Goal: Task Accomplishment & Management: Use online tool/utility

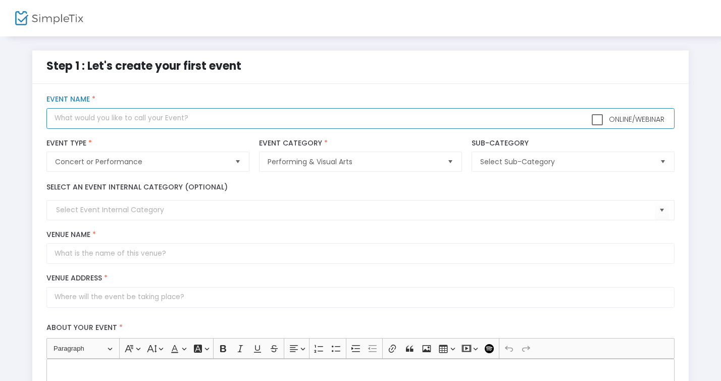
click at [208, 127] on input "text" at bounding box center [359, 118] width 627 height 21
type input "SimpleTix TEST EVENT"
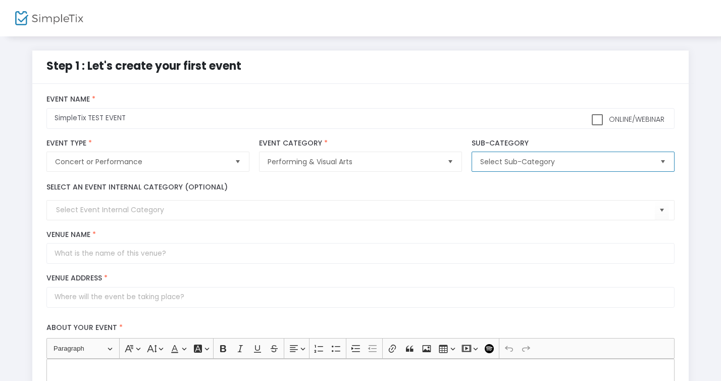
click at [535, 162] on span "Select Sub-Category" at bounding box center [565, 161] width 171 height 10
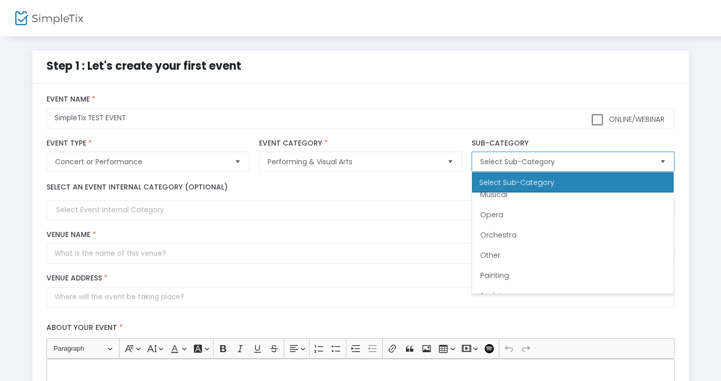
scroll to position [262, 0]
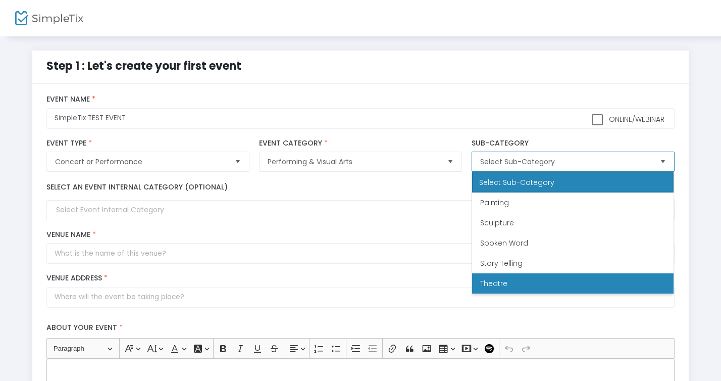
click at [511, 286] on li "Theatre" at bounding box center [572, 283] width 201 height 20
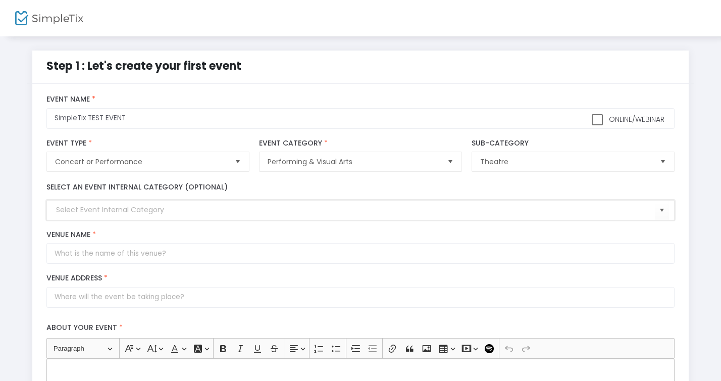
click at [151, 211] on input at bounding box center [355, 209] width 598 height 11
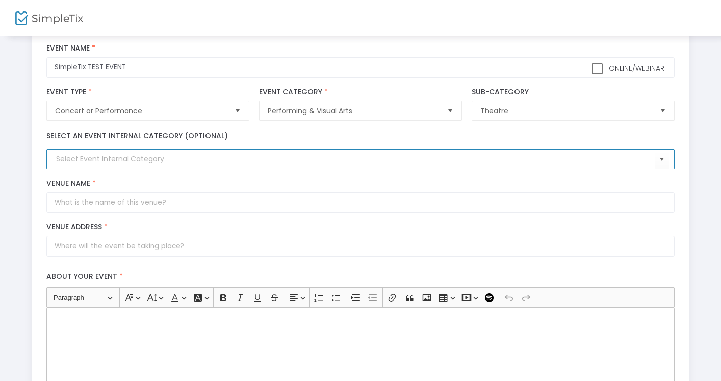
scroll to position [52, 0]
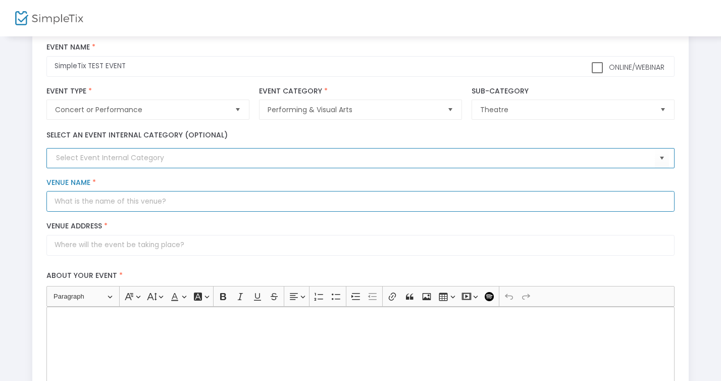
click at [151, 203] on input "Venue Name *" at bounding box center [359, 201] width 627 height 21
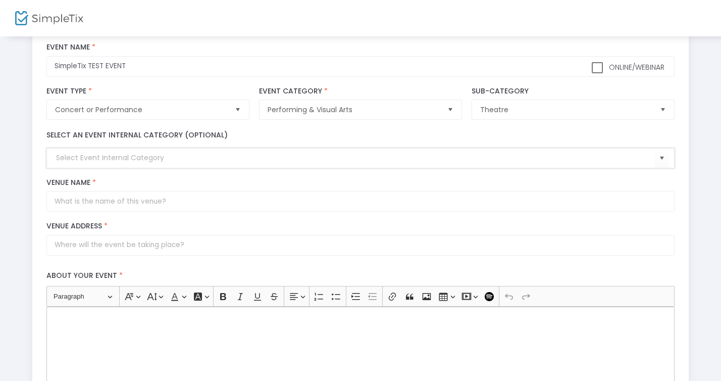
click at [168, 157] on input at bounding box center [355, 157] width 598 height 11
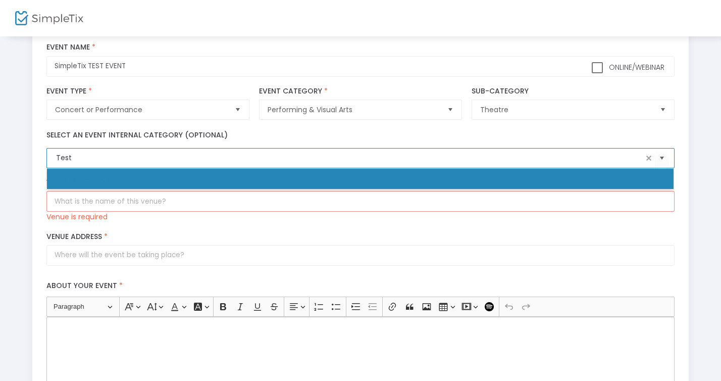
type input "Test"
click at [172, 227] on div "Venue Address * © Mapbox © OpenStreetMap Improve this map" at bounding box center [361, 248] width 638 height 43
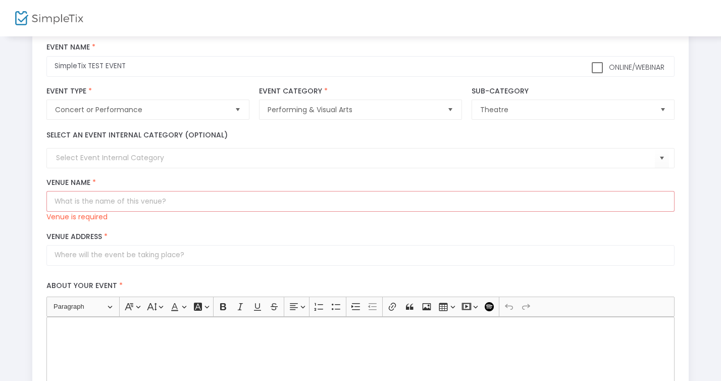
click at [156, 190] on div "Venue Name * Venue is required" at bounding box center [361, 200] width 638 height 44
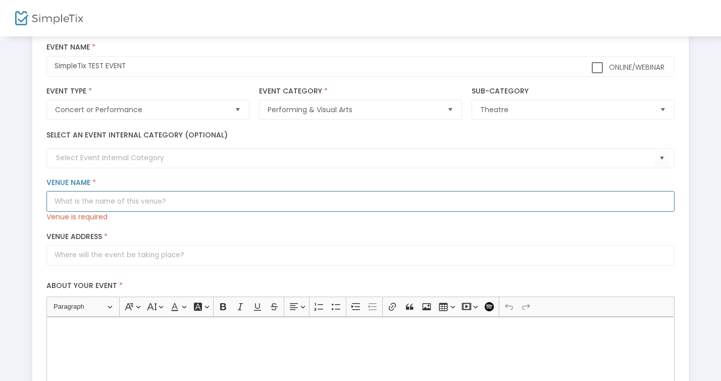
click at [155, 206] on input "Venue Name *" at bounding box center [359, 201] width 627 height 21
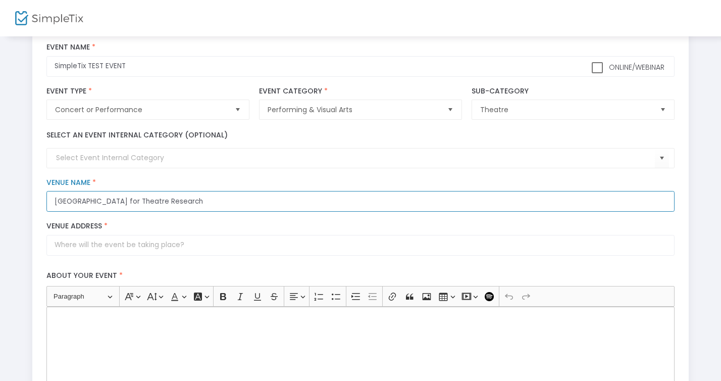
type input "[GEOGRAPHIC_DATA] for Theatre Research"
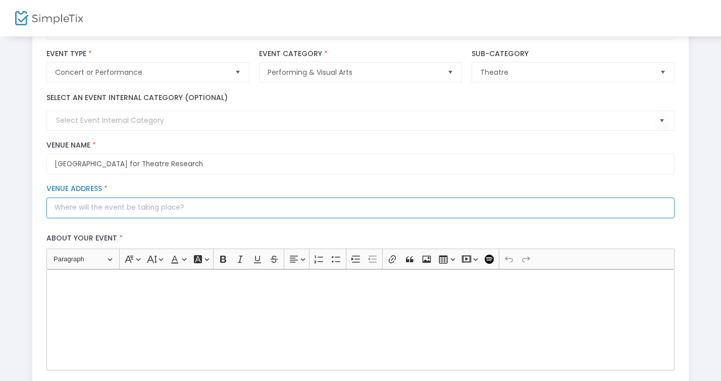
scroll to position [90, 0]
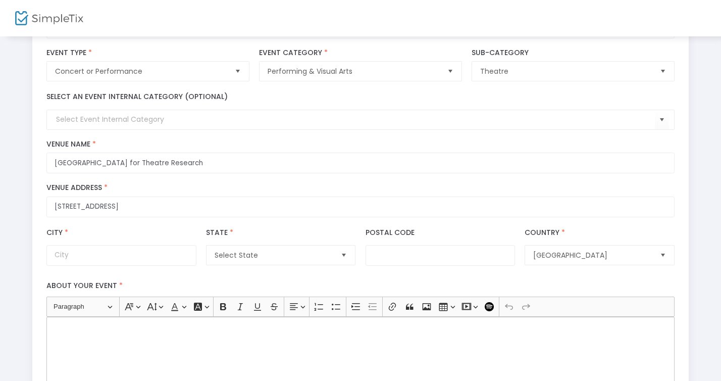
type input "251 Huron Street"
type input "Kings County"
type input "11222"
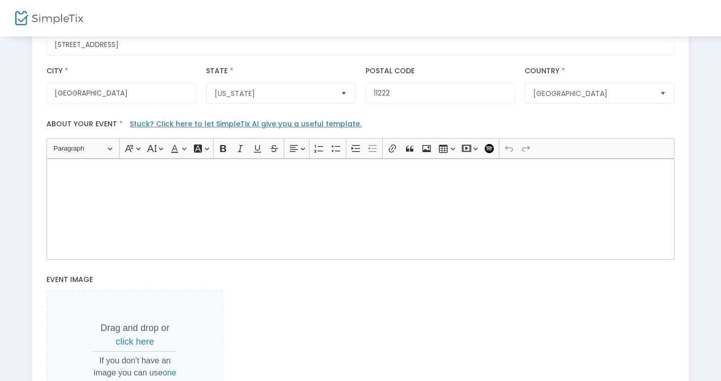
click at [275, 189] on div "Rich Text Editor, main" at bounding box center [359, 208] width 627 height 101
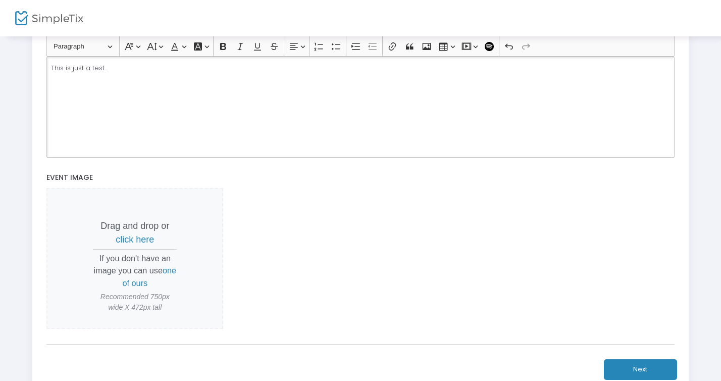
scroll to position [353, 0]
click at [130, 245] on span "click here" at bounding box center [135, 240] width 38 height 10
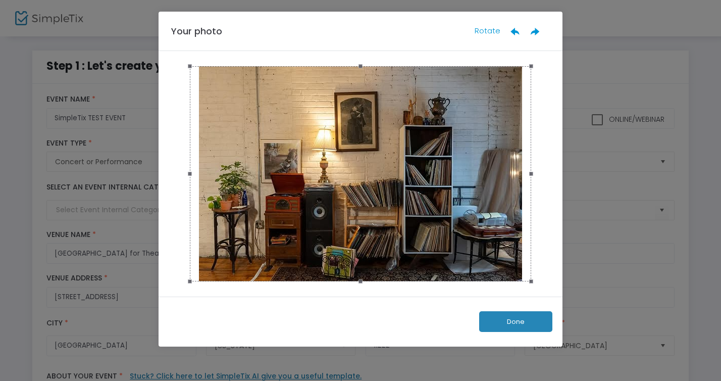
scroll to position [0, 0]
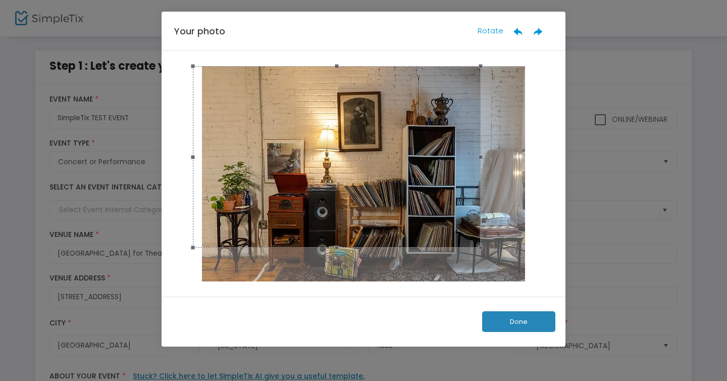
drag, startPoint x: 532, startPoint y: 175, endPoint x: 479, endPoint y: 164, distance: 54.6
click at [479, 164] on span at bounding box center [480, 157] width 11 height 170
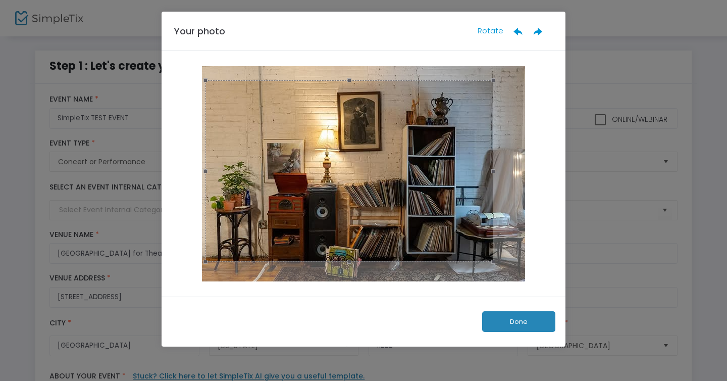
drag, startPoint x: 368, startPoint y: 149, endPoint x: 367, endPoint y: 160, distance: 10.2
click at [367, 160] on div at bounding box center [349, 170] width 288 height 181
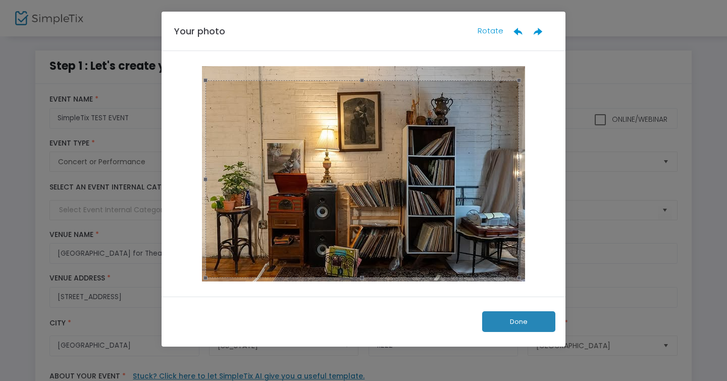
drag, startPoint x: 348, startPoint y: 260, endPoint x: 349, endPoint y: 276, distance: 16.2
click at [349, 276] on span at bounding box center [362, 277] width 302 height 11
click at [511, 324] on button "Done" at bounding box center [518, 321] width 73 height 21
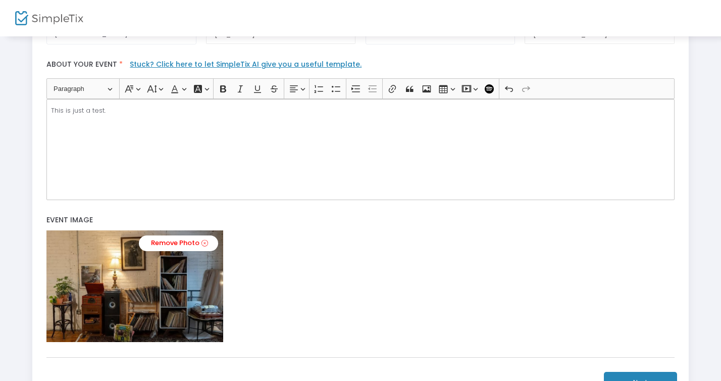
scroll to position [403, 0]
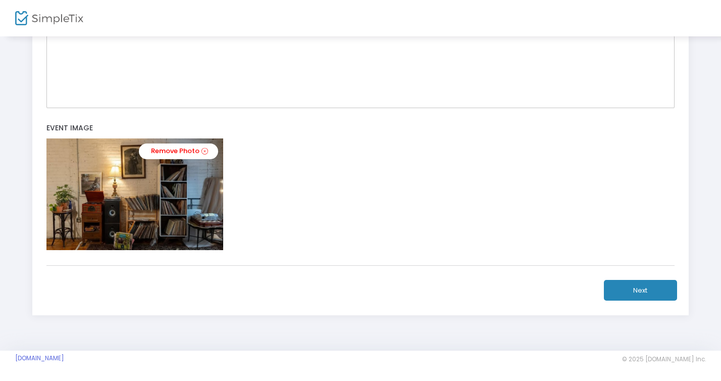
click at [668, 291] on button "Next" at bounding box center [640, 290] width 73 height 21
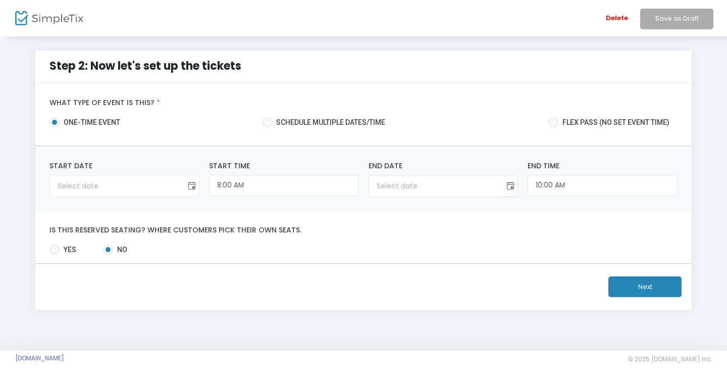
click at [193, 188] on span "Toggle calendar" at bounding box center [191, 186] width 17 height 17
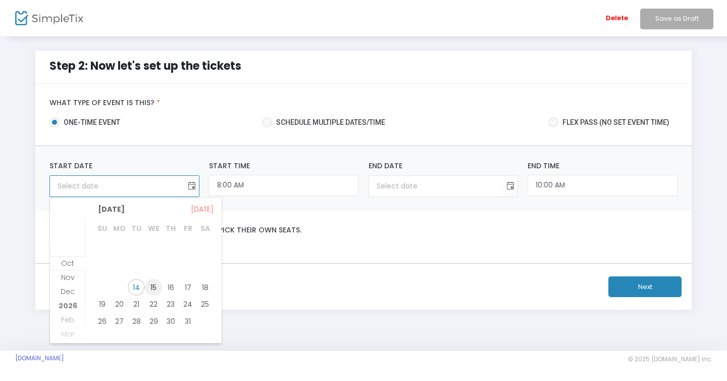
click at [153, 291] on span "15" at bounding box center [153, 287] width 17 height 17
type input "10/15/2025"
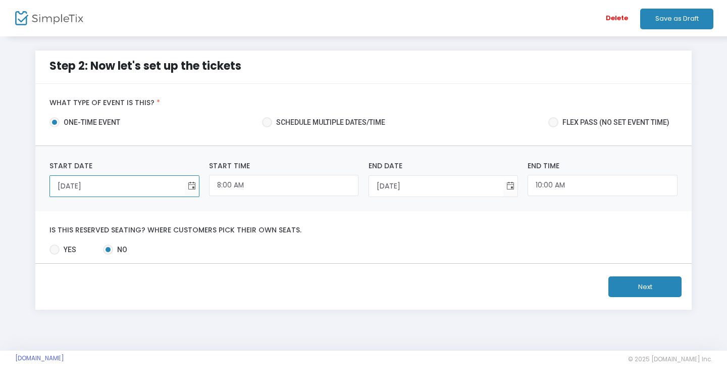
click at [643, 290] on button "Next" at bounding box center [644, 286] width 73 height 21
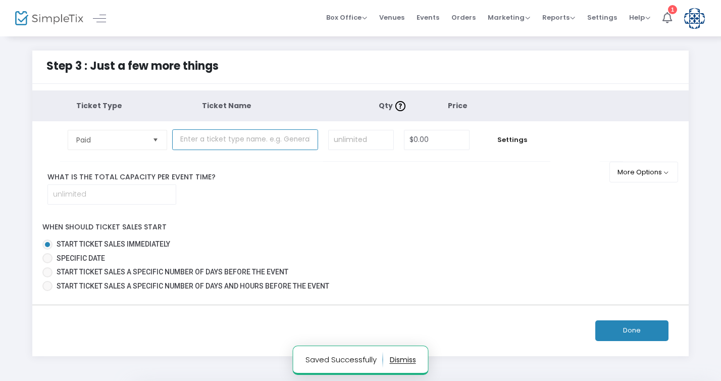
click at [209, 139] on input "text" at bounding box center [244, 139] width 145 height 21
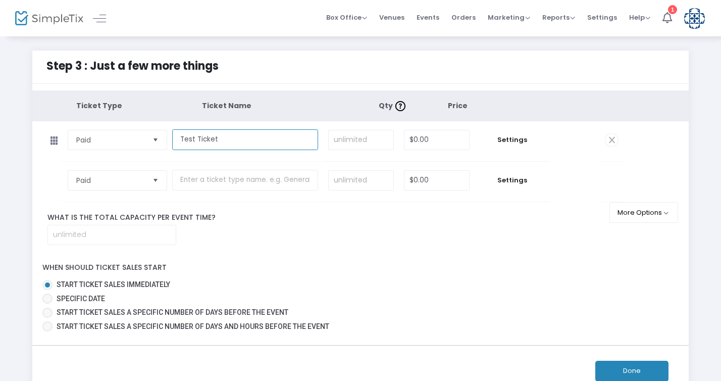
type input "Test Ticket"
type input "50"
type input "$0.00"
click at [350, 142] on input "50" at bounding box center [361, 139] width 65 height 19
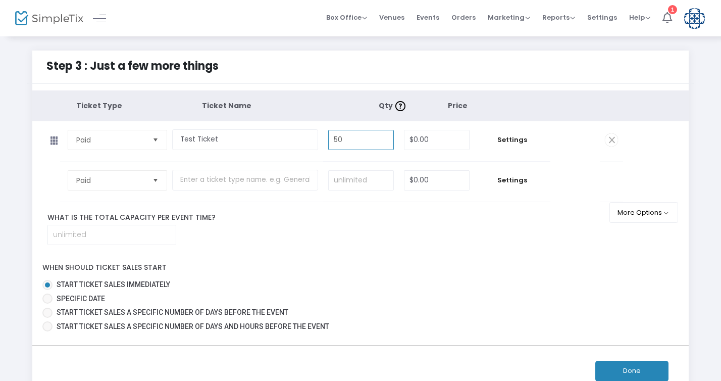
click at [350, 142] on input "50" at bounding box center [361, 139] width 65 height 19
type input "1"
click at [417, 140] on input "$0.00" at bounding box center [436, 139] width 65 height 19
type input "$0.00"
click at [453, 251] on div "Ticket Type Ticket Name Qty Price Paid Required. Test Ticket Required. 1 Requir…" at bounding box center [360, 212] width 657 height 244
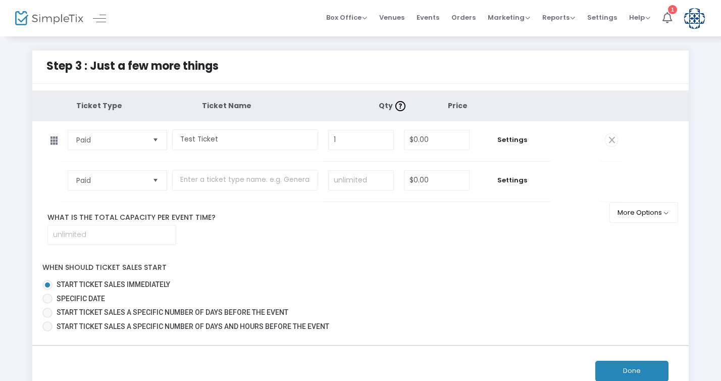
click at [154, 183] on span "Select" at bounding box center [155, 180] width 17 height 17
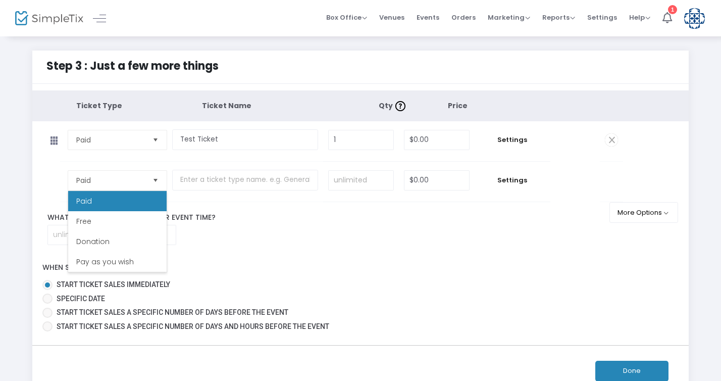
click at [326, 283] on label "Start ticket sales immediately" at bounding box center [356, 284] width 628 height 11
click at [47, 290] on input "Start ticket sales immediately" at bounding box center [47, 290] width 1 height 1
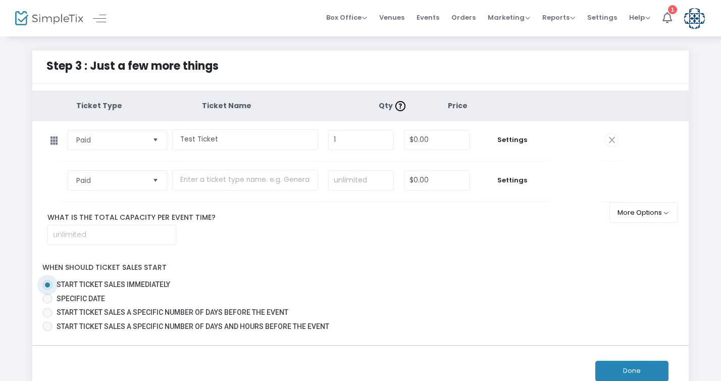
click at [155, 136] on span "Select" at bounding box center [155, 139] width 17 height 17
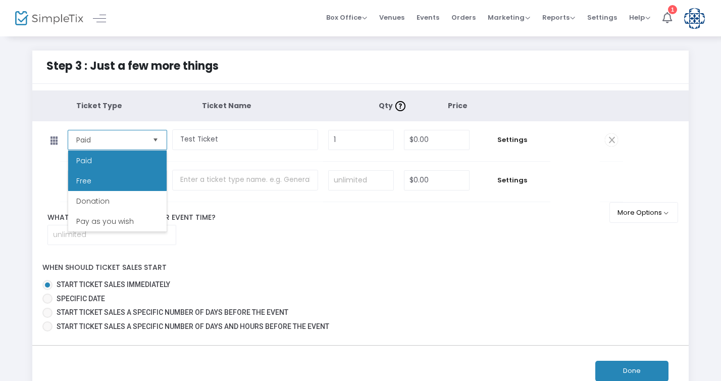
click at [107, 177] on li "Free" at bounding box center [117, 181] width 98 height 20
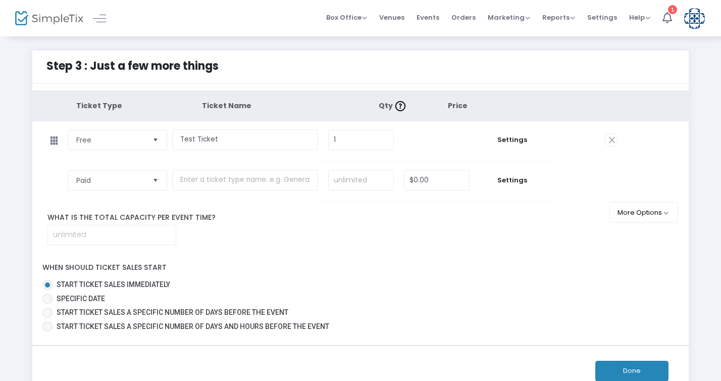
click at [320, 294] on label "Specific Date" at bounding box center [356, 298] width 628 height 11
click at [47, 303] on input "Specific Date" at bounding box center [47, 303] width 1 height 1
radio input "true"
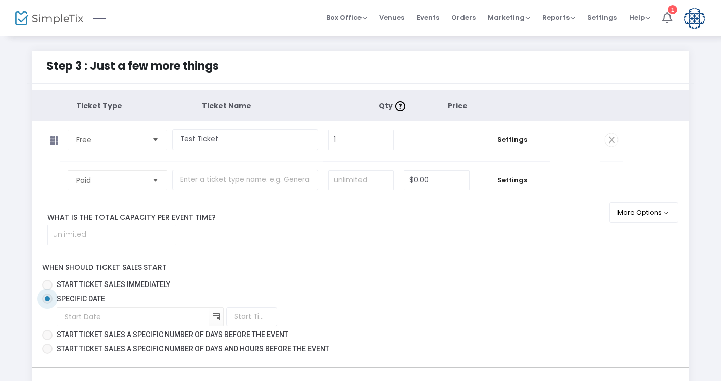
scroll to position [50, 0]
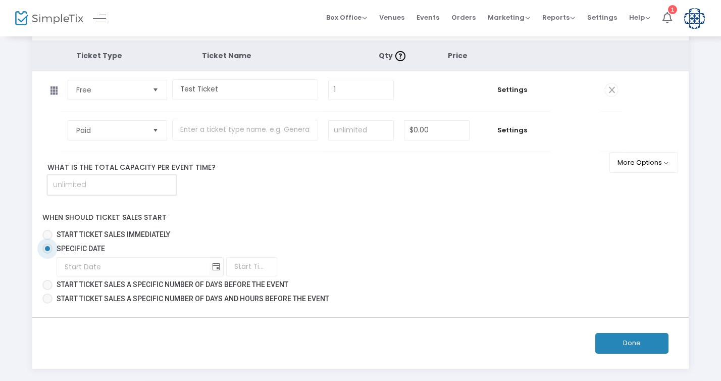
click at [157, 189] on input at bounding box center [112, 184] width 128 height 19
type input "1"
click at [224, 225] on div "When should ticket sales start Start ticket sales immediately Specific Date Req…" at bounding box center [360, 255] width 666 height 102
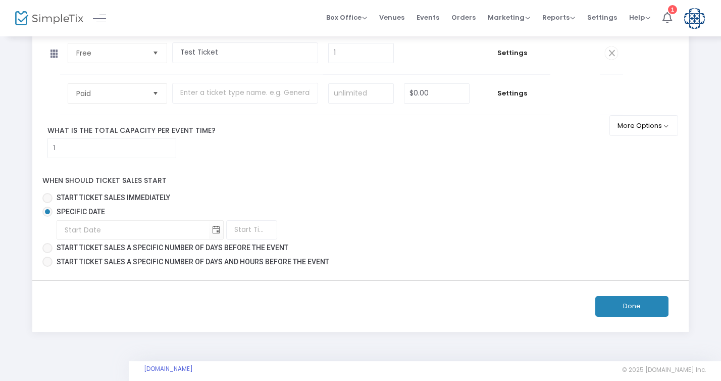
click at [115, 199] on span "Start ticket sales immediately" at bounding box center [114, 197] width 114 height 8
click at [47, 203] on input "Start ticket sales immediately" at bounding box center [47, 203] width 1 height 1
radio input "true"
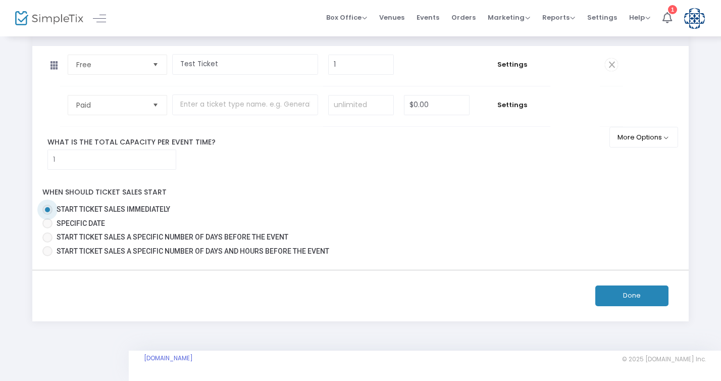
scroll to position [74, 0]
click at [653, 145] on button "More Options" at bounding box center [643, 138] width 69 height 21
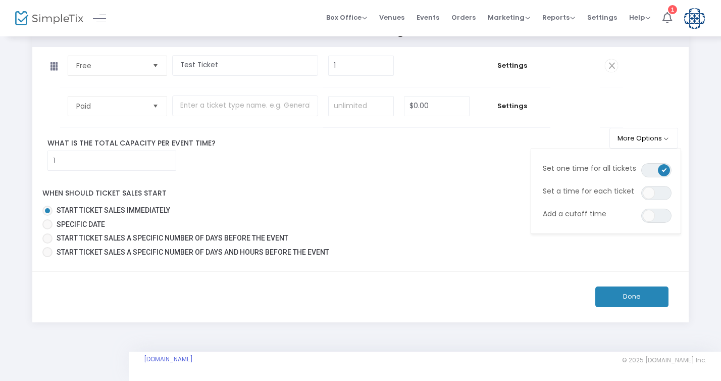
click at [400, 177] on div "Ticket Type Ticket Name Qty Price Free Required. Test Ticket Required. 1 Requir…" at bounding box center [360, 138] width 657 height 244
click at [641, 299] on button "Done" at bounding box center [631, 296] width 73 height 21
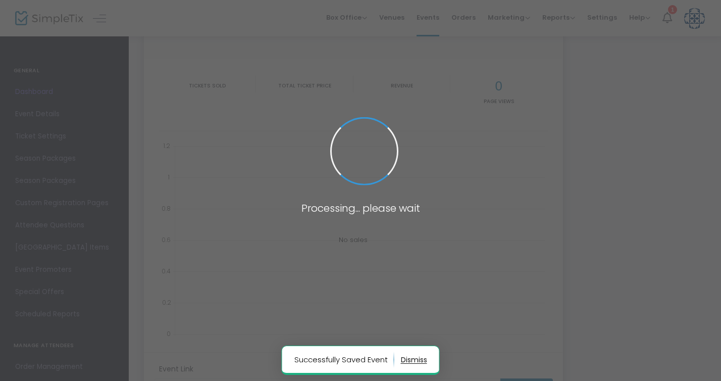
type input "https://www.simpletix.com/e/simpletix-test-event-tickets-241589"
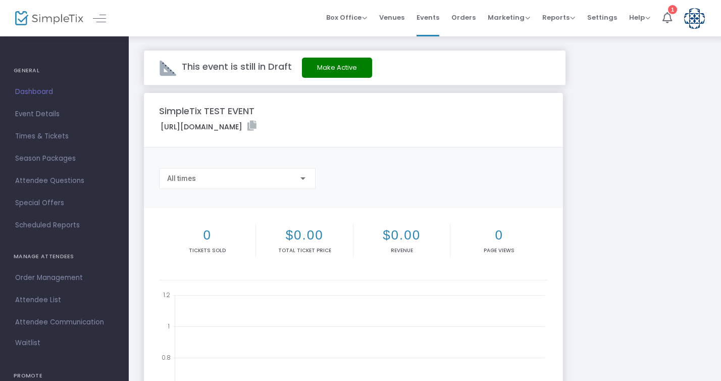
click at [341, 69] on button "Make Active" at bounding box center [337, 68] width 70 height 20
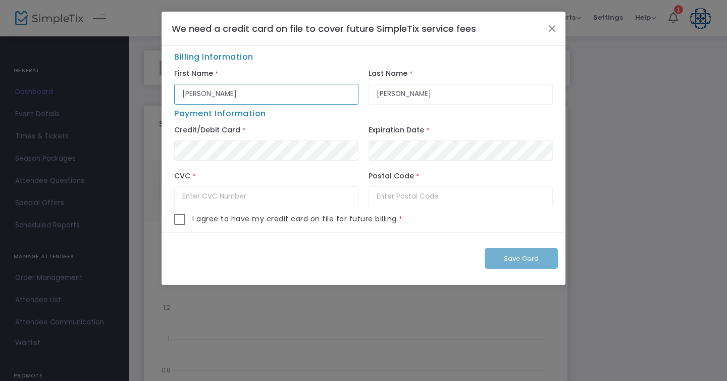
click at [274, 96] on input "Matthew" at bounding box center [266, 94] width 184 height 21
type input "Emily"
type input "784"
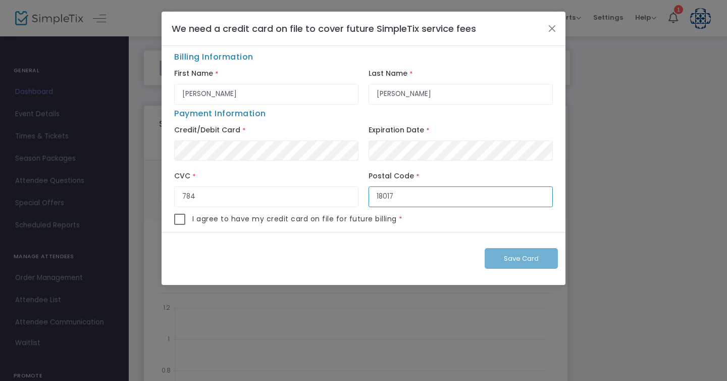
type input "18017"
click at [182, 220] on span at bounding box center [179, 219] width 11 height 11
click at [180, 225] on input "checkbox" at bounding box center [179, 225] width 1 height 1
checkbox input "true"
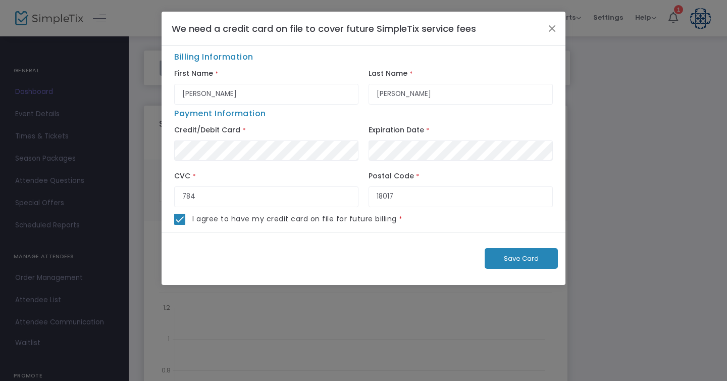
click at [522, 255] on span "Save Card" at bounding box center [521, 258] width 35 height 10
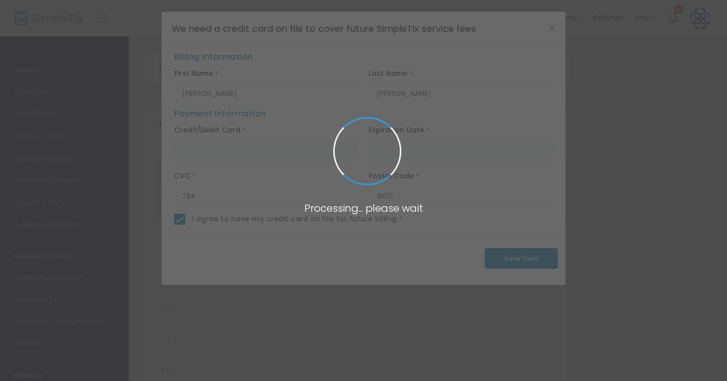
checkbox input "false"
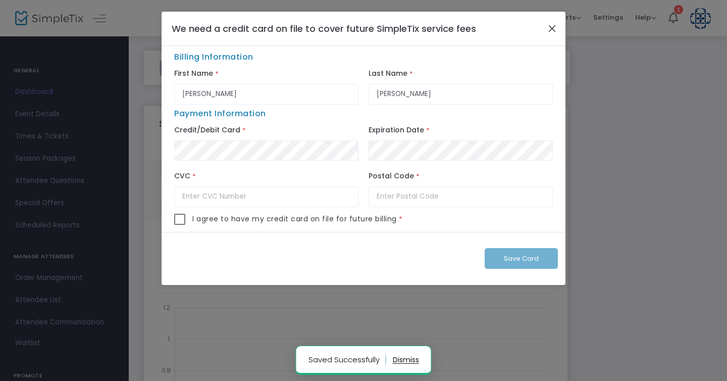
click at [556, 28] on button "Close" at bounding box center [552, 28] width 13 height 13
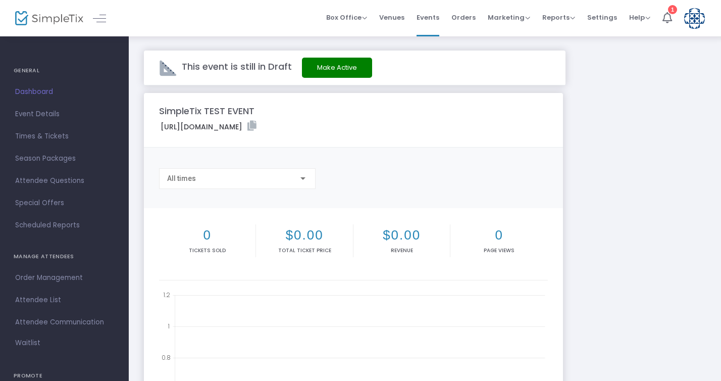
click at [337, 72] on button "Make Active" at bounding box center [337, 68] width 70 height 20
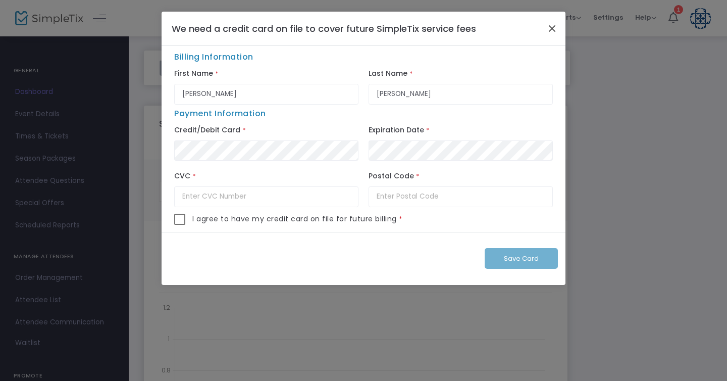
click at [552, 23] on button "Close" at bounding box center [552, 28] width 13 height 13
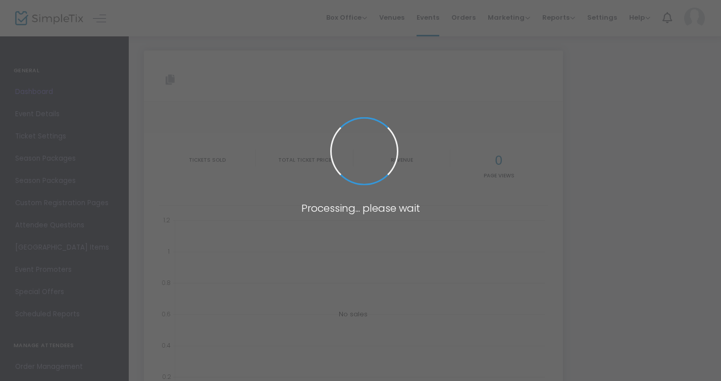
type input "https://www.simpletix.com/e/simpletix-test-event-tickets-241589"
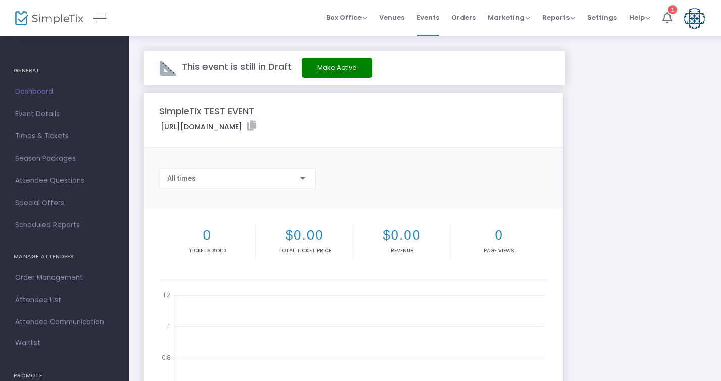
click at [690, 22] on img at bounding box center [694, 18] width 21 height 21
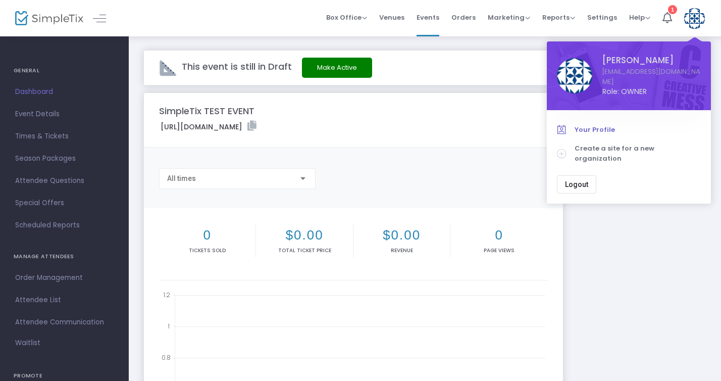
click at [597, 127] on span "Your Profile" at bounding box center [637, 130] width 126 height 10
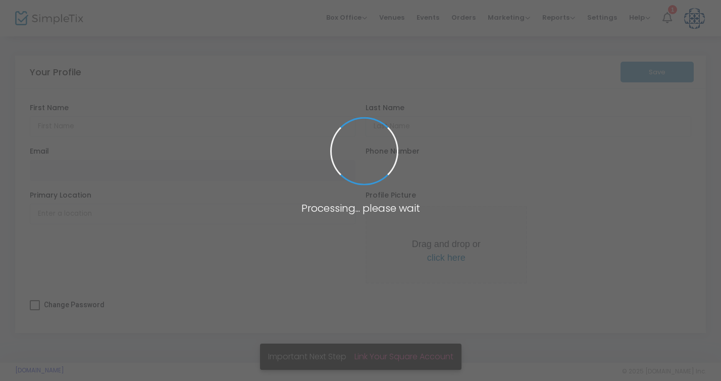
type input "Matthew"
type input "Gasda"
type input "[EMAIL_ADDRESS][DOMAIN_NAME]"
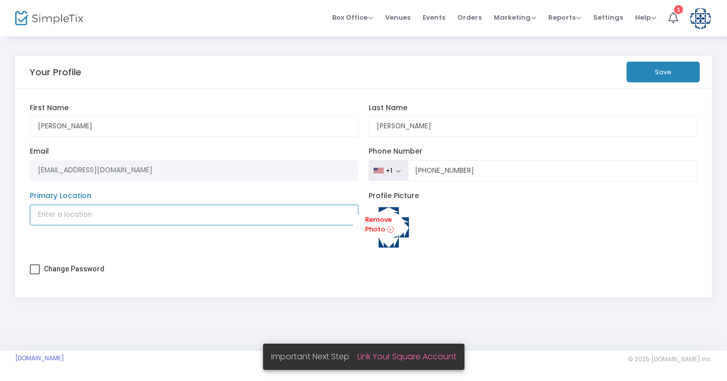
click at [184, 218] on input "Primary Location" at bounding box center [194, 214] width 329 height 21
type input "N"
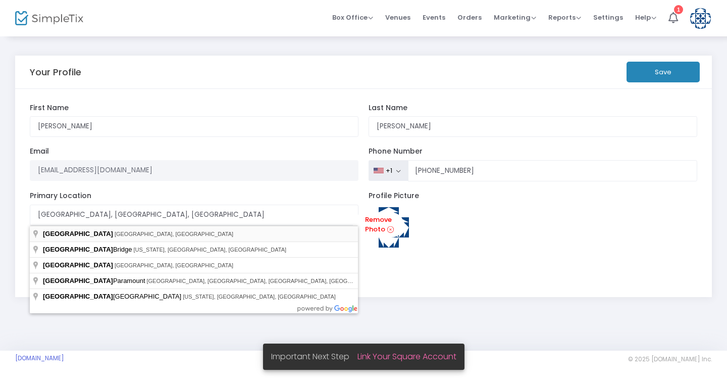
type input "Kings County, United States"
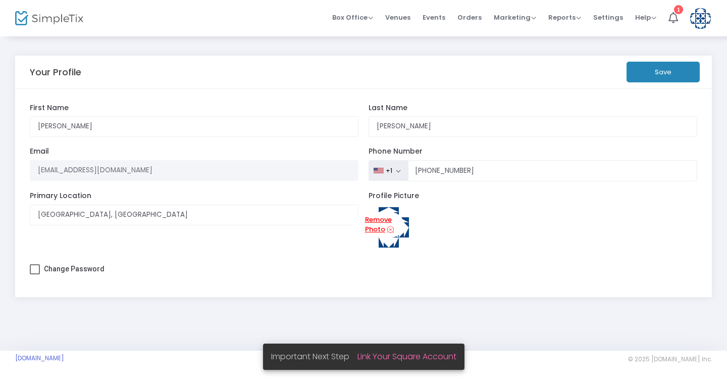
click at [376, 228] on link "Remove Photo" at bounding box center [378, 225] width 51 height 26
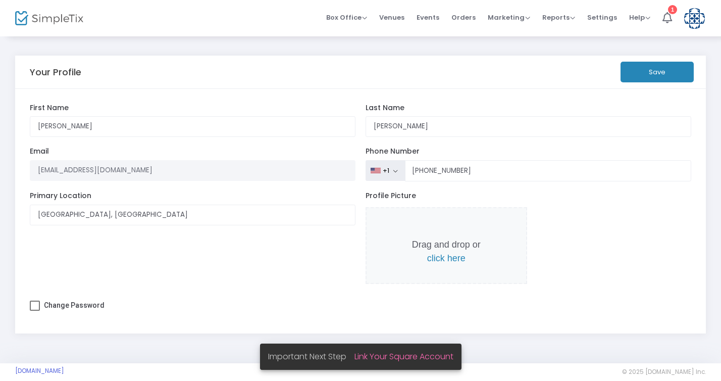
click at [453, 258] on span "click here" at bounding box center [446, 258] width 38 height 10
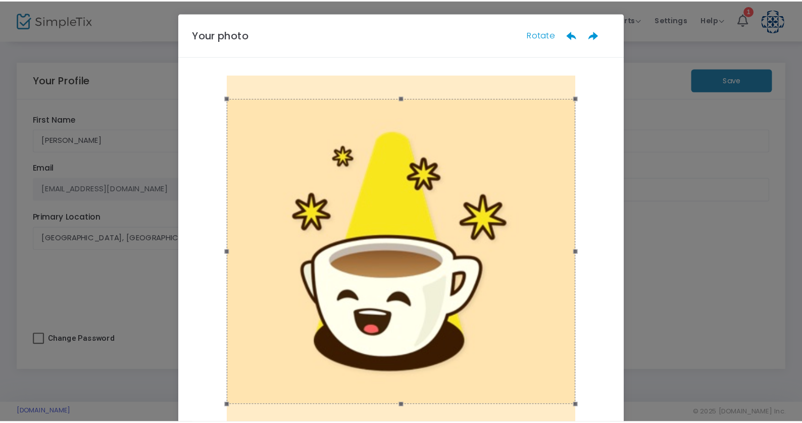
scroll to position [1, 0]
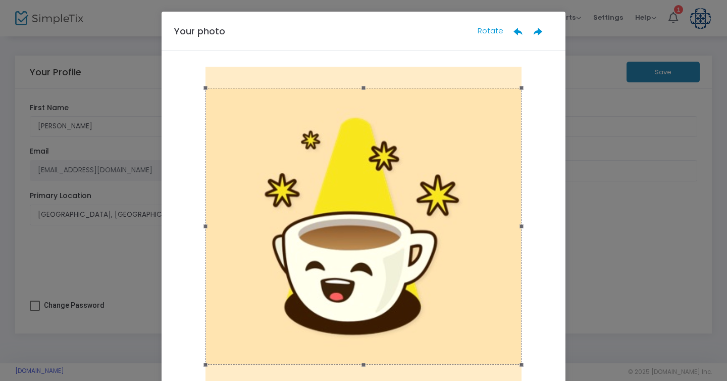
click at [590, 128] on ngb-modal-window "Your photo Rotate Done" at bounding box center [363, 190] width 727 height 381
click at [504, 224] on div at bounding box center [363, 226] width 316 height 277
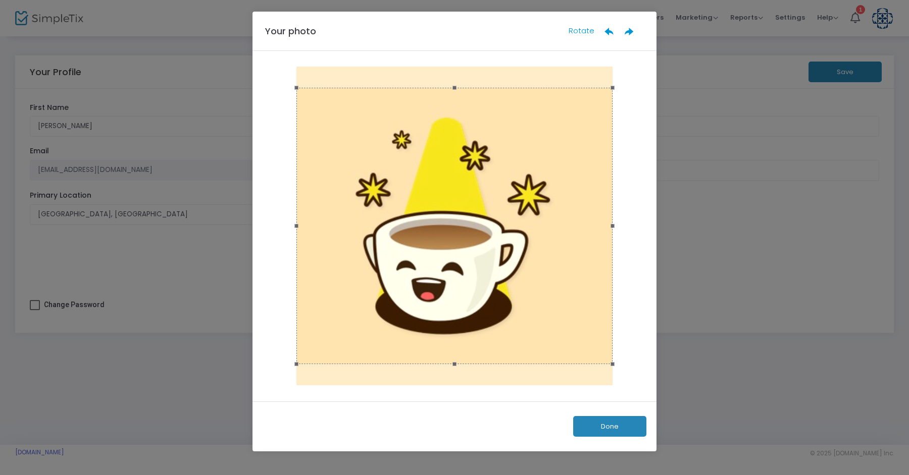
click at [619, 380] on button "Done" at bounding box center [609, 426] width 73 height 21
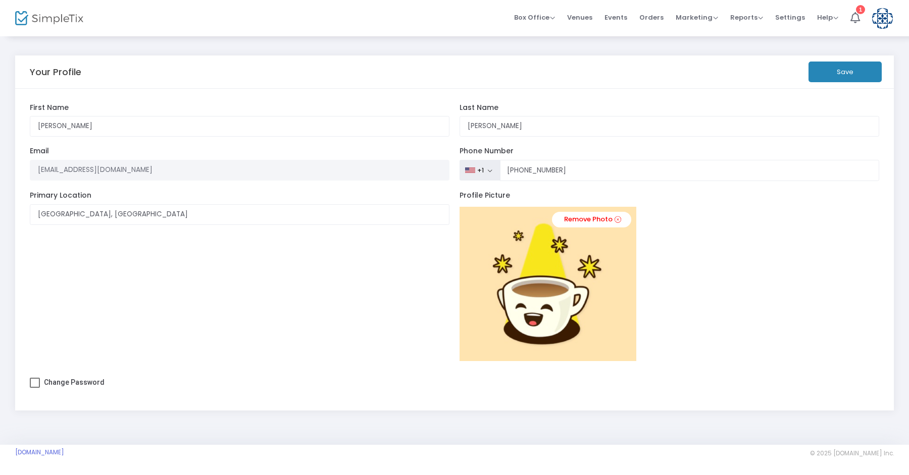
click at [726, 64] on button "Save" at bounding box center [844, 72] width 73 height 21
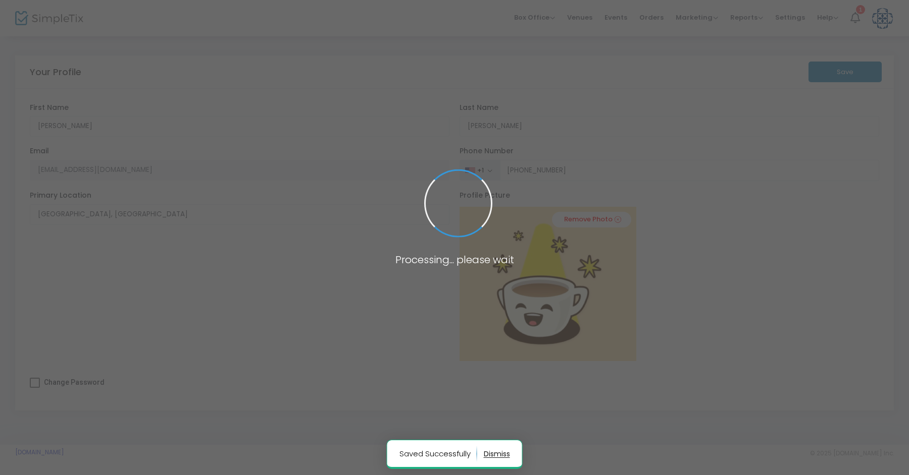
type input "[PHONE_NUMBER]"
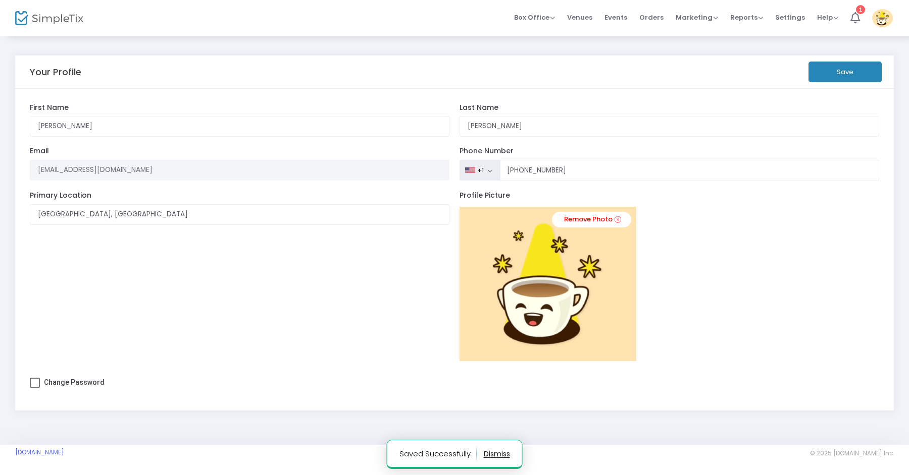
click at [52, 27] on div at bounding box center [39, 18] width 49 height 36
click at [58, 18] on img at bounding box center [49, 18] width 68 height 15
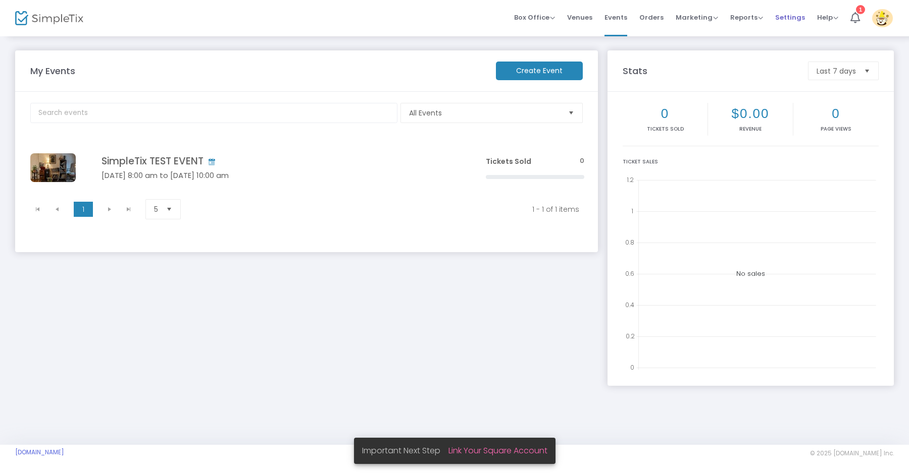
click at [726, 18] on span "Settings" at bounding box center [790, 18] width 30 height 26
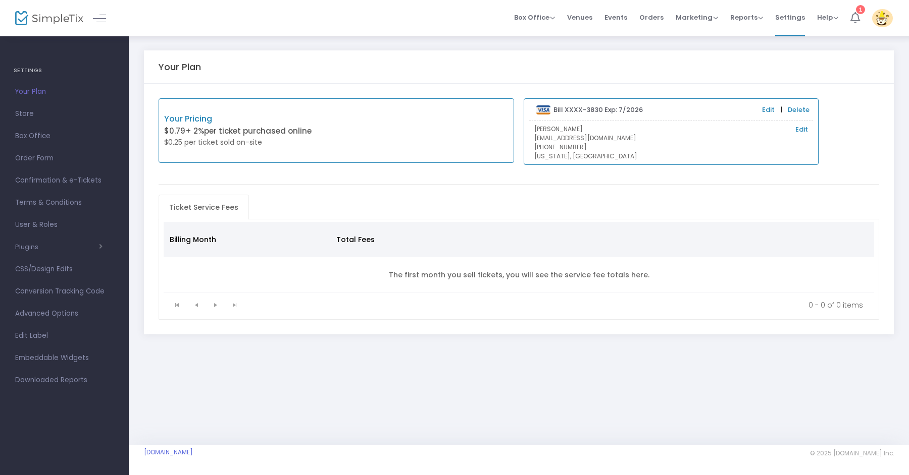
click at [726, 22] on icon at bounding box center [855, 17] width 10 height 11
click at [24, 117] on span "Store" at bounding box center [64, 114] width 98 height 13
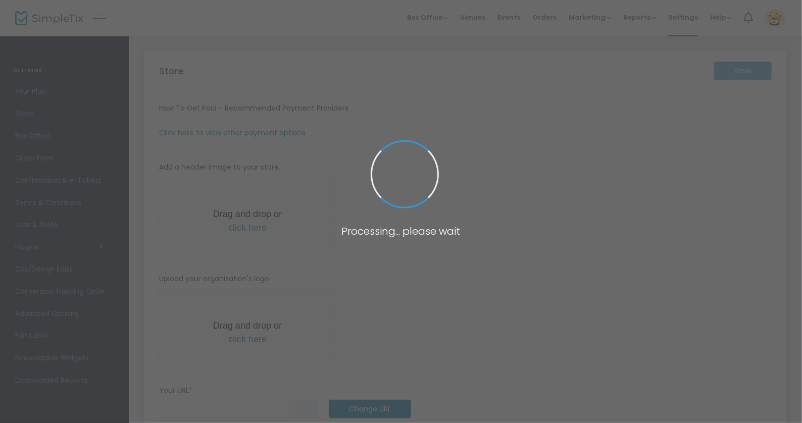
type input "https://BrooklynCenterforTheatreR"
radio input "true"
radio input "false"
radio input "true"
type input "[GEOGRAPHIC_DATA] for Theatre Research"
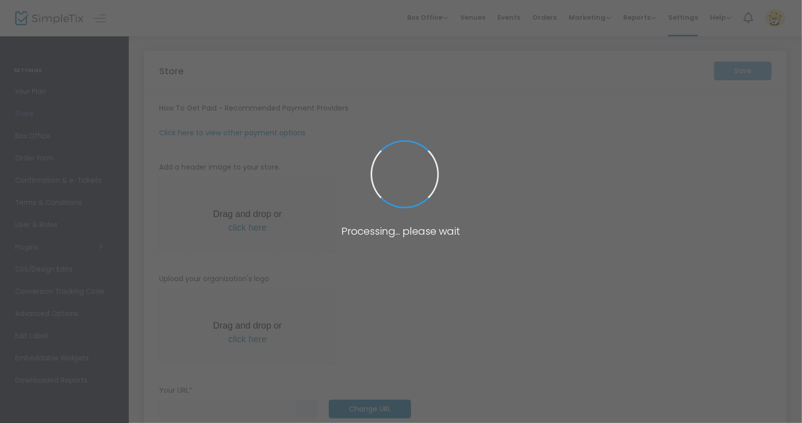
type input "4849293951"
type input "(UTC-05:00) Eastern Time (US & Canada)"
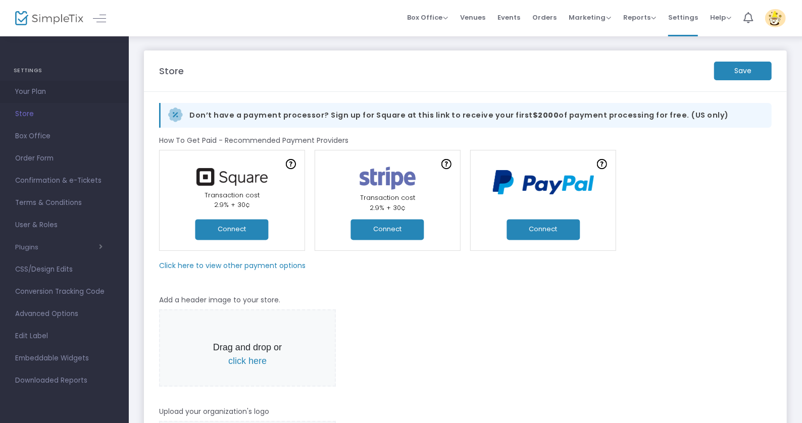
click at [33, 92] on span "Your Plan" at bounding box center [64, 91] width 98 height 13
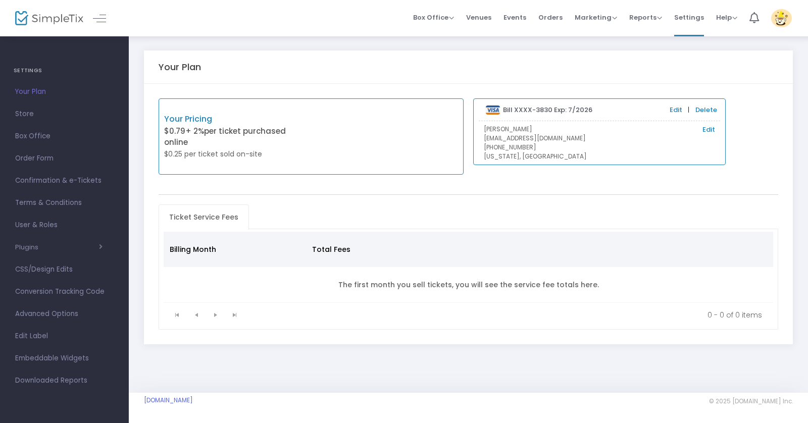
click at [269, 134] on p "$0.79 + 2% per ticket purchased online" at bounding box center [237, 137] width 147 height 23
click at [521, 21] on span "Events" at bounding box center [514, 18] width 23 height 26
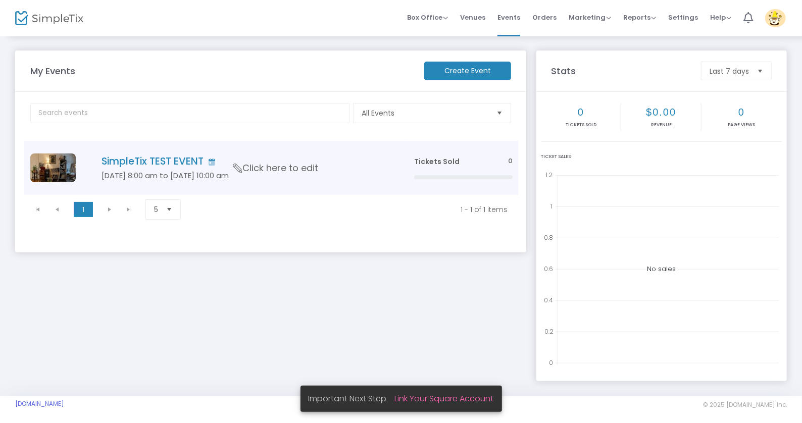
click at [260, 176] on h5 "[DATE] 8:00 am to [DATE] 10:00 am" at bounding box center [242, 175] width 282 height 9
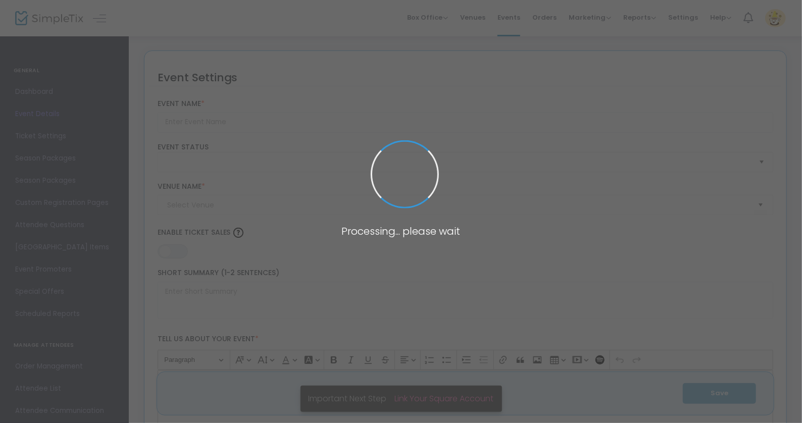
type input "SimpleTix TEST EVENT"
type textarea "This is just a test."
type input "Buy Tickets"
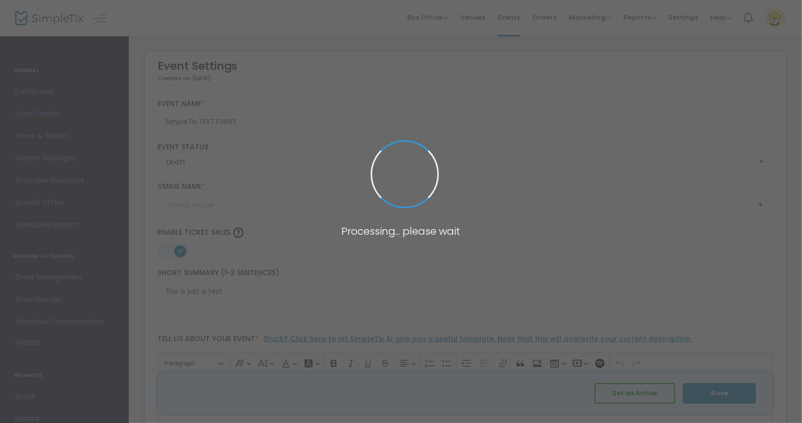
type input "[GEOGRAPHIC_DATA] for Theatre Research"
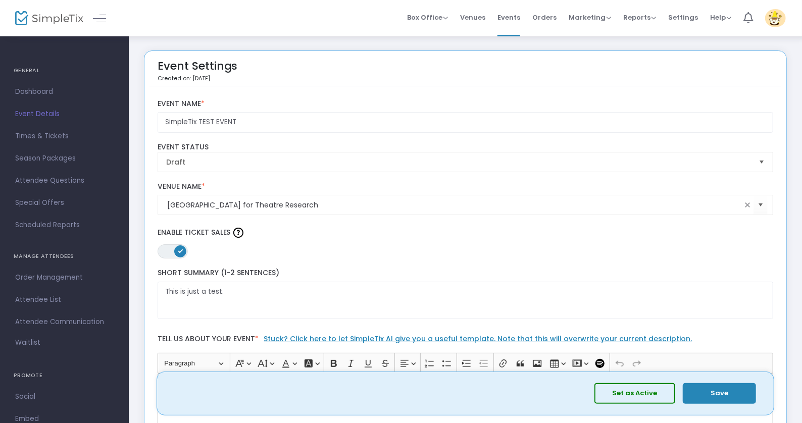
scroll to position [115, 0]
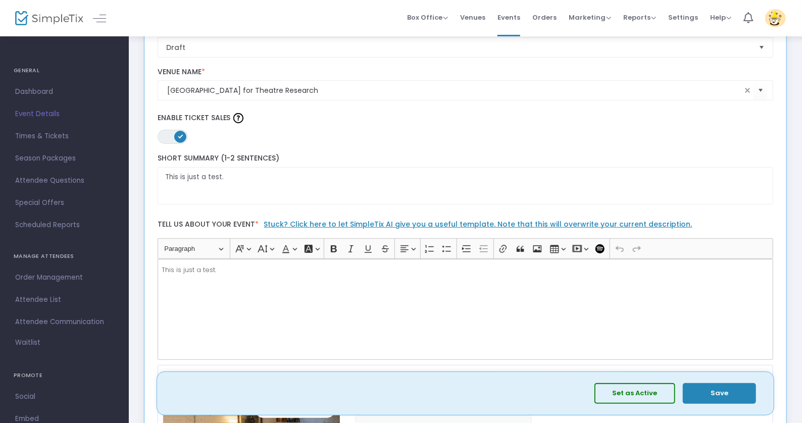
click at [646, 380] on button "Set as Active" at bounding box center [634, 393] width 81 height 21
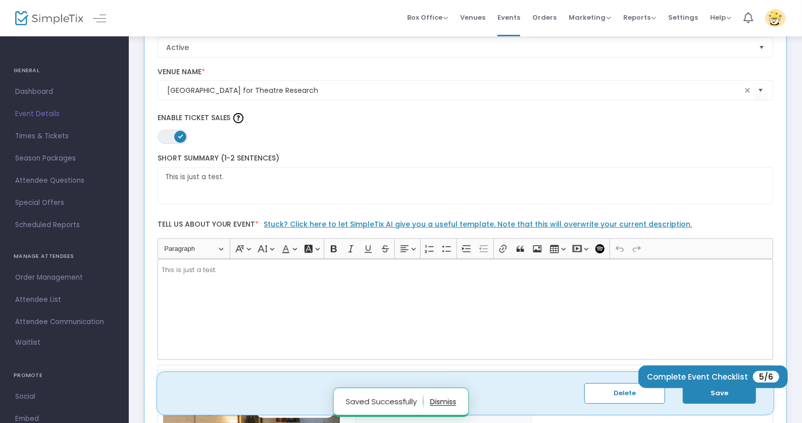
scroll to position [0, 0]
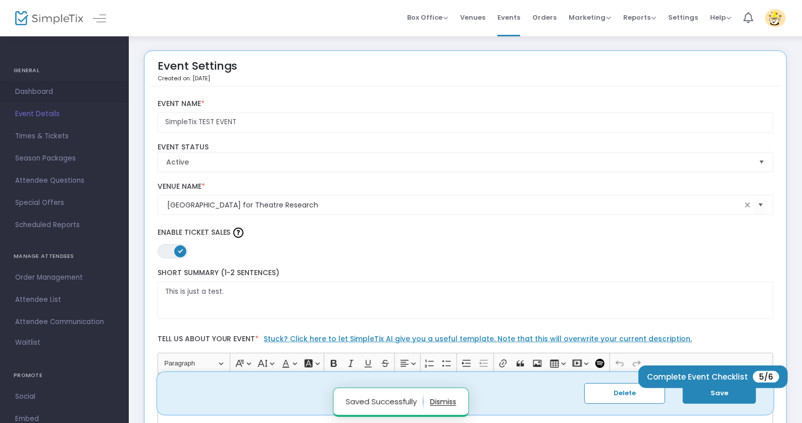
click at [37, 94] on span "Dashboard" at bounding box center [64, 91] width 98 height 13
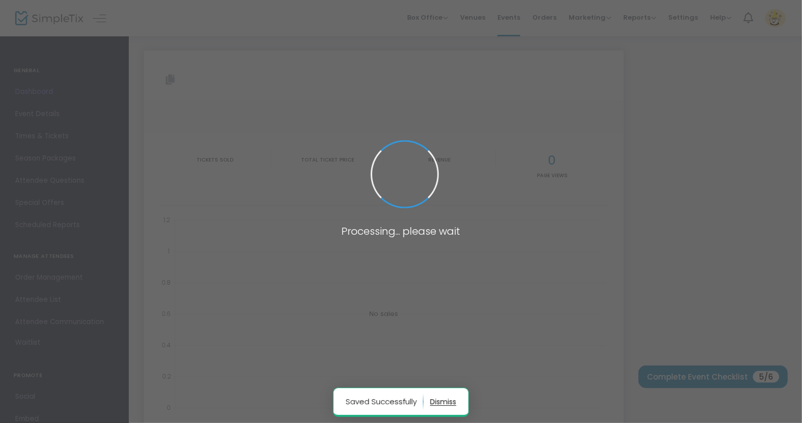
type input "https://www.simpletix.com/e/simpletix-test-event-tickets-241589"
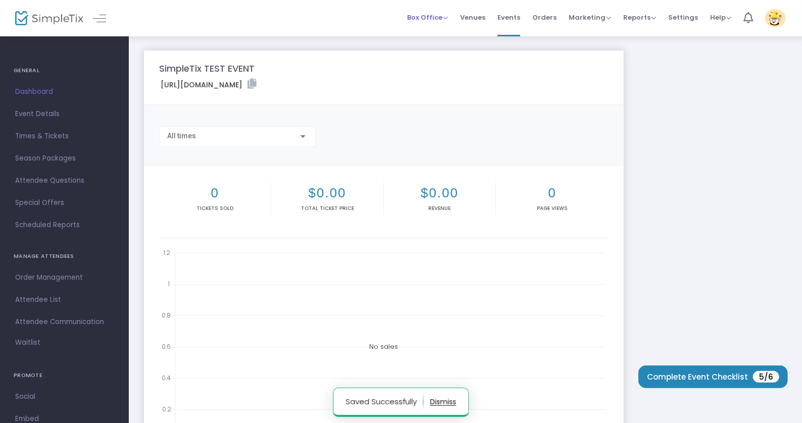
click at [430, 15] on span "Box Office" at bounding box center [427, 18] width 41 height 10
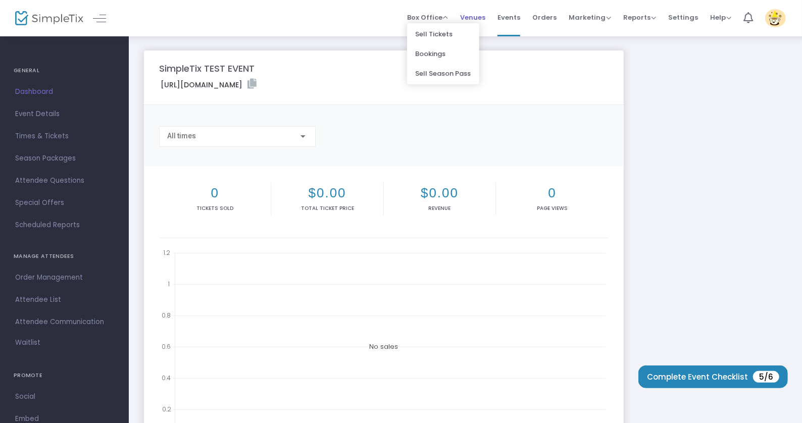
click at [485, 11] on span "Venues" at bounding box center [472, 18] width 25 height 26
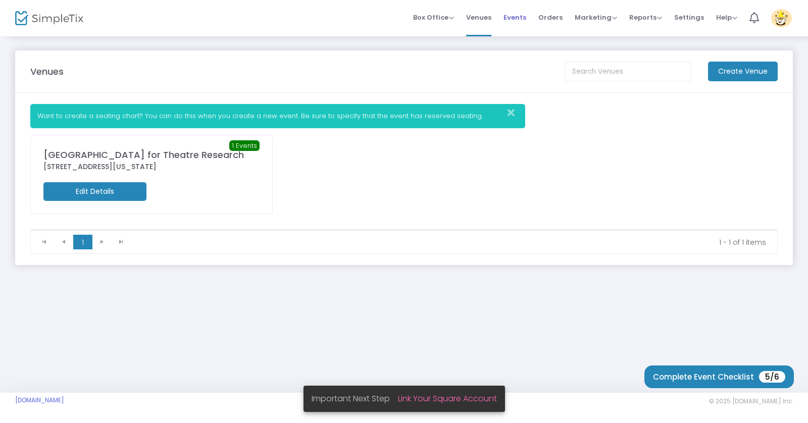
click at [513, 19] on span "Events" at bounding box center [514, 18] width 23 height 26
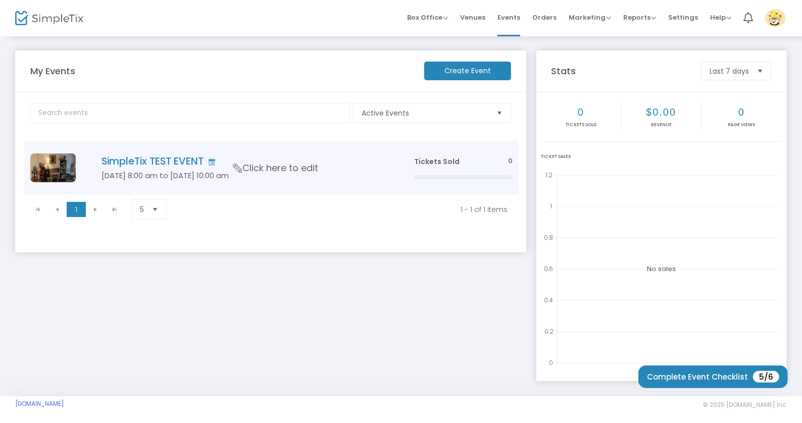
click at [300, 169] on span "Click here to edit" at bounding box center [275, 168] width 85 height 13
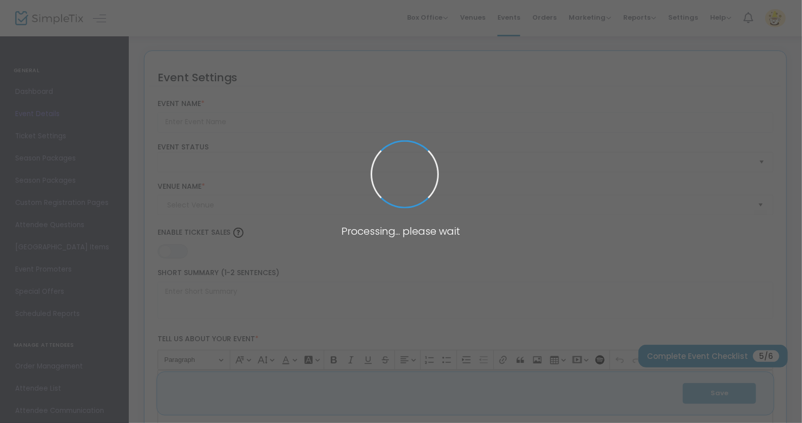
type input "SimpleTix TEST EVENT"
type textarea "This is just a test."
type input "Buy Tickets"
type input "Brooklyn Center for Theatre Research"
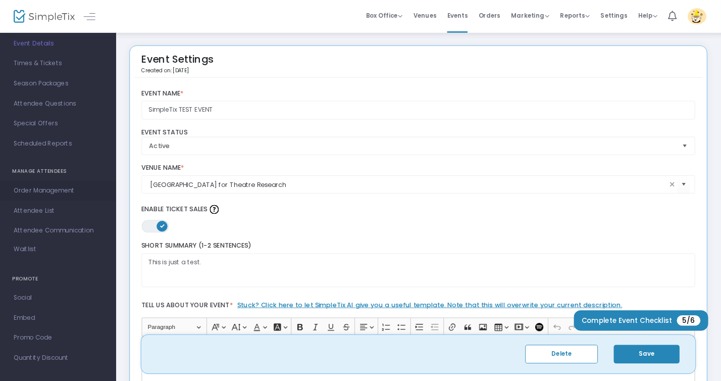
scroll to position [73, 0]
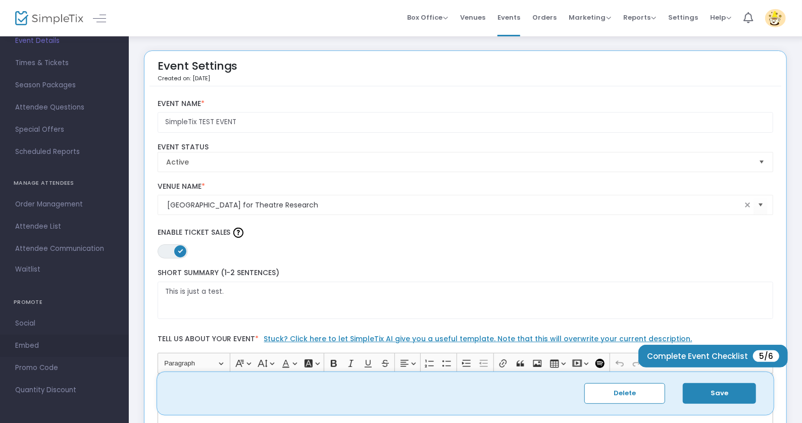
click at [26, 345] on span "Embed" at bounding box center [64, 345] width 98 height 13
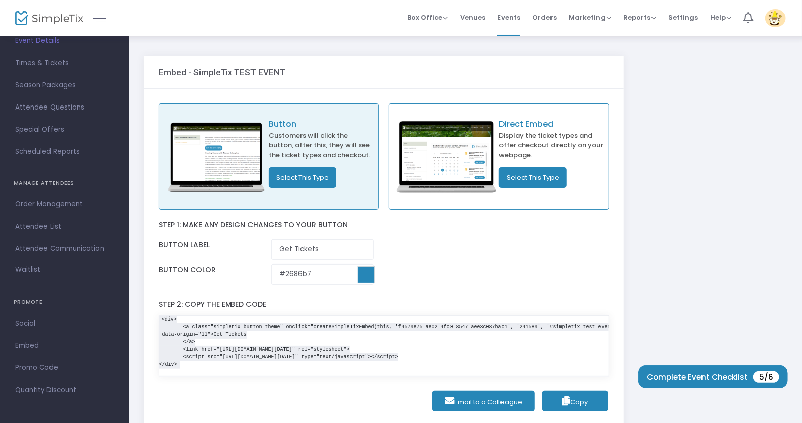
click at [463, 163] on img at bounding box center [446, 156] width 104 height 77
click at [535, 129] on p "Direct Embed" at bounding box center [551, 124] width 104 height 12
click at [284, 128] on p "Button" at bounding box center [321, 124] width 104 height 12
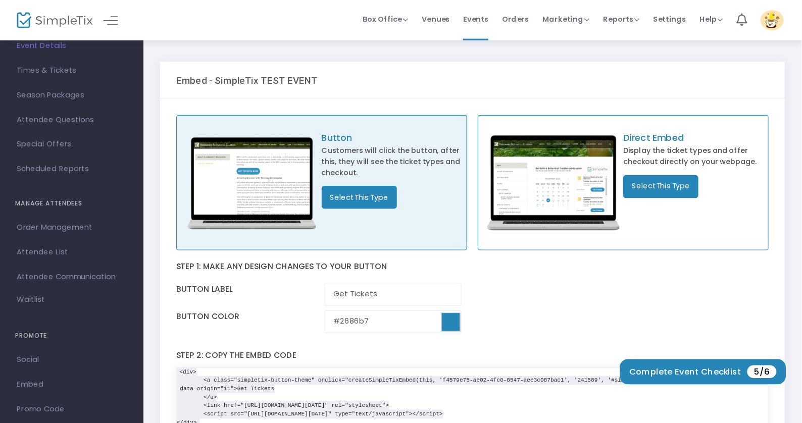
scroll to position [73, 0]
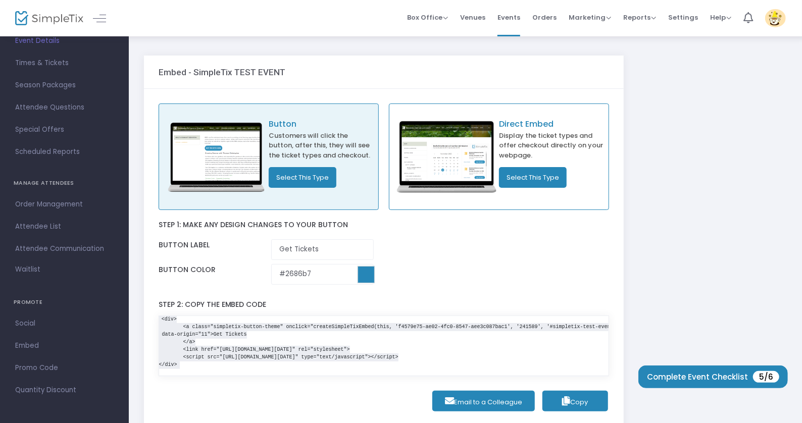
click at [318, 176] on button "Select This Type" at bounding box center [303, 177] width 68 height 21
click at [317, 180] on button "Select This Type" at bounding box center [303, 177] width 68 height 21
click at [524, 178] on button "Select This Type" at bounding box center [533, 177] width 68 height 21
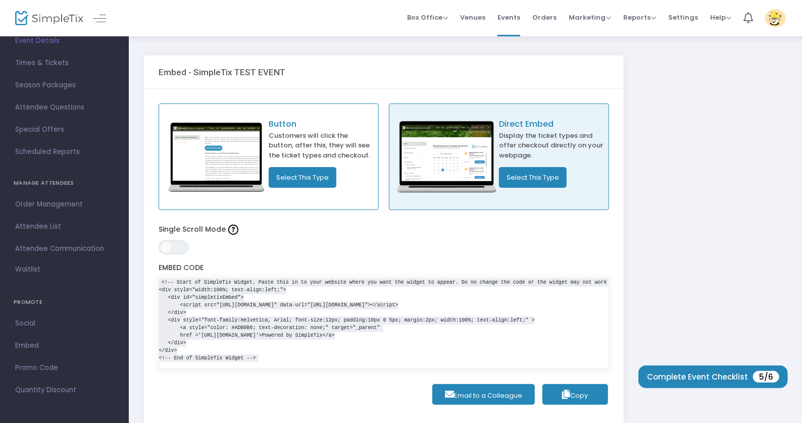
click at [317, 174] on button "Select This Type" at bounding box center [303, 177] width 68 height 21
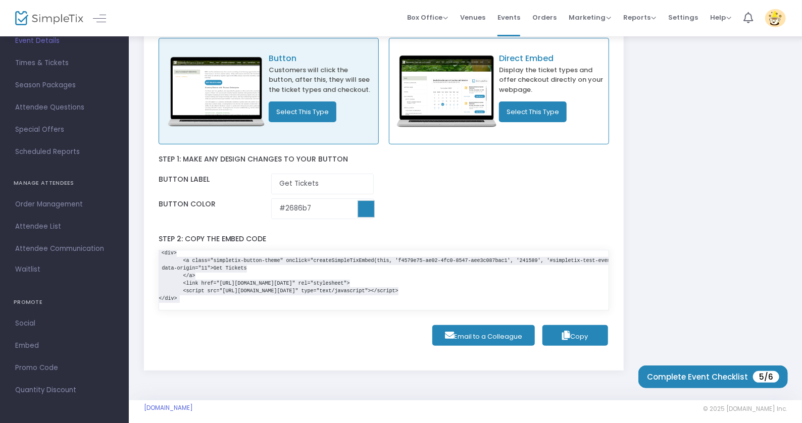
scroll to position [0, 0]
click at [442, 24] on span "Box Office Sell Tickets Bookings Sell Season Pass" at bounding box center [427, 18] width 41 height 26
click at [434, 19] on span "Box Office" at bounding box center [427, 18] width 41 height 10
click at [483, 17] on span "Venues" at bounding box center [472, 18] width 25 height 26
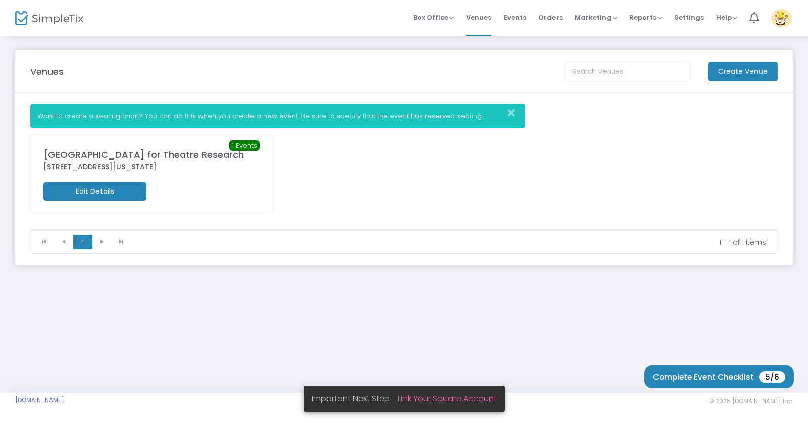
click at [173, 153] on div "Brooklyn Center for Theatre Research" at bounding box center [151, 155] width 216 height 14
click at [246, 143] on span "1 Events" at bounding box center [244, 145] width 30 height 11
click at [102, 155] on div "Brooklyn Center for Theatre Research" at bounding box center [151, 155] width 216 height 14
click at [509, 113] on icon "Close" at bounding box center [510, 113] width 7 height 10
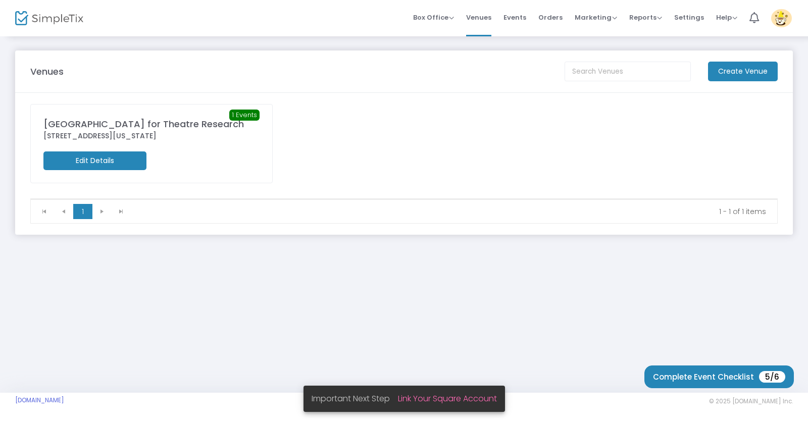
click at [103, 161] on m-button "Edit Details" at bounding box center [94, 160] width 103 height 19
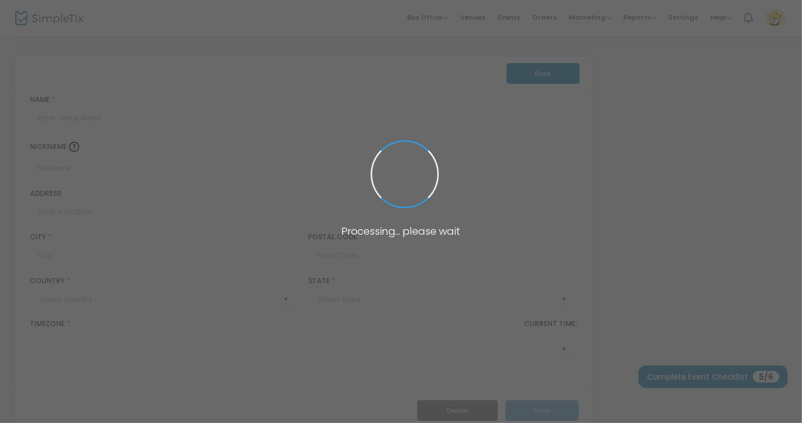
type input "Pakistan"
type input "Brooklyn Center for Theatre Research"
type input "251 Huron Street"
type input "Kings County"
type input "11222"
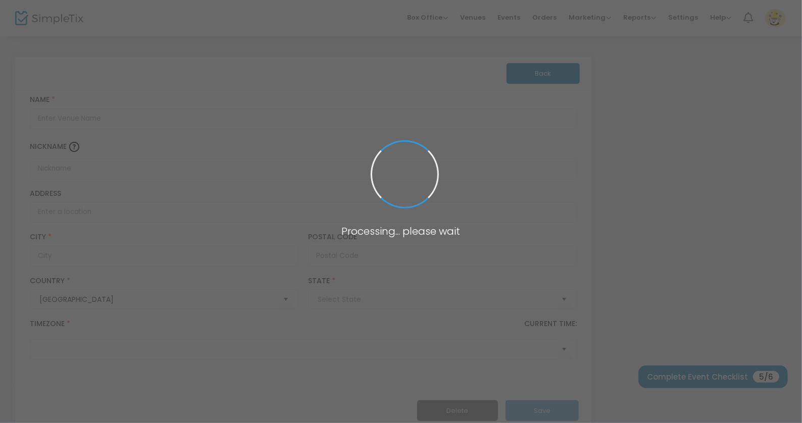
type input "United States"
type input "(UTC-05:00) Eastern Time (US & Canada)"
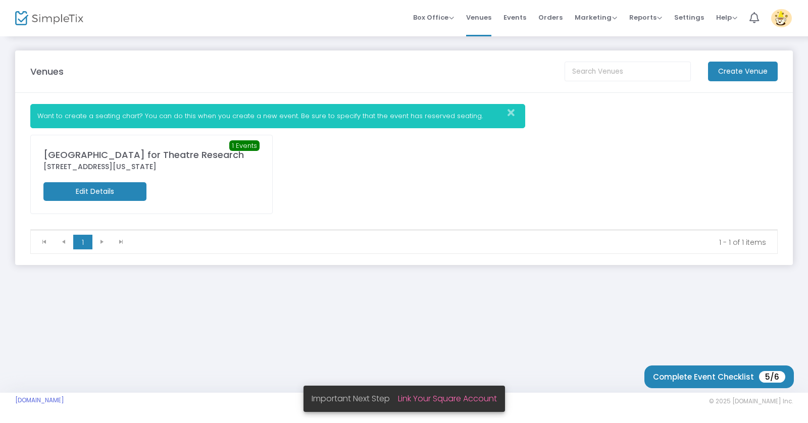
click at [179, 149] on div "Brooklyn Center for Theatre Research" at bounding box center [151, 155] width 216 height 14
click at [726, 21] on span "Help" at bounding box center [726, 18] width 21 height 10
click at [621, 166] on div "1 Events Brooklyn Center for Theatre Research 251 Huron Street, Kings County, N…" at bounding box center [403, 182] width 757 height 94
click at [659, 18] on span "Reports" at bounding box center [645, 18] width 33 height 10
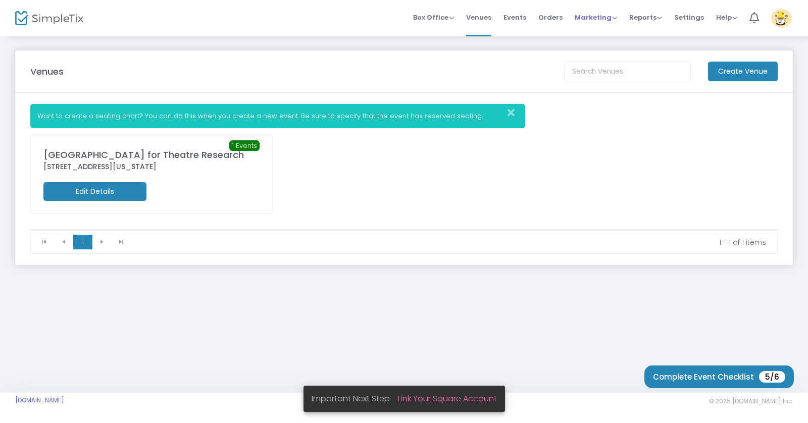
click at [618, 20] on li "Marketing Promo Codes Quantity Discounts Affiliate" at bounding box center [595, 18] width 55 height 36
click at [614, 18] on span "Marketing" at bounding box center [595, 18] width 42 height 10
click at [521, 19] on span "Events" at bounding box center [514, 18] width 23 height 26
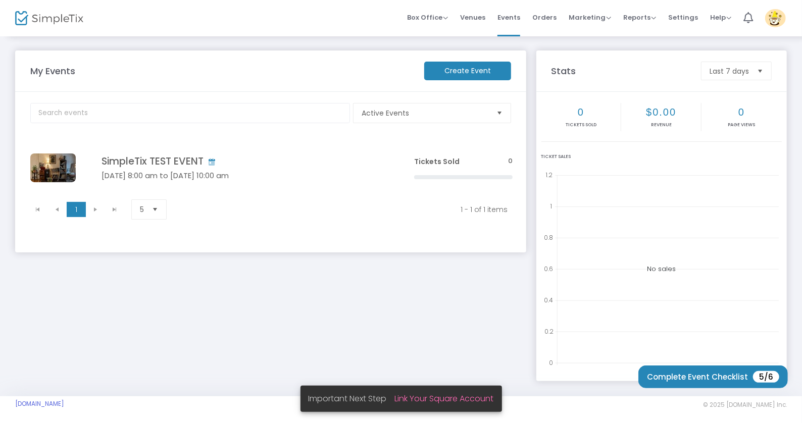
click at [726, 14] on m-user-profile "Matthew Gasda bkcentertheatreresearch2@gmail.com Role: OWNER Section Your Profi…" at bounding box center [775, 18] width 33 height 36
click at [726, 19] on img at bounding box center [775, 18] width 21 height 18
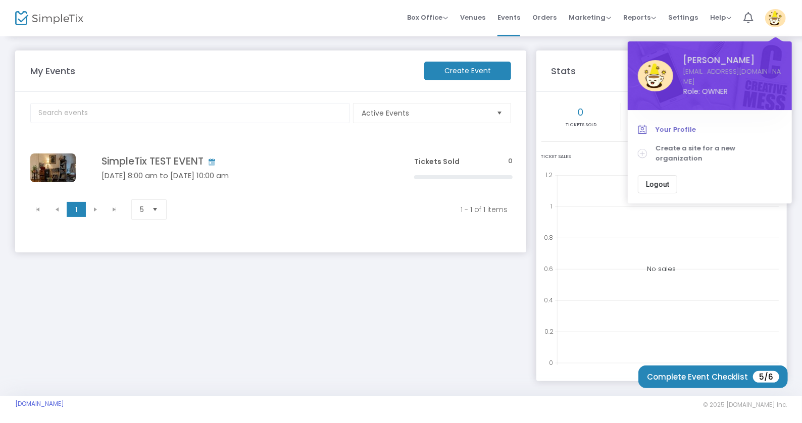
click at [686, 127] on span "Your Profile" at bounding box center [718, 130] width 126 height 10
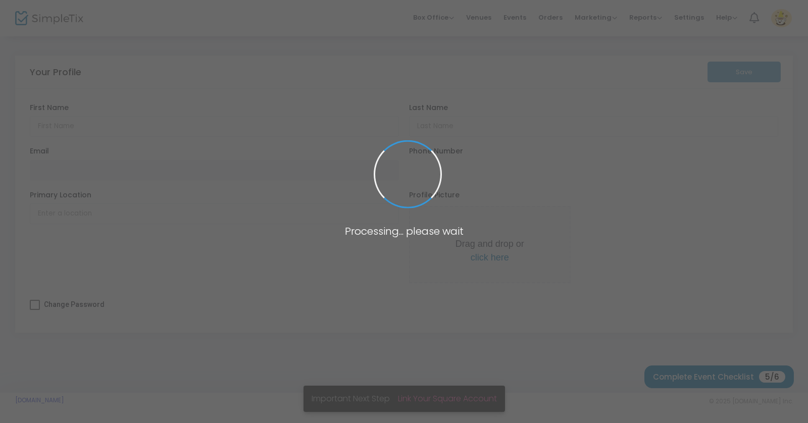
type input "Matthew"
type input "Gasda"
type input "[EMAIL_ADDRESS][DOMAIN_NAME]"
type input "Kings County, United States"
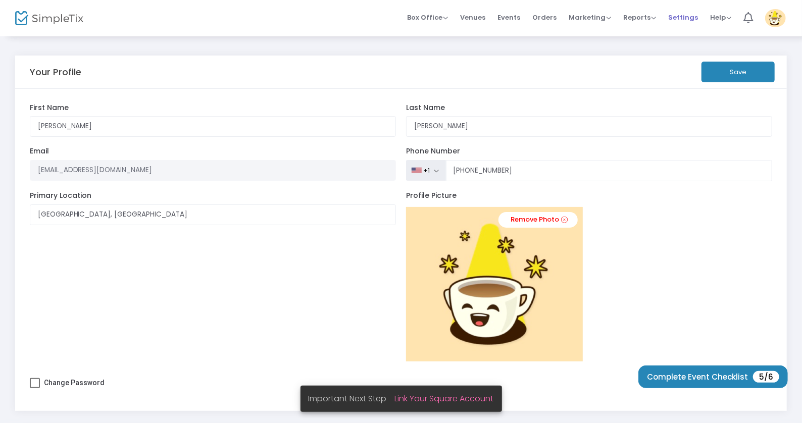
click at [690, 22] on span "Settings" at bounding box center [683, 18] width 30 height 26
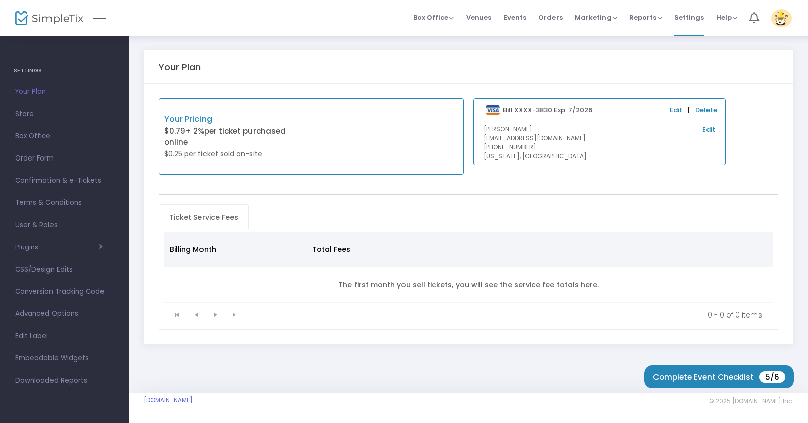
click at [699, 111] on link "Delete" at bounding box center [706, 110] width 22 height 10
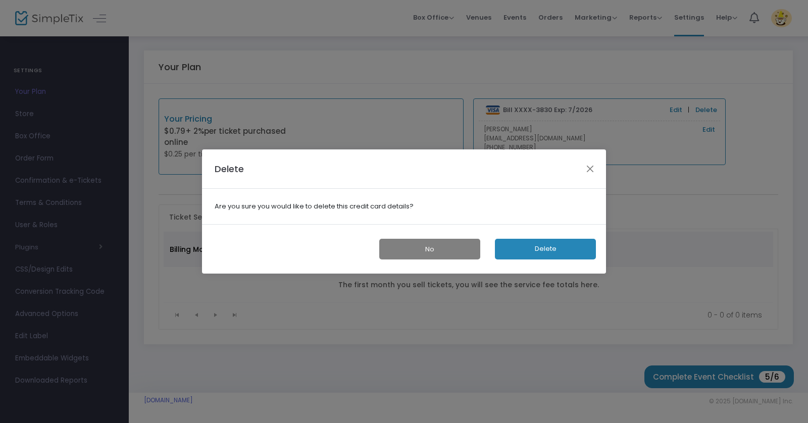
click at [535, 248] on button "Delete" at bounding box center [545, 249] width 101 height 21
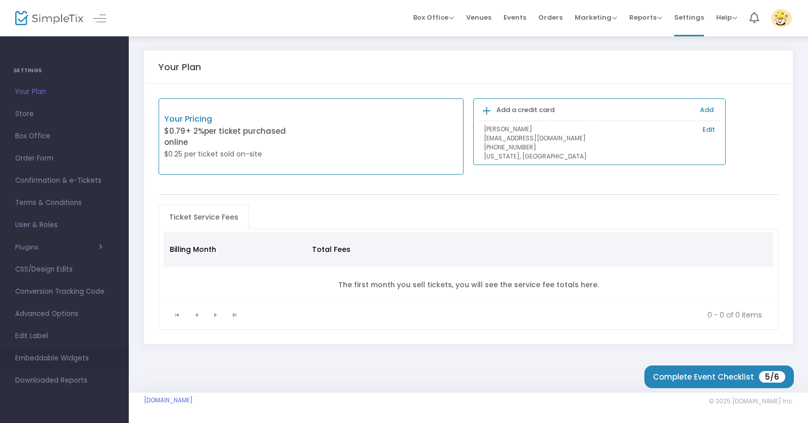
click at [54, 358] on span "Embeddable Widgets" at bounding box center [64, 358] width 98 height 13
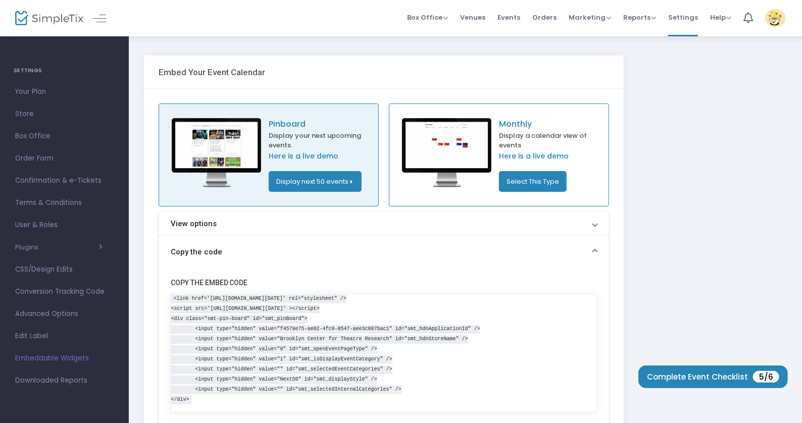
click at [62, 357] on span "Embeddable Widgets" at bounding box center [64, 358] width 98 height 13
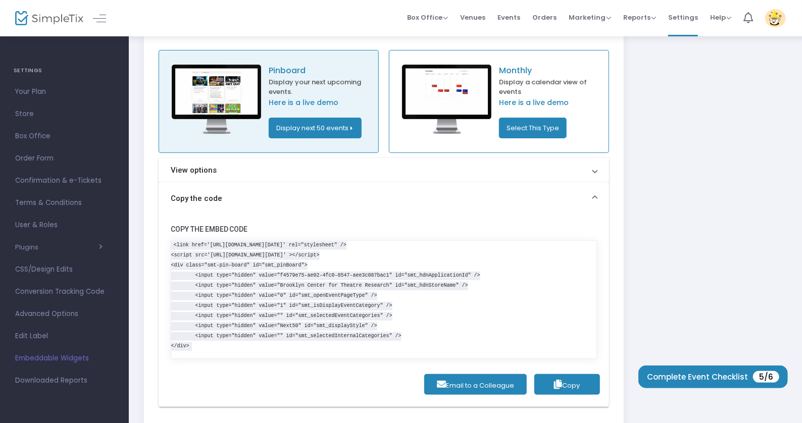
scroll to position [32, 0]
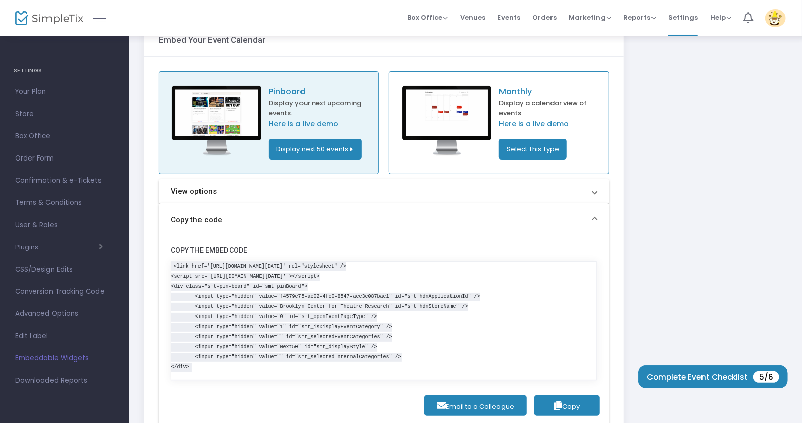
click at [319, 149] on button "Display next 50 events" at bounding box center [315, 149] width 93 height 21
click at [394, 189] on li "Display by month" at bounding box center [410, 189] width 90 height 19
click at [328, 150] on button "Display by month" at bounding box center [307, 149] width 77 height 21
click at [384, 147] on li "Display next 50 events" at bounding box center [395, 151] width 90 height 19
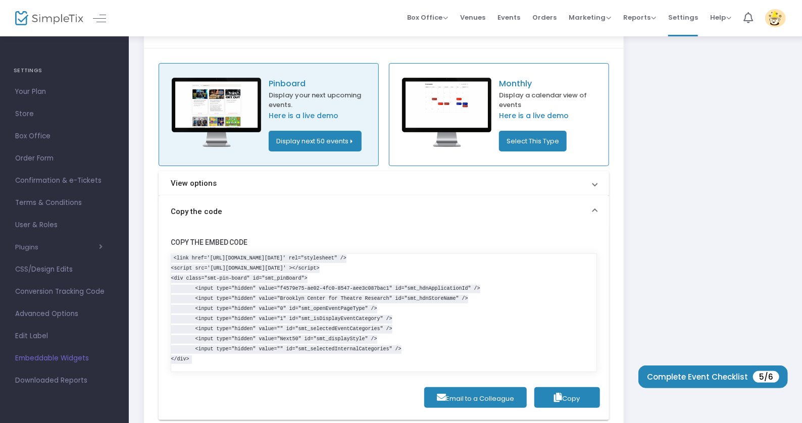
scroll to position [107, 0]
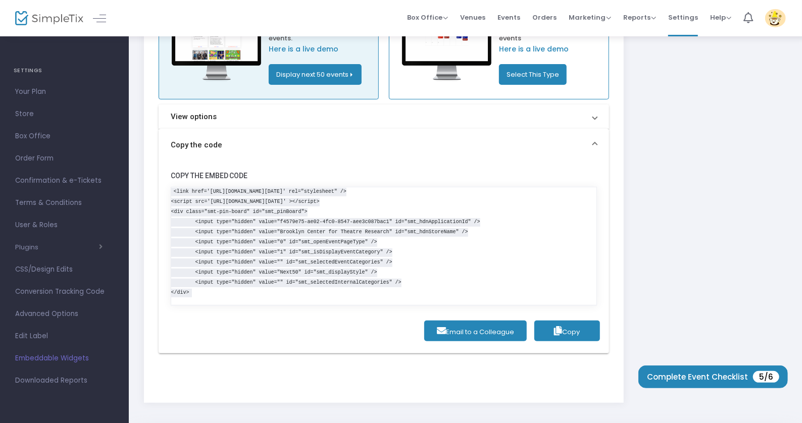
click at [363, 253] on code "<link href='[URL][DOMAIN_NAME][DATE]' rel="stylesheet" /> <script src='[URL][DO…" at bounding box center [325, 242] width 309 height 109
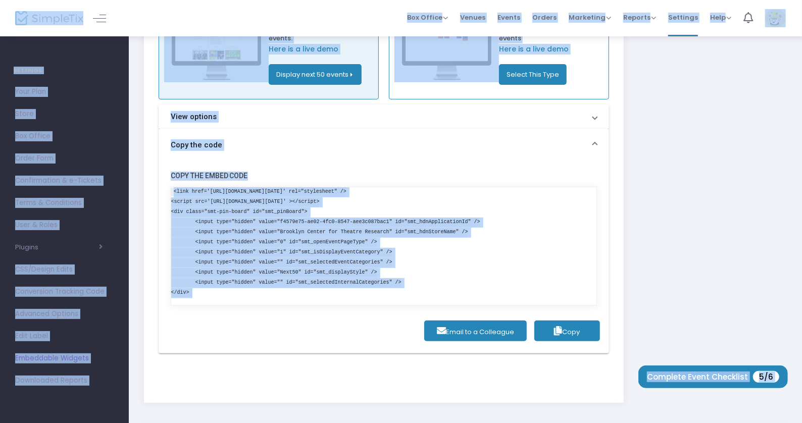
copy m-pages "Box Office Sell Tickets Bookings Sell Season Pass Venues Memberships Events Ord…"
click at [413, 288] on pre "<link href='[URL][DOMAIN_NAME][DATE]' rel="stylesheet" /> <script src='[URL][DO…" at bounding box center [384, 242] width 426 height 111
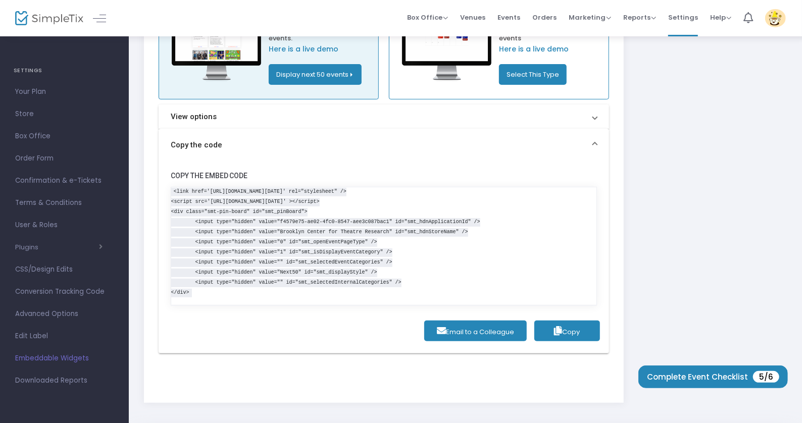
click at [581, 330] on button "Copy" at bounding box center [567, 331] width 66 height 21
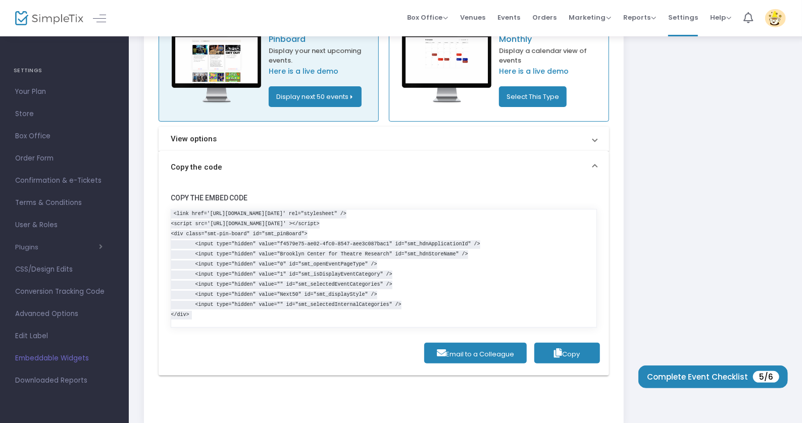
click at [595, 137] on span at bounding box center [595, 139] width 4 height 12
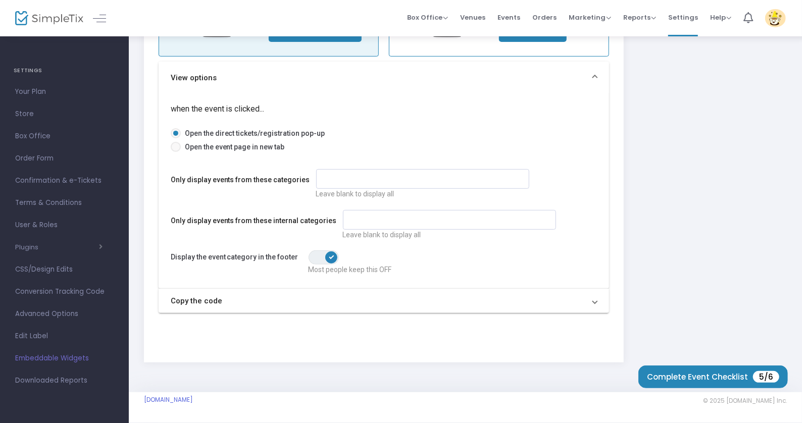
scroll to position [153, 0]
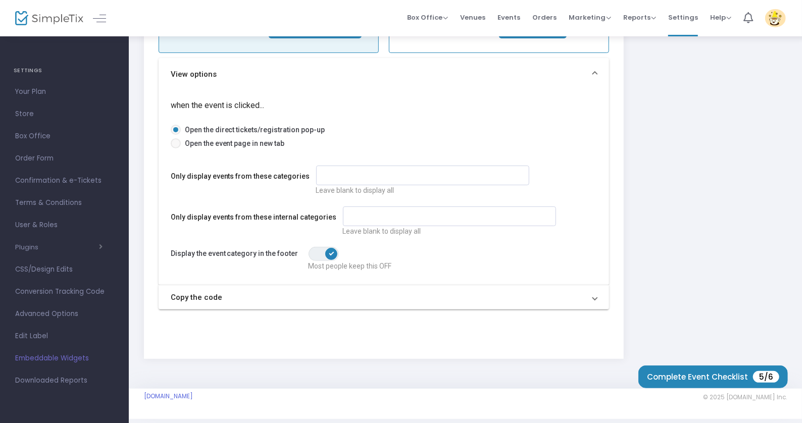
click at [308, 261] on p "Most people keep this OFF" at bounding box center [379, 266] width 142 height 10
click at [311, 256] on span "ON OFF" at bounding box center [323, 254] width 30 height 14
click at [369, 296] on mat-panel-title "Copy the code" at bounding box center [378, 298] width 414 height 12
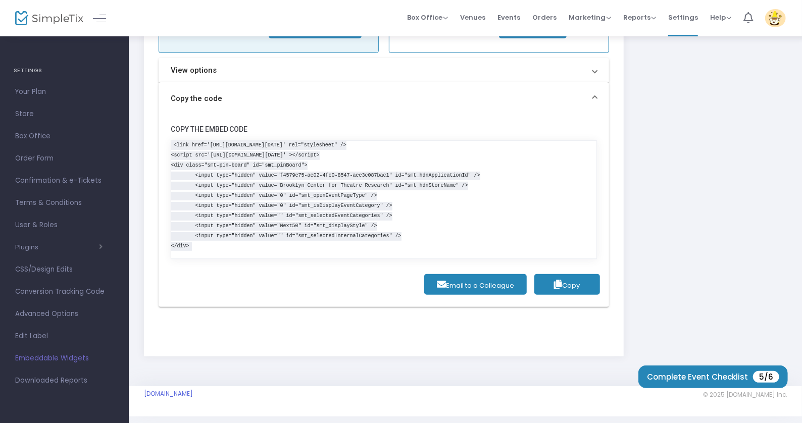
click at [551, 281] on button "Copy" at bounding box center [567, 284] width 66 height 21
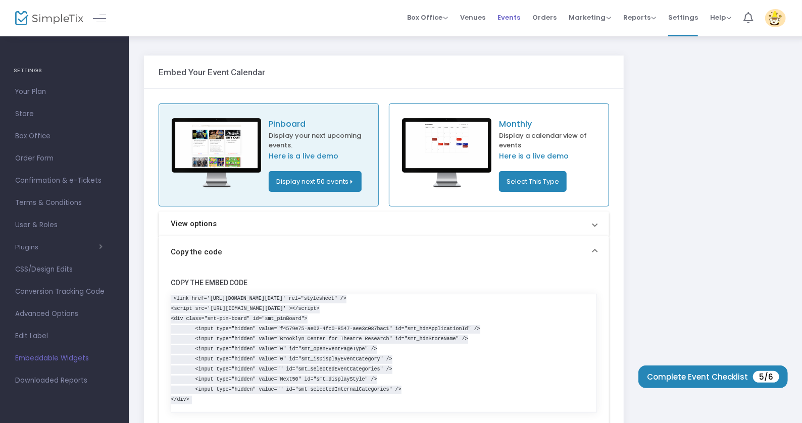
click at [513, 17] on span "Events" at bounding box center [508, 18] width 23 height 26
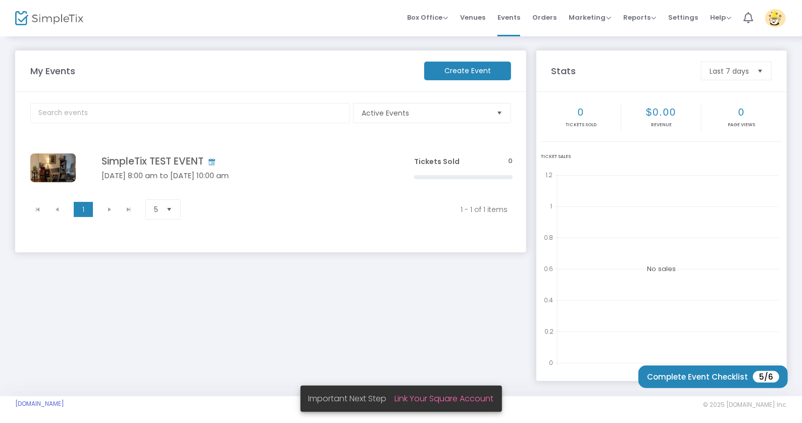
click at [466, 80] on m-button "Create Event" at bounding box center [467, 71] width 87 height 19
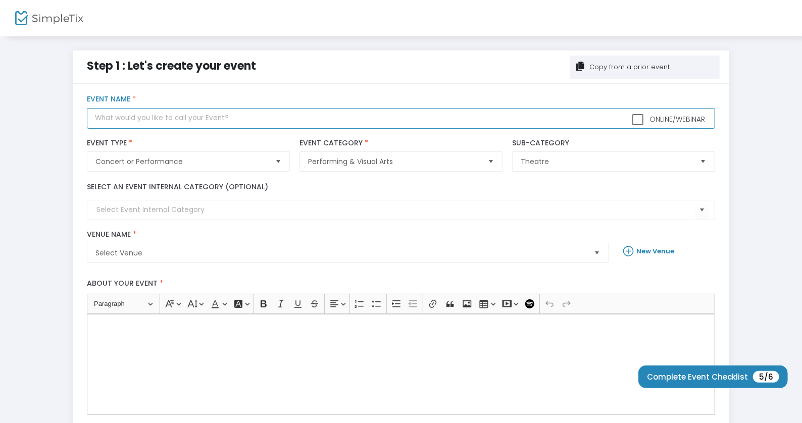
click at [170, 109] on input "text" at bounding box center [400, 118] width 627 height 21
type input "Test Event 2"
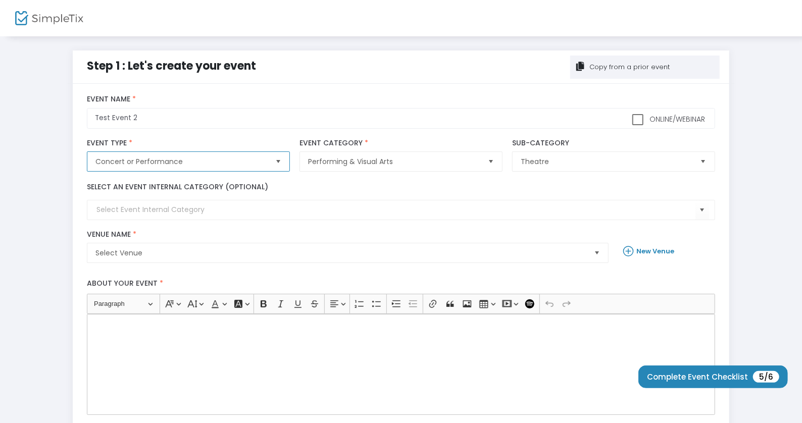
click at [170, 169] on span "Concert or Performance" at bounding box center [180, 161] width 179 height 19
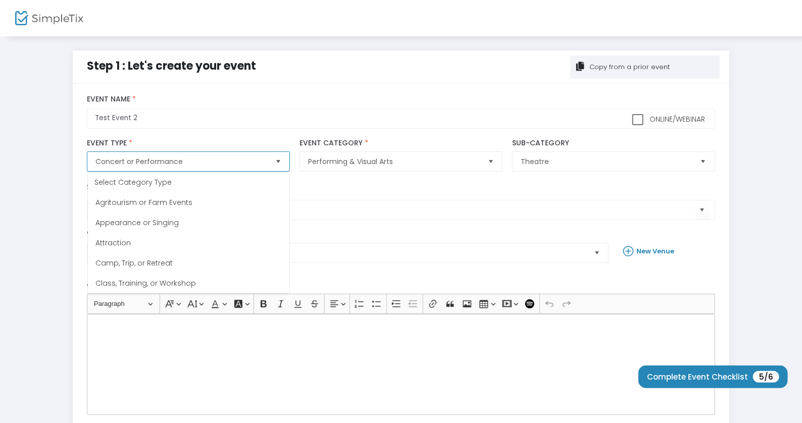
scroll to position [20, 0]
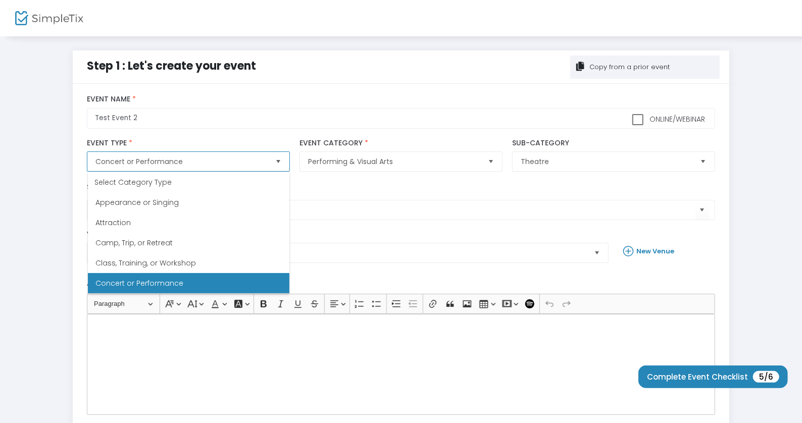
click at [186, 285] on Performance "Concert or Performance" at bounding box center [188, 283] width 201 height 20
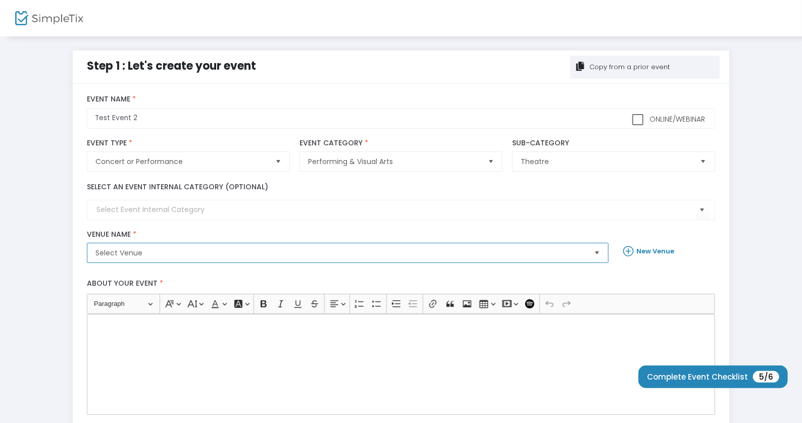
click at [185, 255] on span "Select Venue" at bounding box center [340, 253] width 490 height 10
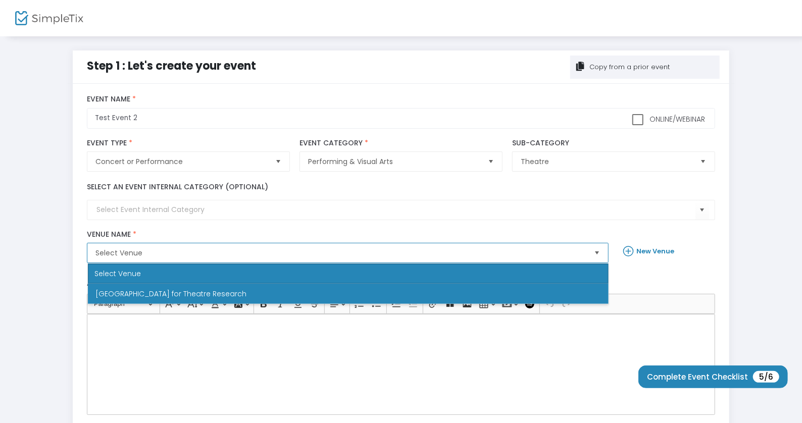
click at [186, 296] on span "Brooklyn Center for Theatre Research" at bounding box center [171, 294] width 151 height 10
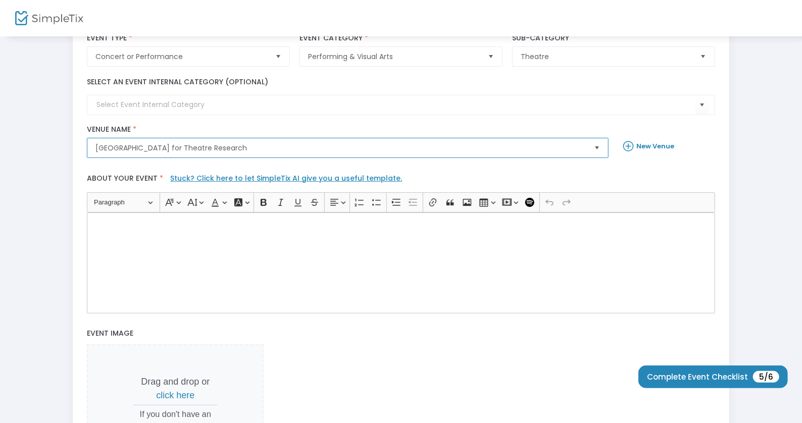
scroll to position [107, 0]
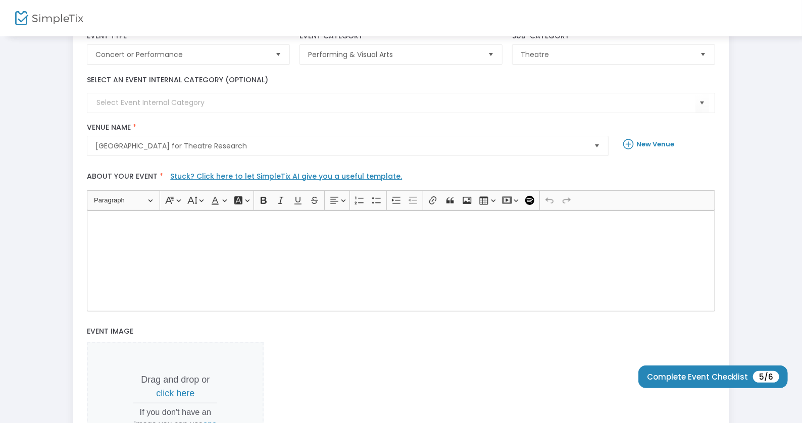
click at [204, 248] on div "Rich Text Editor, main" at bounding box center [400, 260] width 627 height 101
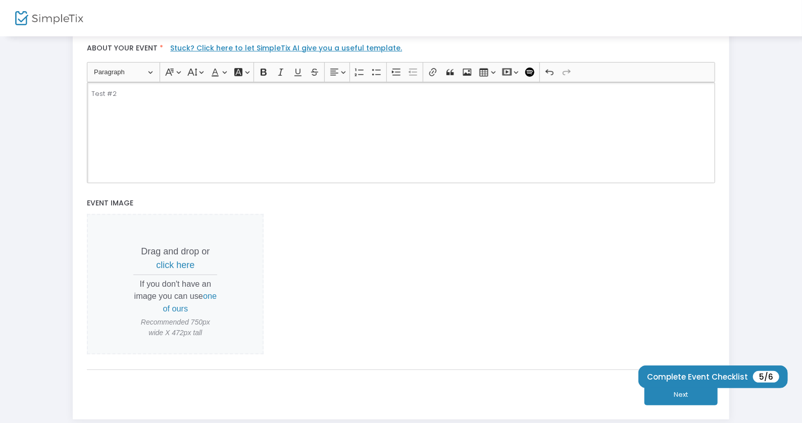
scroll to position [236, 0]
click at [177, 270] on span "Drag and drop or click here If you don't have an image you can use one of ours …" at bounding box center [175, 284] width 177 height 141
click at [186, 261] on span "click here" at bounding box center [175, 264] width 38 height 10
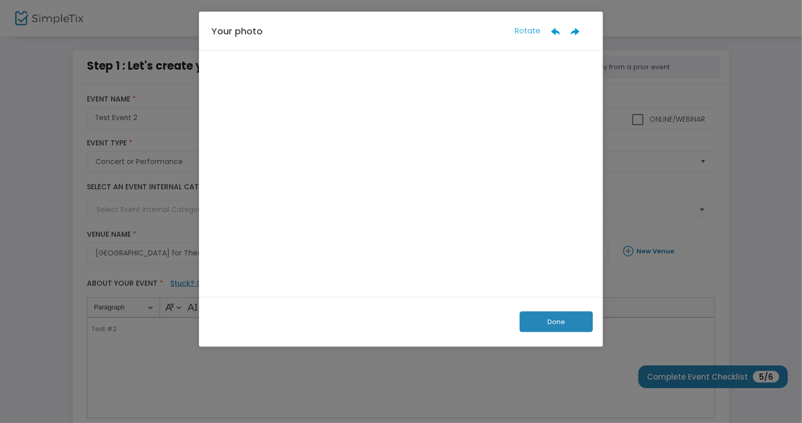
scroll to position [0, 0]
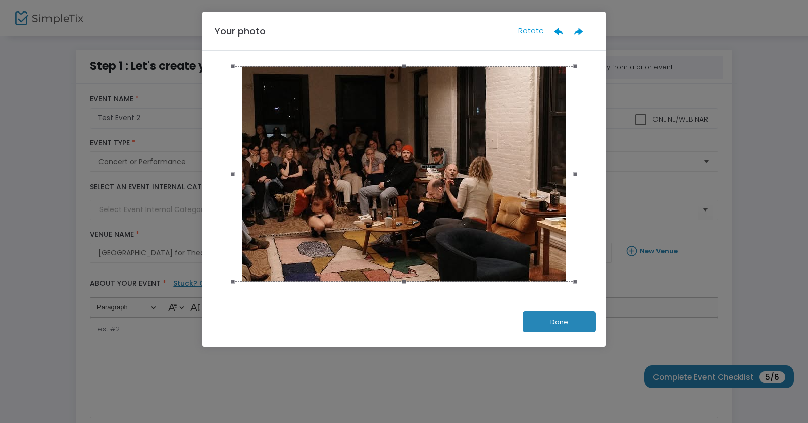
click at [566, 329] on button "Done" at bounding box center [558, 321] width 73 height 21
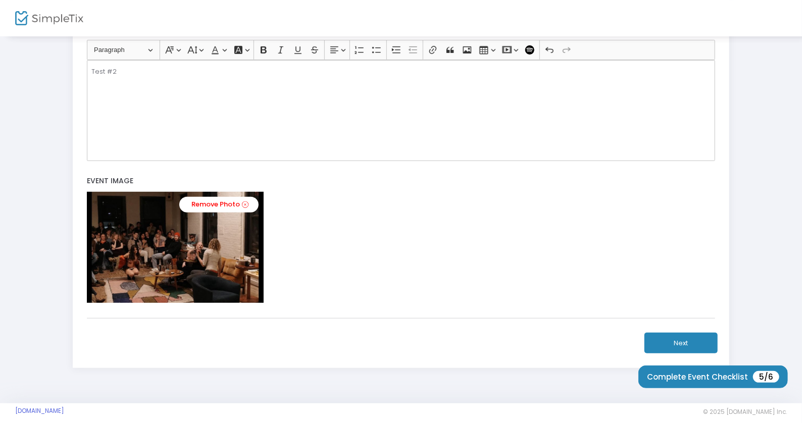
scroll to position [267, 0]
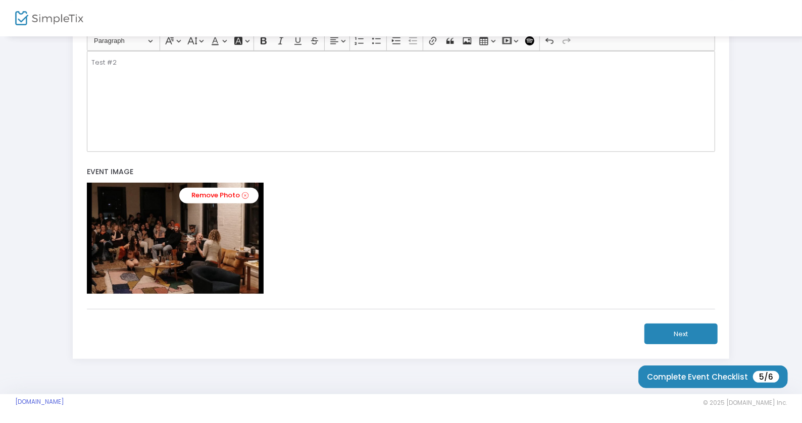
click at [687, 327] on button "Next" at bounding box center [680, 334] width 73 height 21
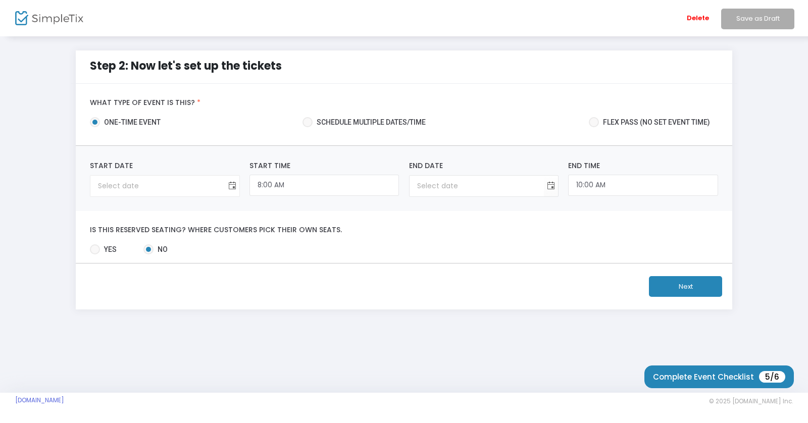
click at [226, 189] on span "Toggle calendar" at bounding box center [232, 186] width 17 height 17
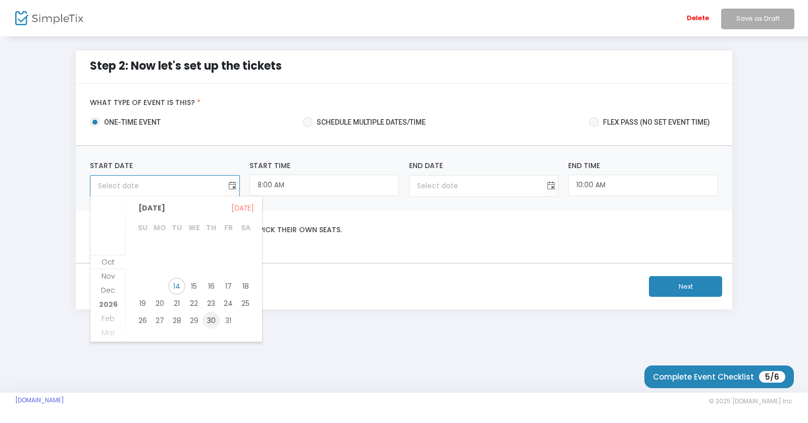
click at [214, 317] on span "30" at bounding box center [210, 320] width 17 height 17
type input "10/30/2025"
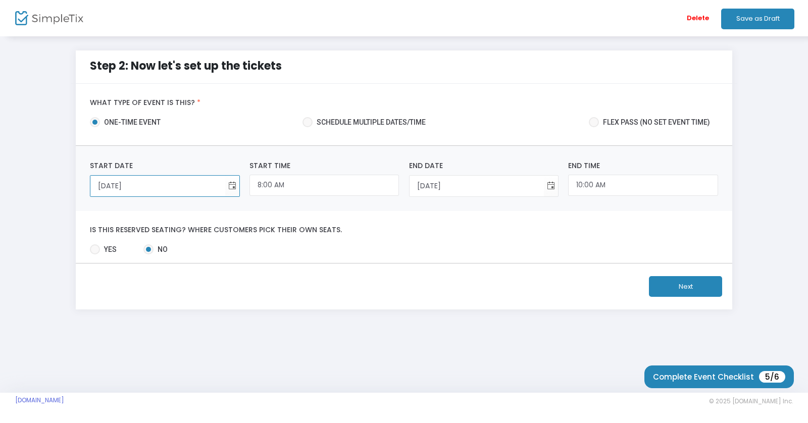
click at [677, 285] on button "Next" at bounding box center [685, 286] width 73 height 21
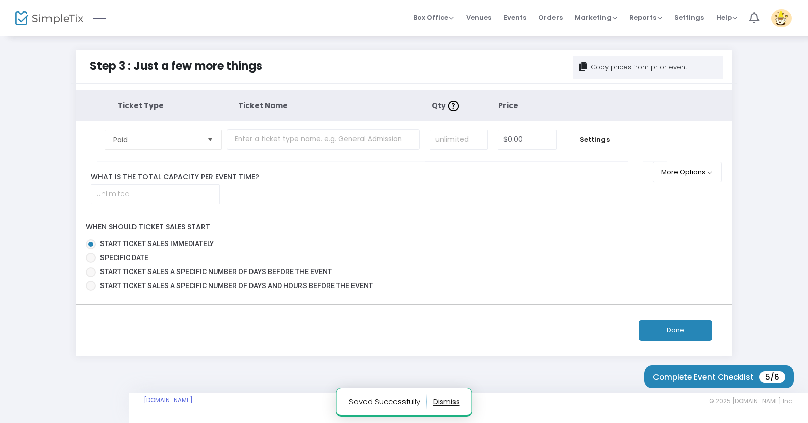
click at [207, 138] on span "Select" at bounding box center [210, 139] width 17 height 17
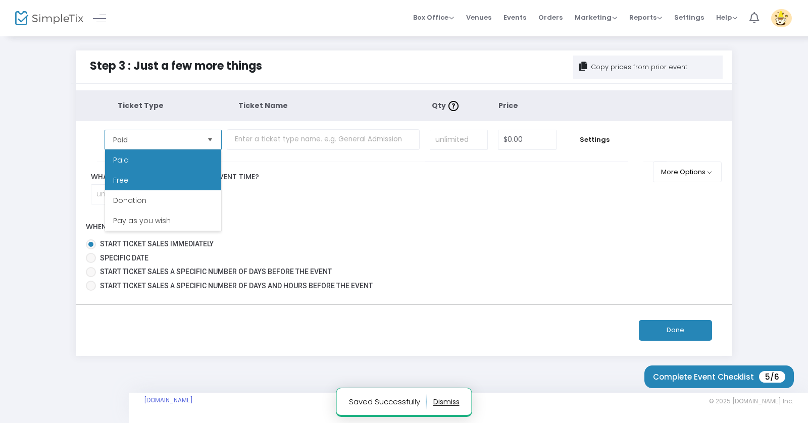
click at [183, 178] on li "Free" at bounding box center [163, 180] width 116 height 20
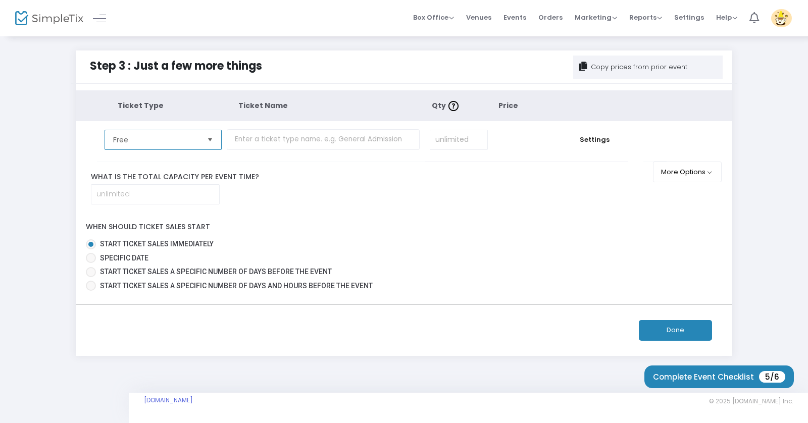
click at [152, 144] on span "Free" at bounding box center [156, 139] width 94 height 19
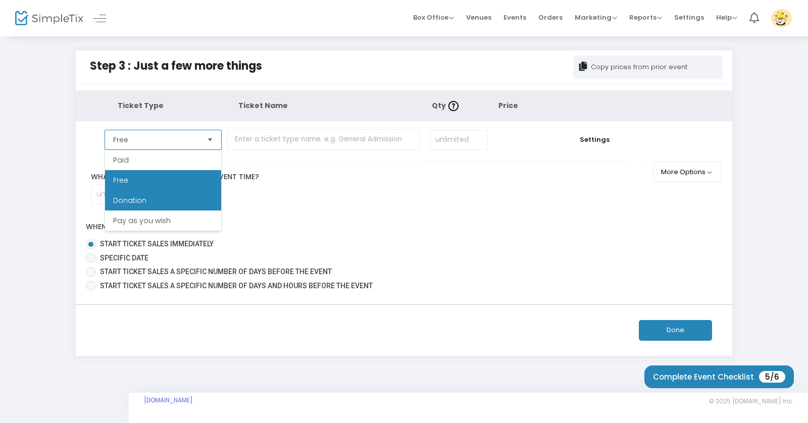
click at [163, 200] on li "Donation" at bounding box center [163, 200] width 116 height 20
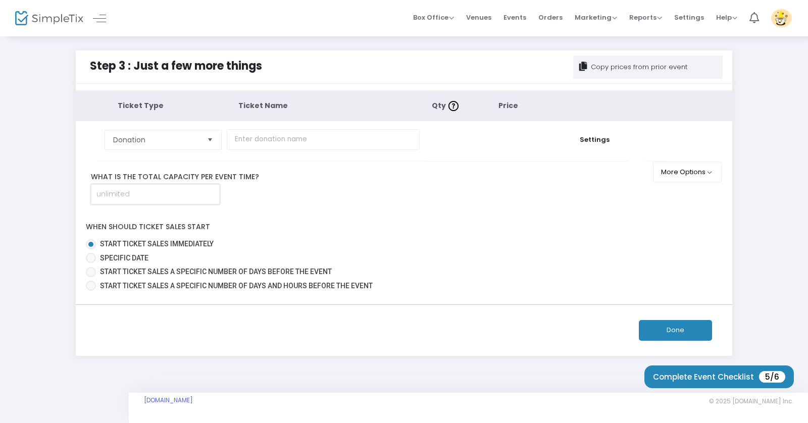
click at [188, 193] on input at bounding box center [155, 194] width 128 height 19
type input "50"
click at [676, 326] on button "Done" at bounding box center [675, 330] width 73 height 21
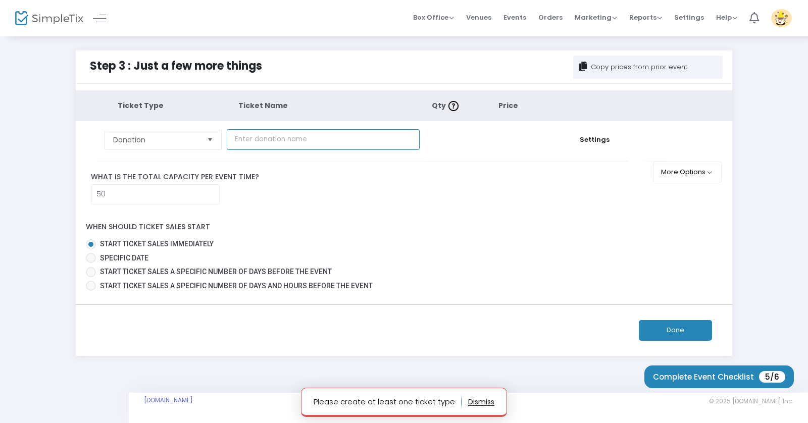
click at [334, 143] on input "text" at bounding box center [323, 139] width 193 height 21
type input "Test Ticket"
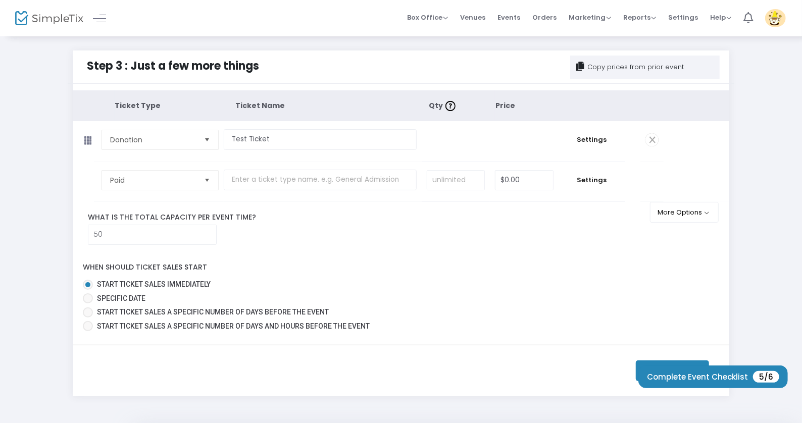
click at [664, 363] on button "Done" at bounding box center [671, 370] width 73 height 21
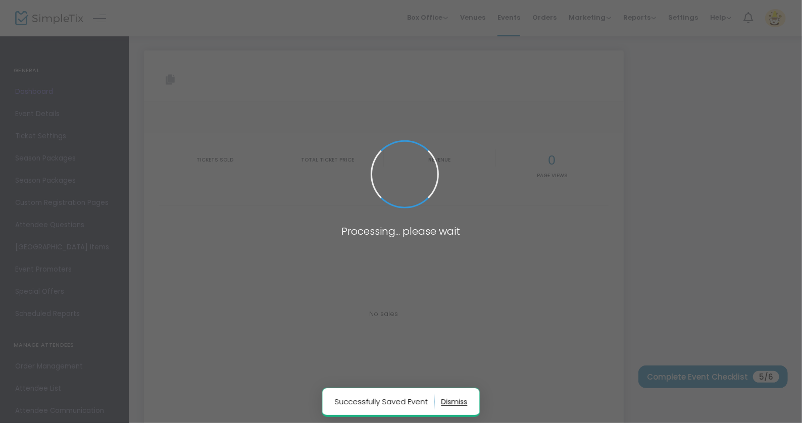
type input "https://www.simpletix.com/e/test-event-2-tickets-241593"
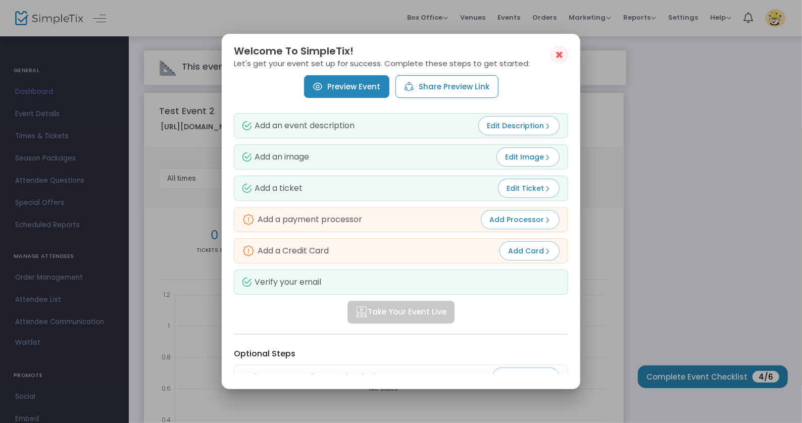
click at [347, 78] on link "Preview Event" at bounding box center [346, 86] width 85 height 23
click at [560, 59] on span "✖" at bounding box center [559, 55] width 9 height 12
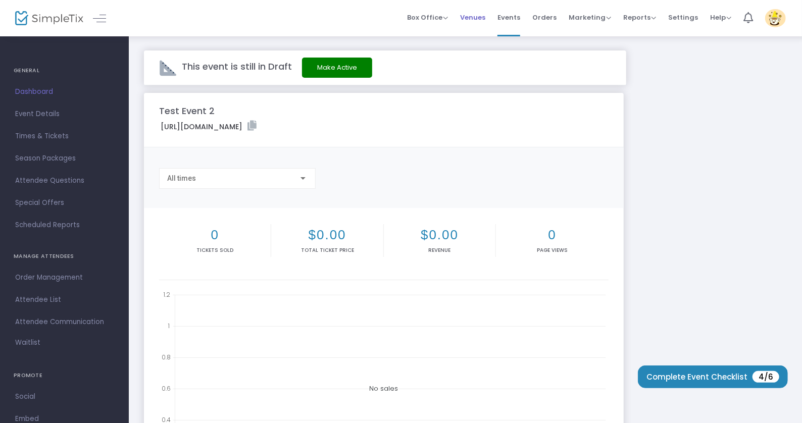
click at [485, 20] on span "Venues" at bounding box center [472, 18] width 25 height 26
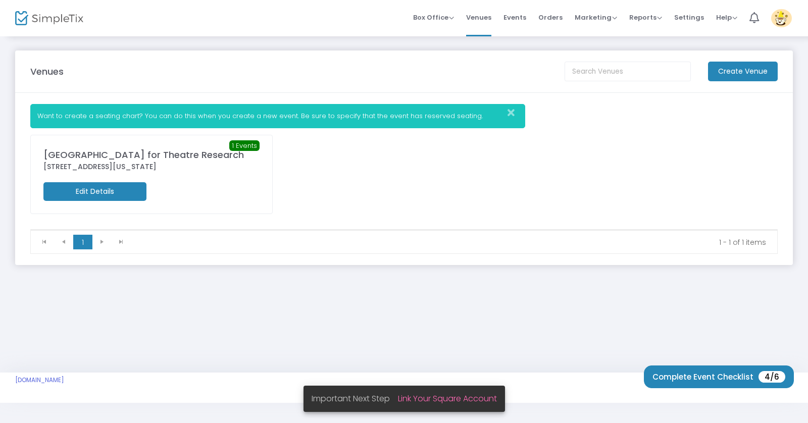
click at [100, 188] on m-button "Edit Details" at bounding box center [94, 191] width 103 height 19
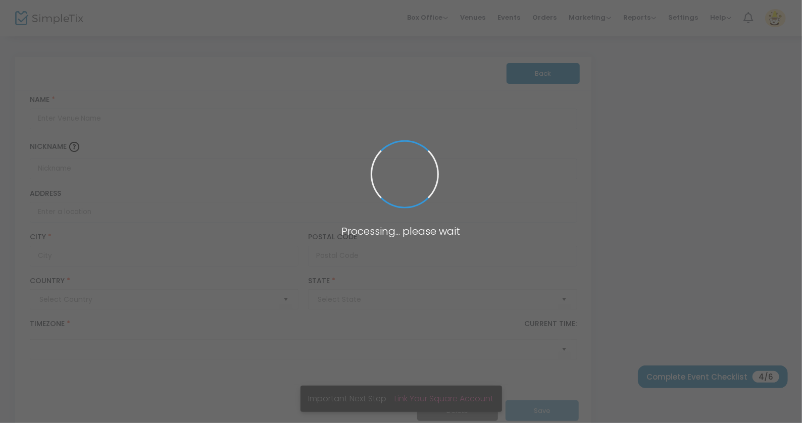
type input "Pakistan"
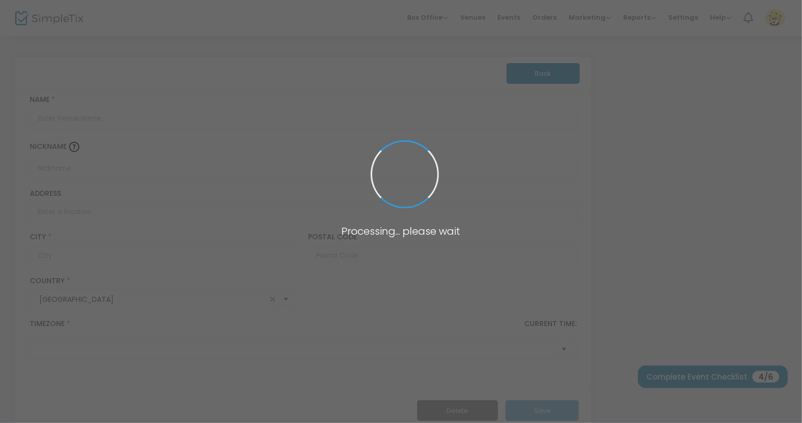
type input "Brooklyn Center for Theatre Research"
type input "251 Huron Street"
type input "Kings County"
type input "11222"
type input "United States"
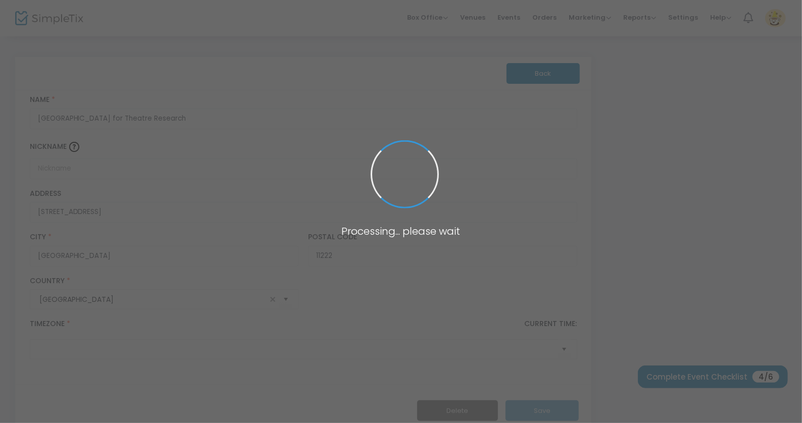
type input "(UTC-05:00) Eastern Time (US & Canada)"
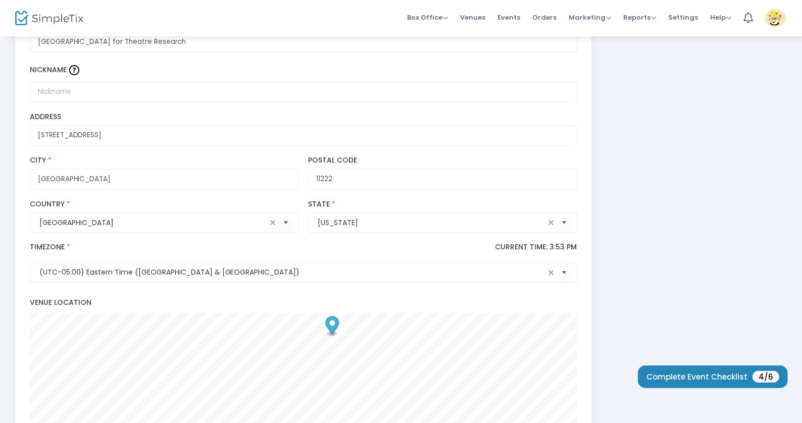
scroll to position [464, 0]
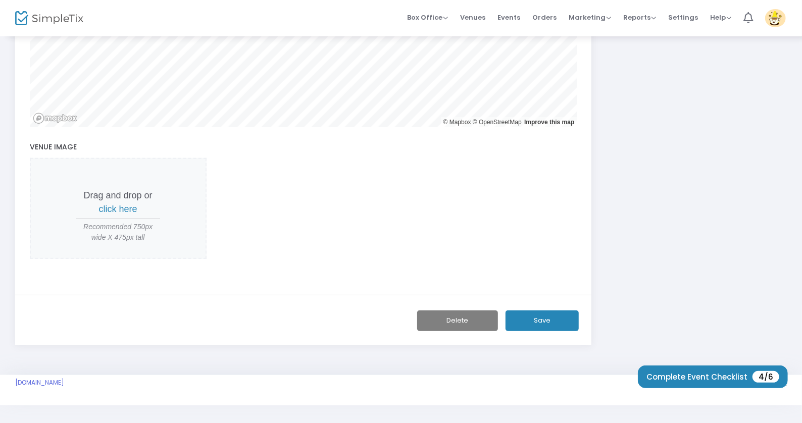
click at [116, 211] on span "click here" at bounding box center [118, 209] width 38 height 10
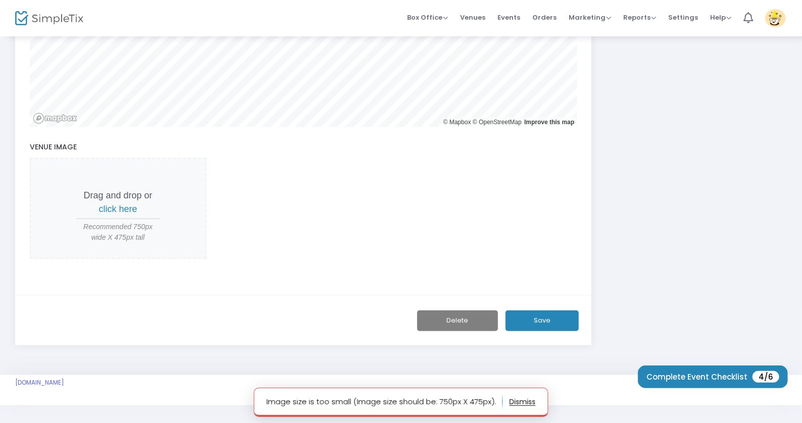
click at [130, 204] on span "click here" at bounding box center [118, 209] width 38 height 10
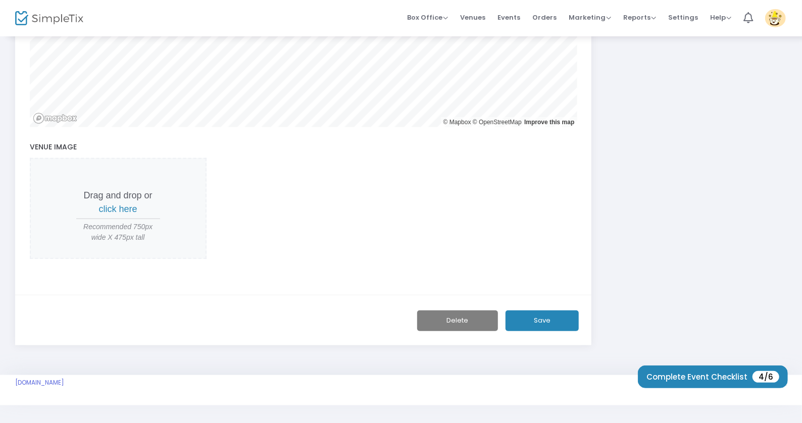
scroll to position [0, 0]
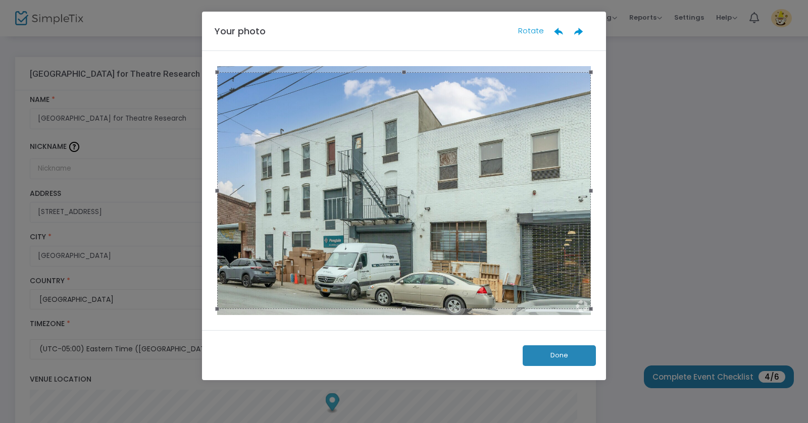
click at [574, 351] on button "Done" at bounding box center [558, 355] width 73 height 21
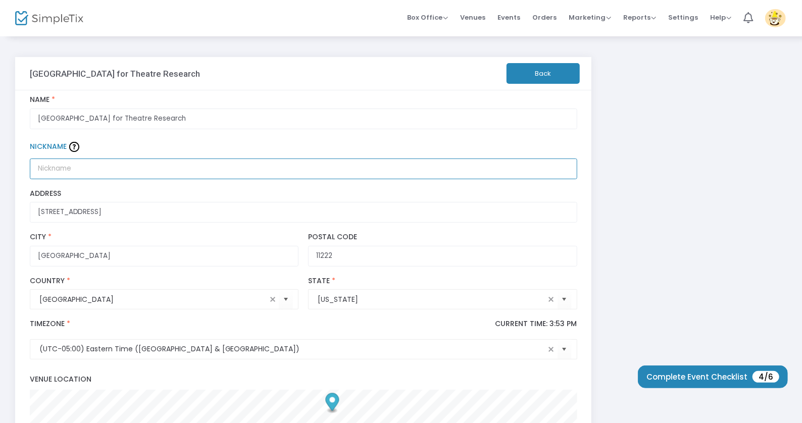
click at [103, 172] on input "Nickname" at bounding box center [303, 168] width 547 height 21
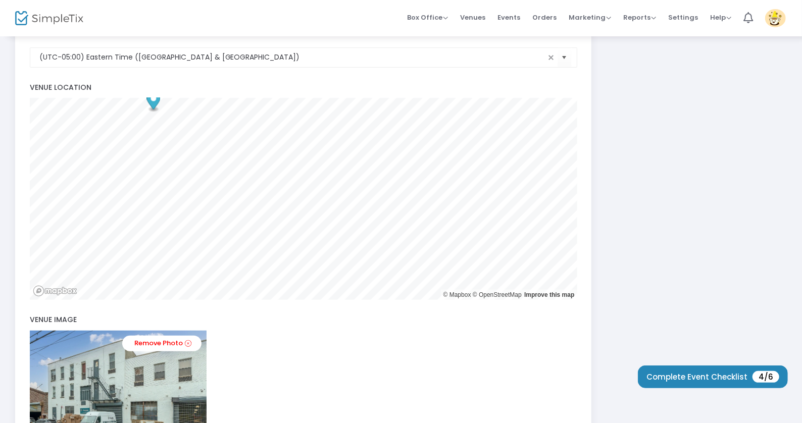
scroll to position [475, 0]
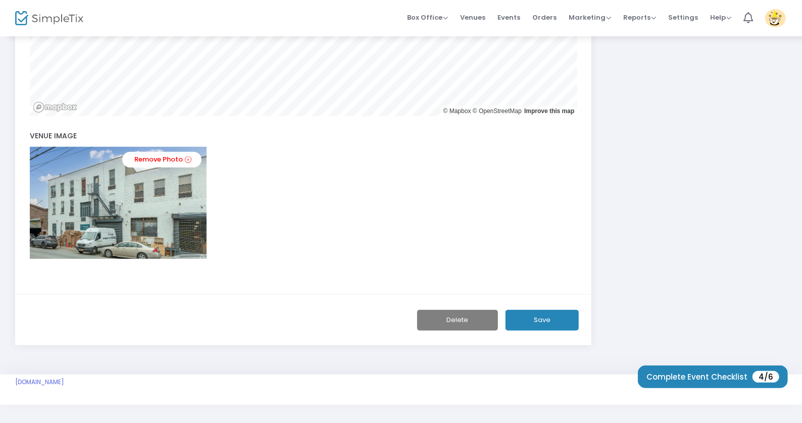
type input "BCTR"
click at [546, 317] on button "Save" at bounding box center [541, 320] width 73 height 21
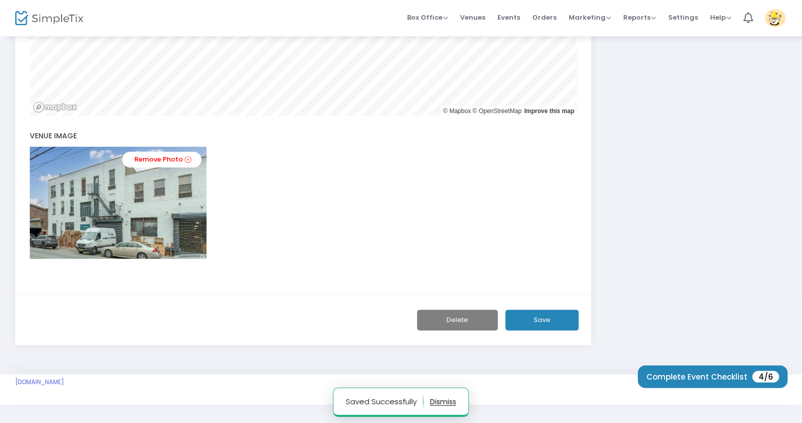
scroll to position [0, 0]
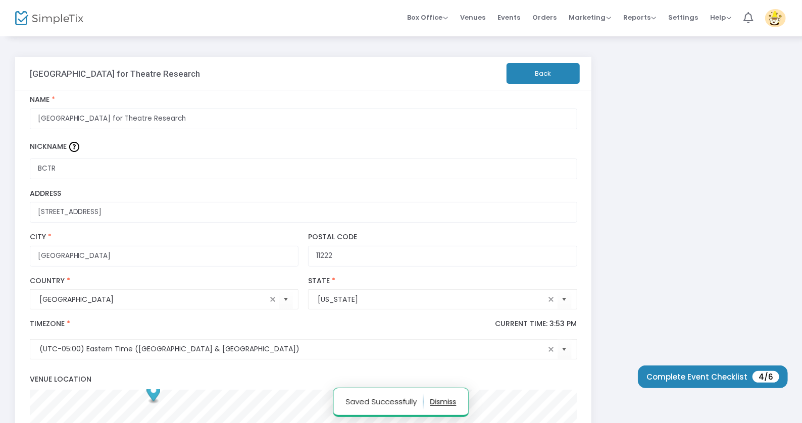
click at [544, 68] on button "Back" at bounding box center [542, 73] width 73 height 21
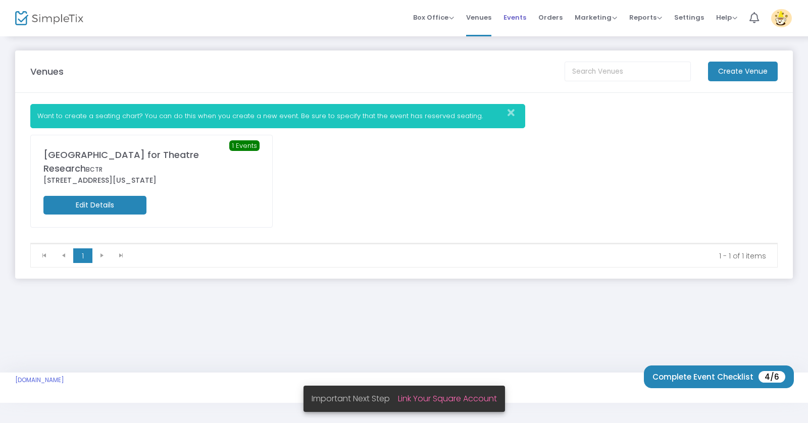
click at [516, 17] on span "Events" at bounding box center [514, 18] width 23 height 26
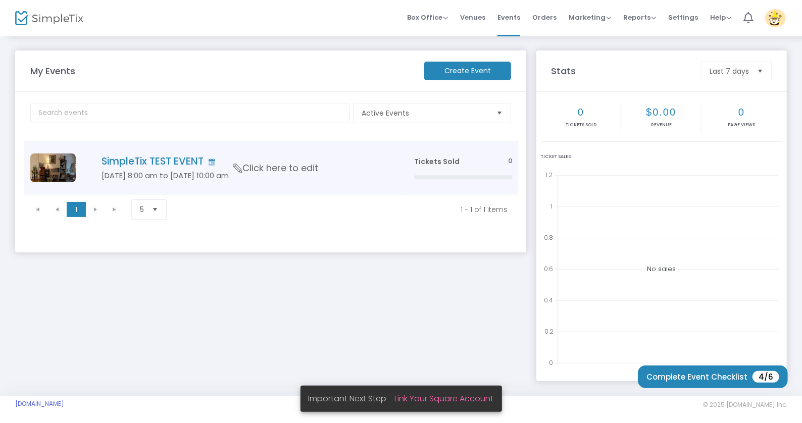
click at [294, 169] on span "Click here to edit" at bounding box center [275, 168] width 85 height 13
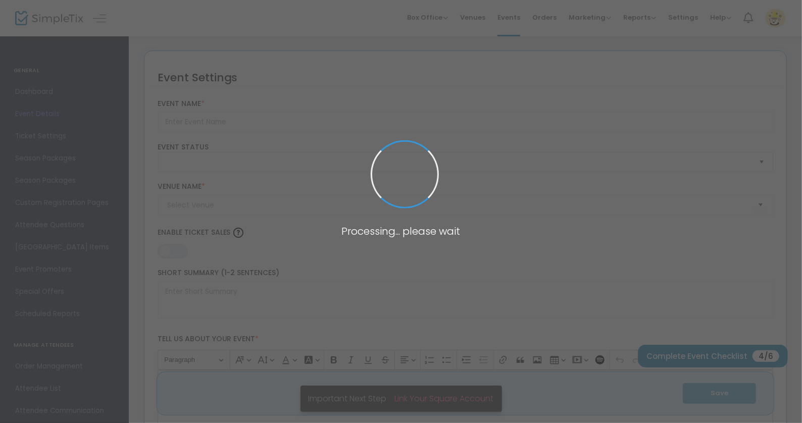
type input "SimpleTix TEST EVENT"
type textarea "This is just a test."
type input "Buy Tickets"
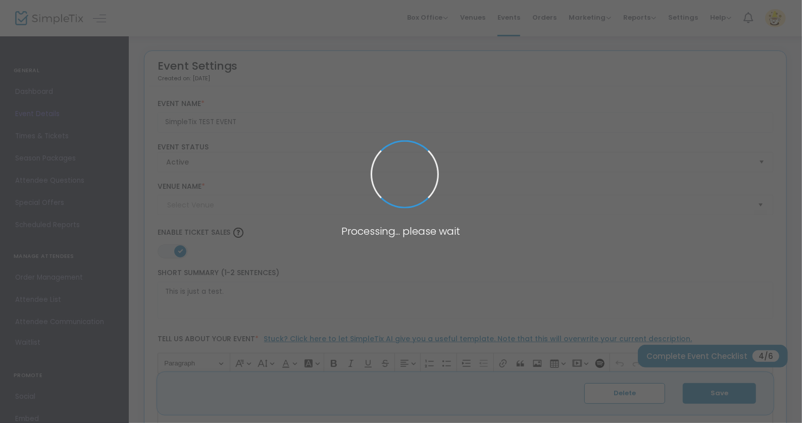
type input "[GEOGRAPHIC_DATA] for Theatre Research (BCTR)"
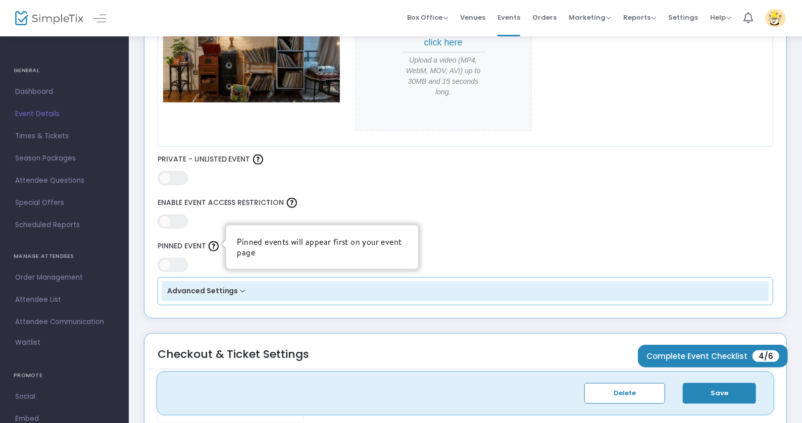
scroll to position [546, 0]
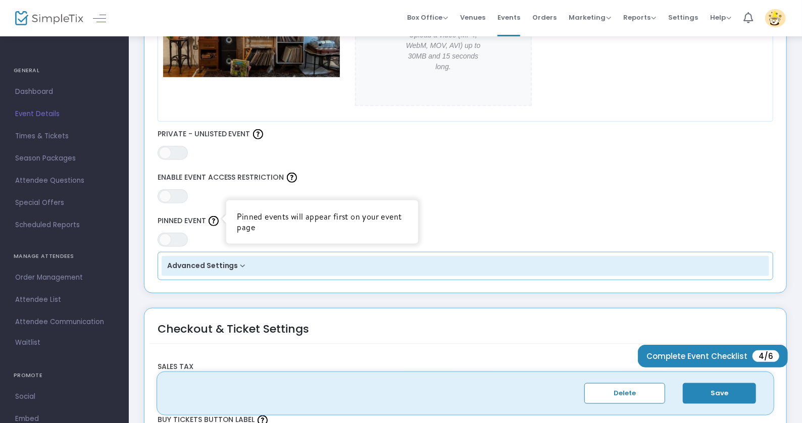
click at [235, 263] on button "Advanced Settings" at bounding box center [466, 266] width 608 height 20
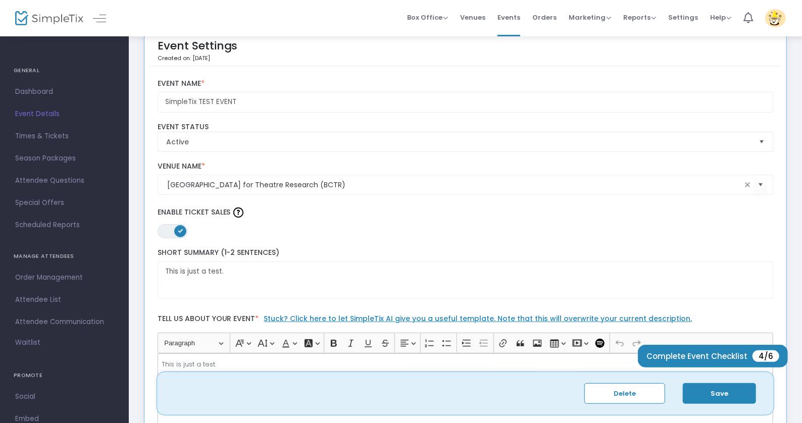
scroll to position [0, 0]
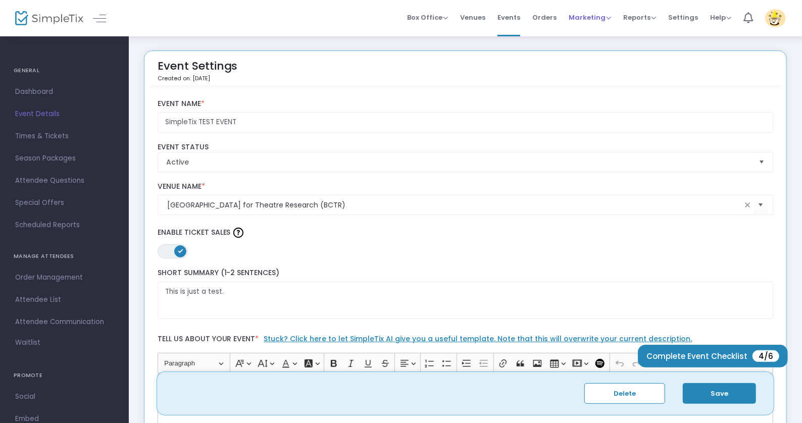
click at [609, 14] on span "Marketing" at bounding box center [589, 18] width 42 height 10
click at [679, 20] on span "Settings" at bounding box center [683, 18] width 30 height 26
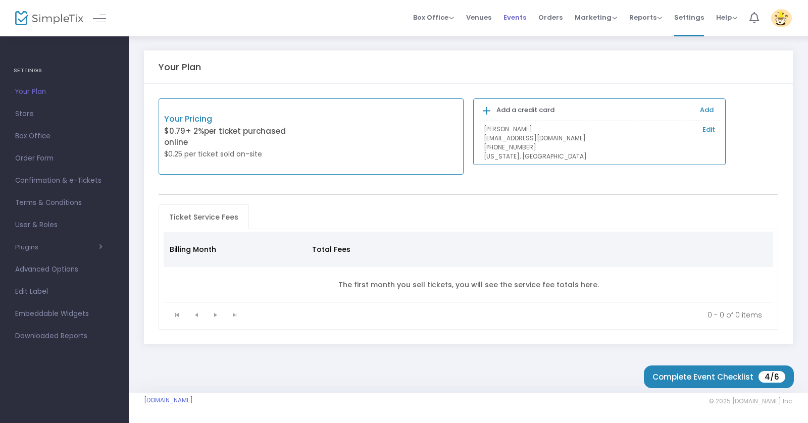
click at [512, 19] on span "Events" at bounding box center [514, 18] width 23 height 26
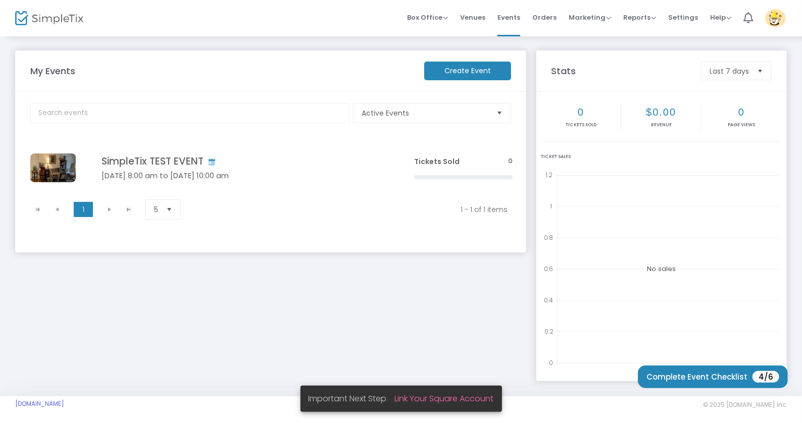
click at [445, 67] on m-button "Create Event" at bounding box center [467, 71] width 87 height 19
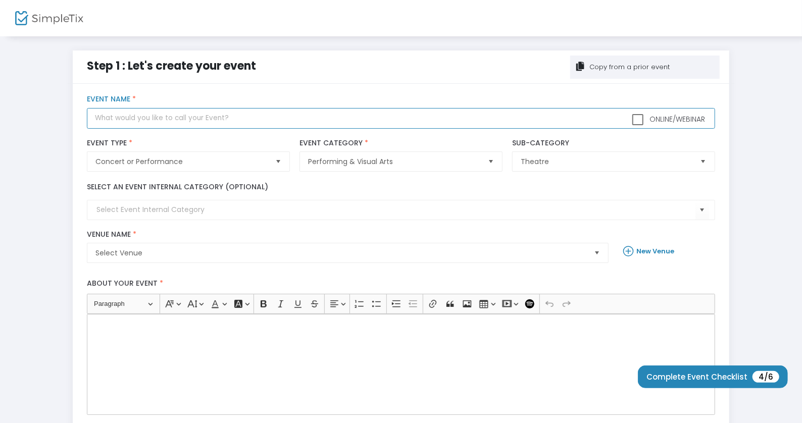
click at [239, 114] on input "text" at bounding box center [400, 118] width 627 height 21
type input "Test Event #2"
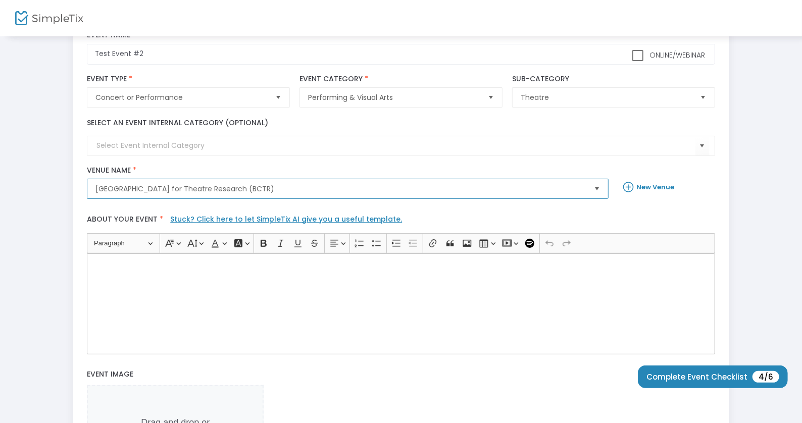
scroll to position [92, 0]
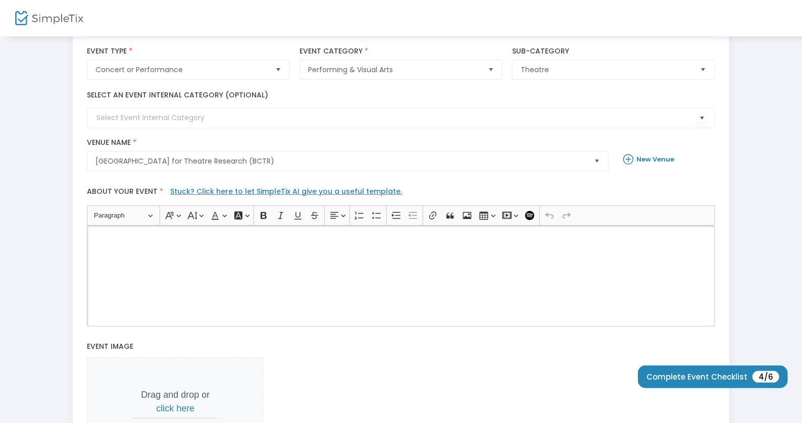
click at [327, 249] on div "Rich Text Editor, main" at bounding box center [400, 276] width 627 height 101
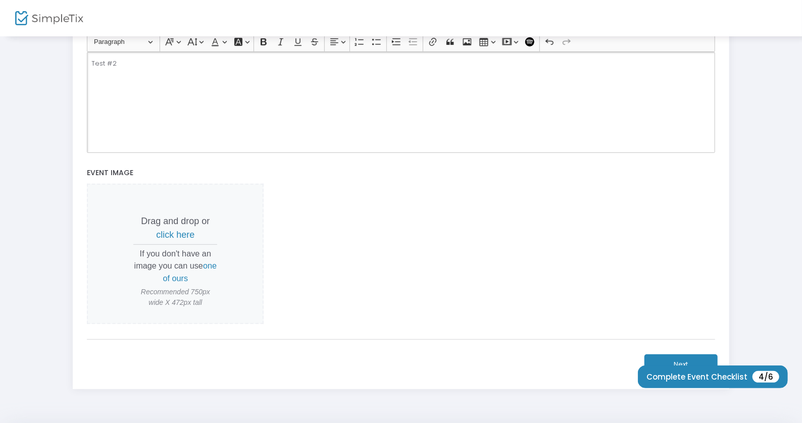
click at [183, 236] on span "click here" at bounding box center [175, 235] width 38 height 10
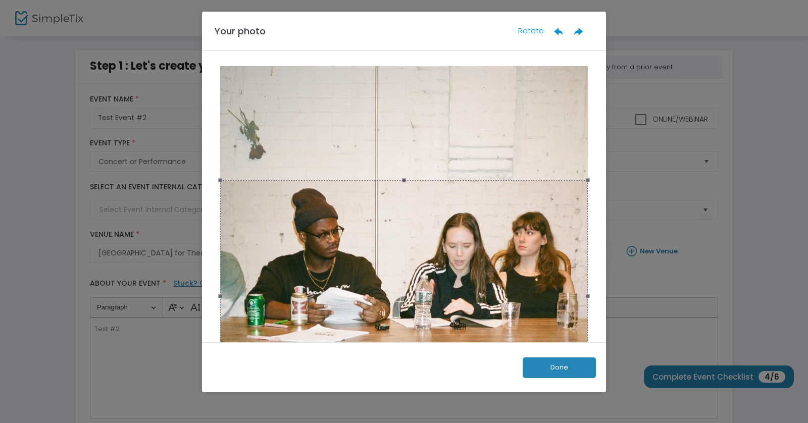
click at [550, 370] on button "Done" at bounding box center [558, 367] width 73 height 21
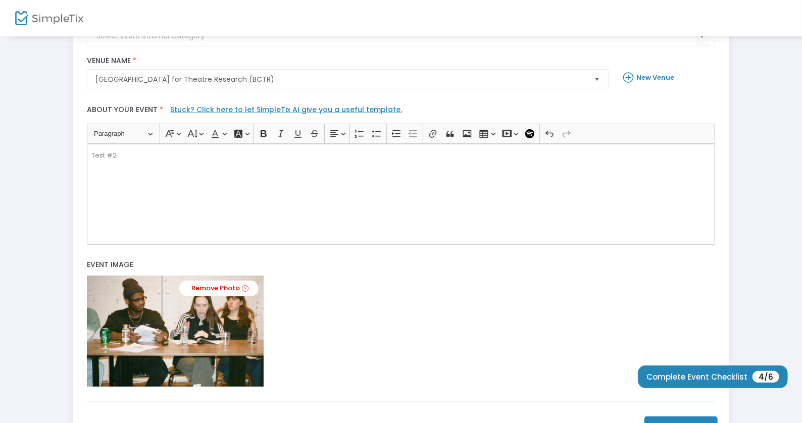
scroll to position [267, 0]
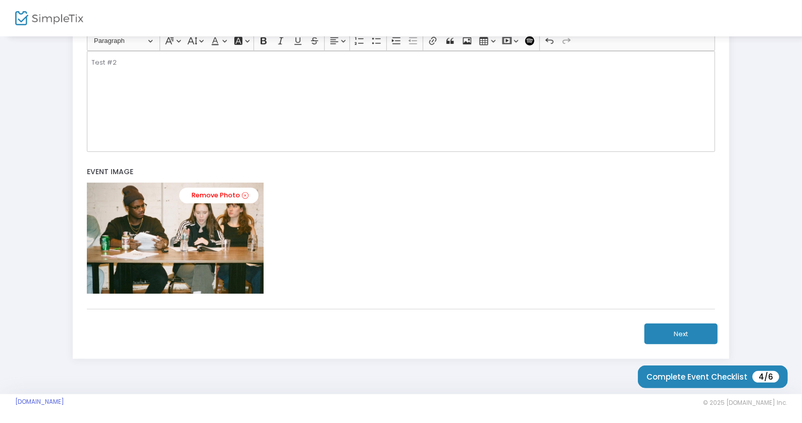
click at [680, 337] on button "Next" at bounding box center [680, 334] width 73 height 21
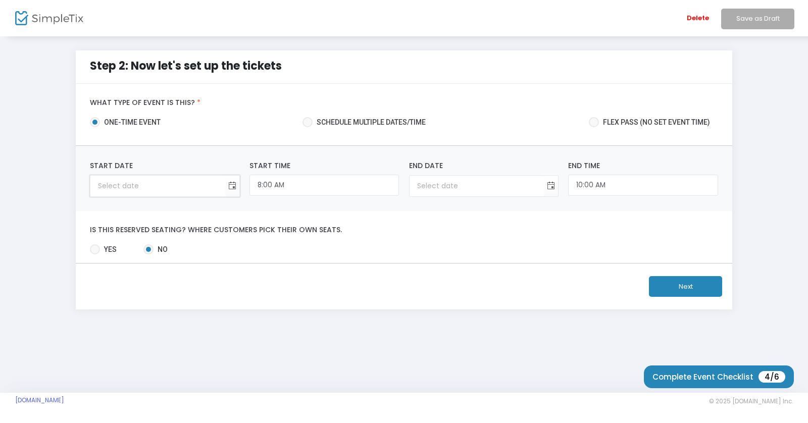
type input "month/day/year"
click at [194, 190] on input "month/day/year" at bounding box center [157, 186] width 134 height 21
click at [221, 186] on input "month/day/year" at bounding box center [157, 186] width 134 height 21
click at [233, 188] on span "Toggle calendar" at bounding box center [232, 186] width 17 height 17
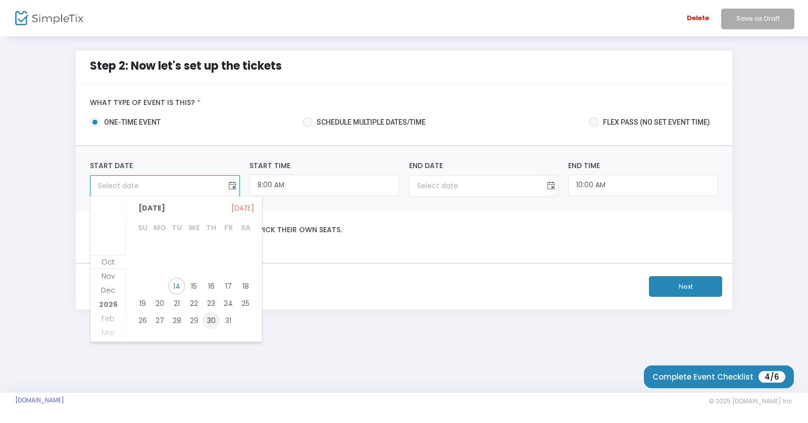
click at [211, 318] on span "30" at bounding box center [210, 320] width 17 height 17
type input "10/30/2025"
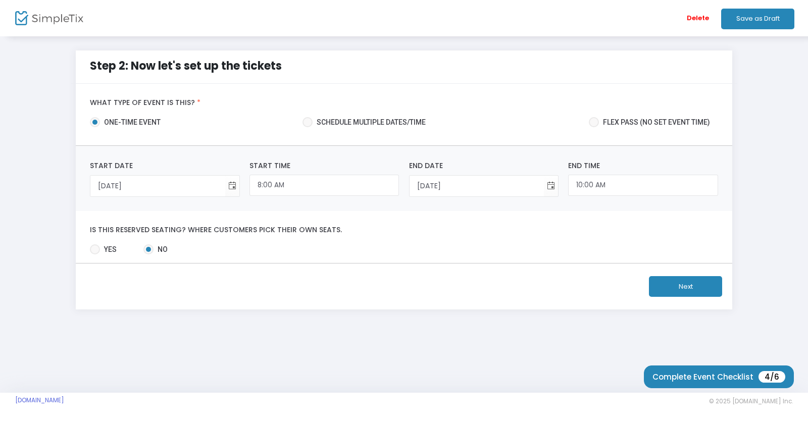
click at [694, 293] on button "Next" at bounding box center [685, 286] width 73 height 21
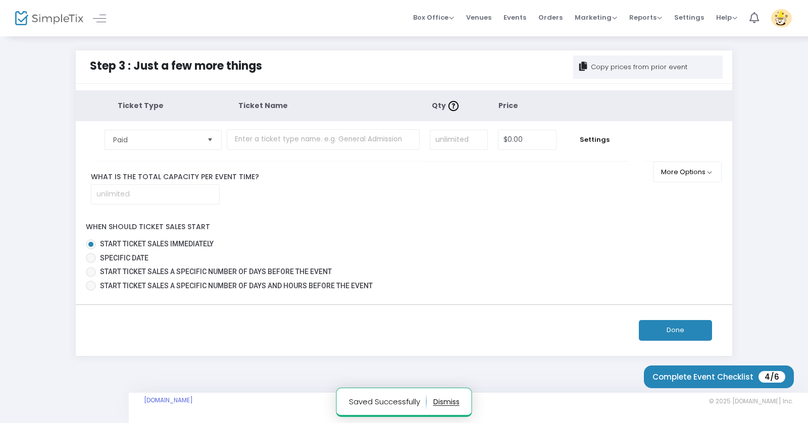
click at [209, 141] on span "Select" at bounding box center [210, 139] width 17 height 17
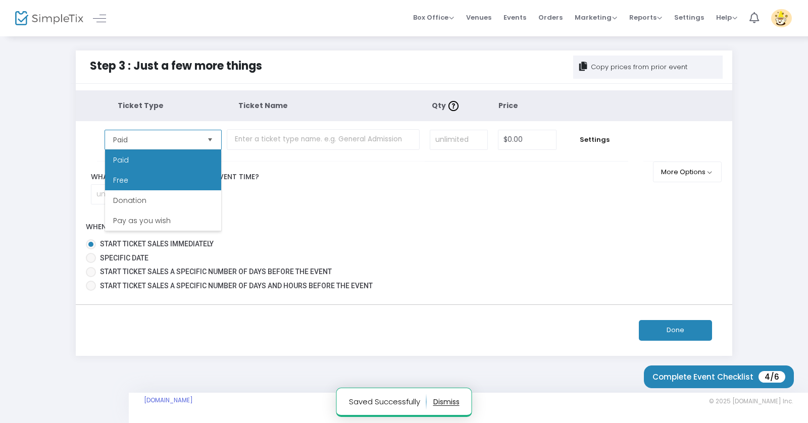
click at [184, 180] on li "Free" at bounding box center [163, 180] width 116 height 20
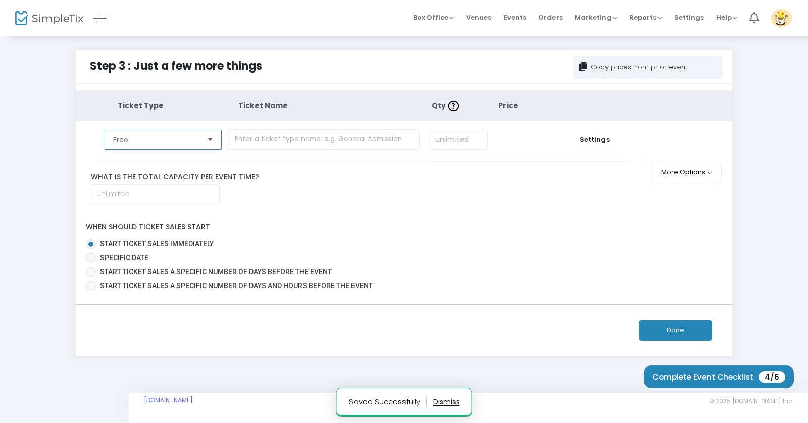
click at [207, 140] on span "Select" at bounding box center [210, 139] width 17 height 17
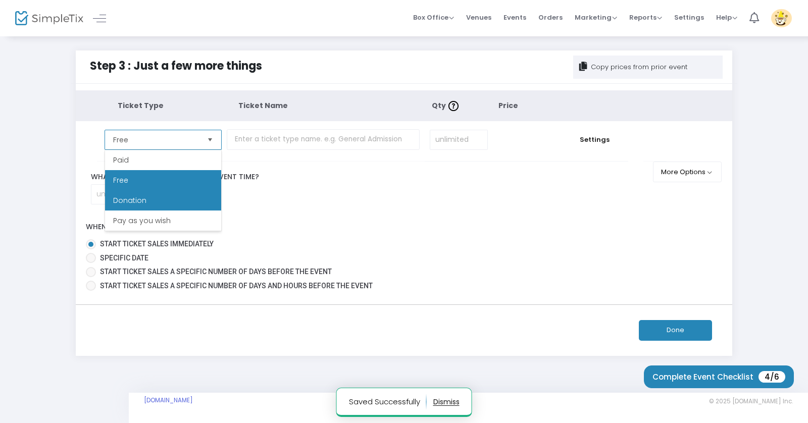
click at [189, 205] on li "Donation" at bounding box center [163, 200] width 116 height 20
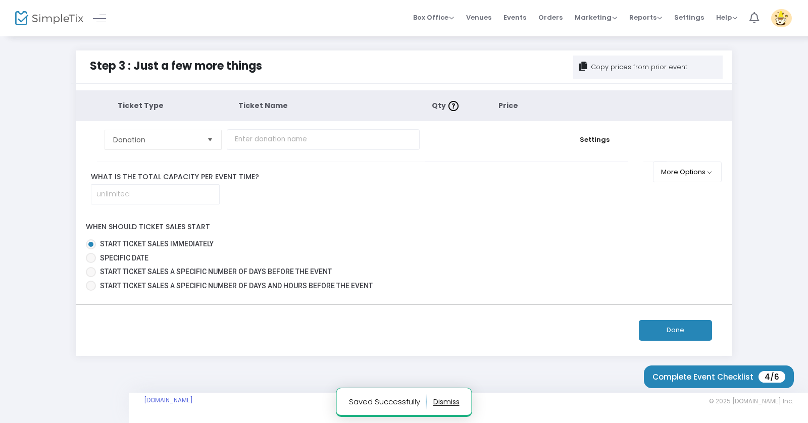
click at [295, 154] on td at bounding box center [326, 141] width 198 height 40
click at [316, 137] on input "text" at bounding box center [323, 139] width 193 height 21
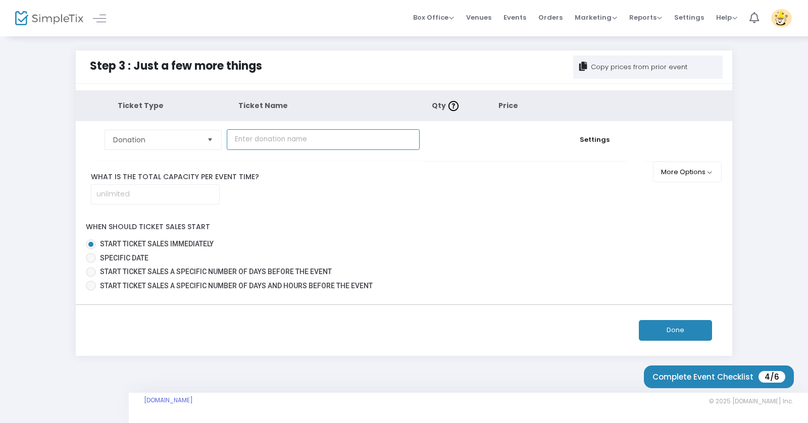
type input "Test Ticket"
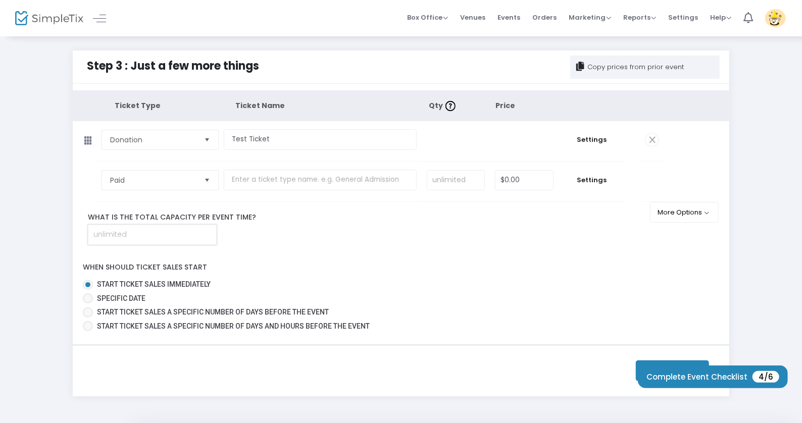
click at [168, 240] on input at bounding box center [152, 234] width 128 height 19
type input "50"
click at [643, 367] on div "Complete Event Checklist 4/6" at bounding box center [713, 376] width 150 height 23
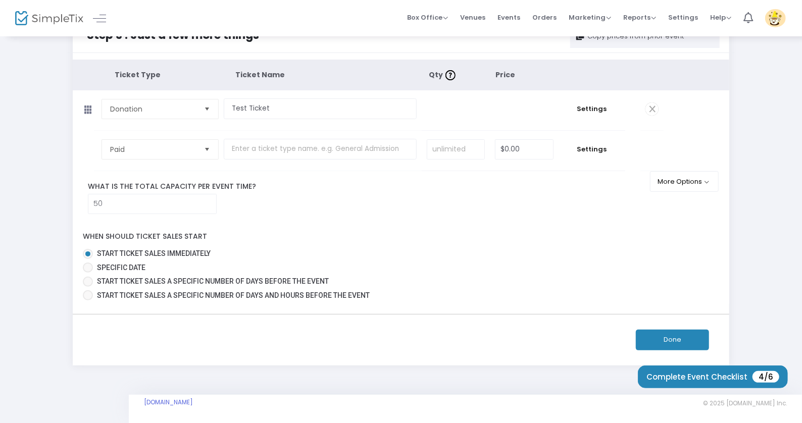
click at [677, 337] on button "Done" at bounding box center [671, 340] width 73 height 21
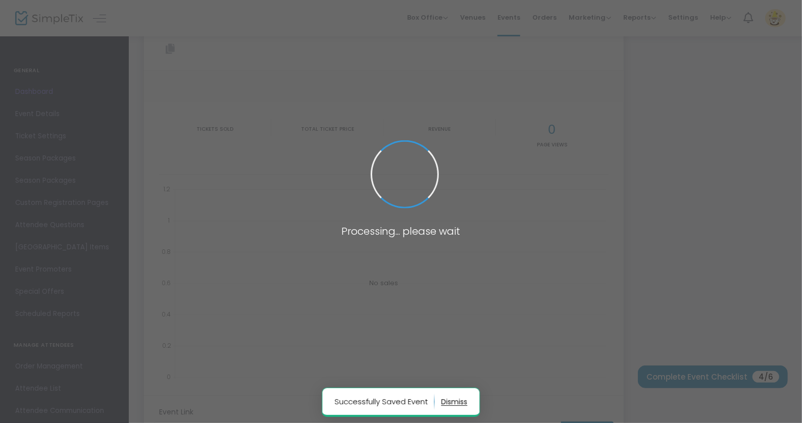
type input "https://www.simpletix.com/e/test-event-2-tickets-241594"
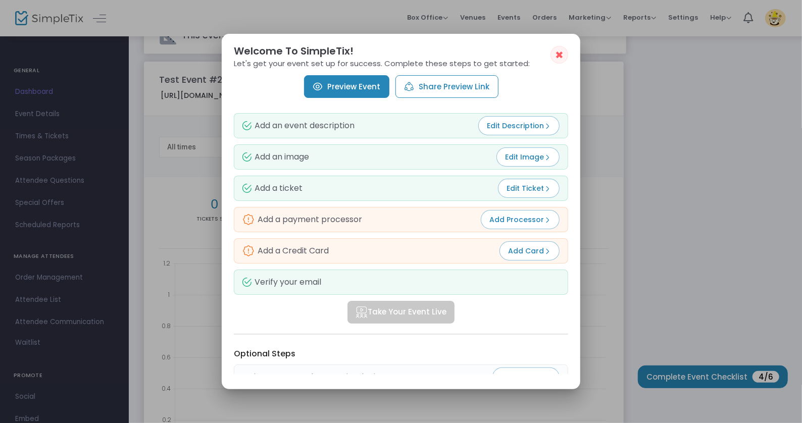
click at [365, 92] on link "Preview Event" at bounding box center [346, 86] width 85 height 23
click at [561, 55] on span "✖" at bounding box center [559, 55] width 9 height 12
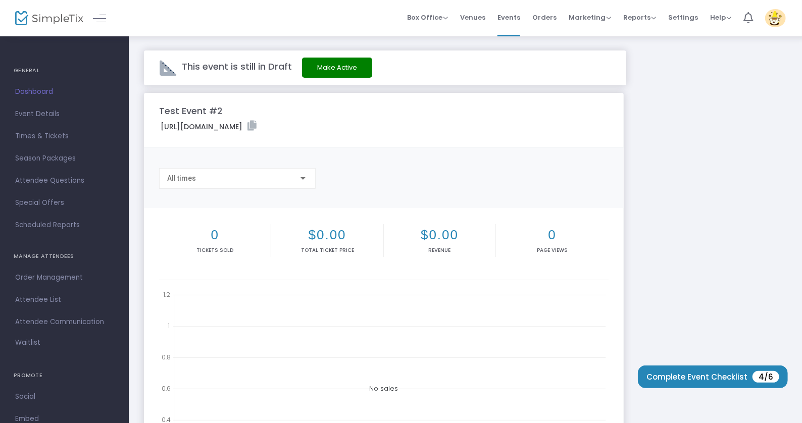
click at [343, 68] on button "Make Active" at bounding box center [337, 68] width 70 height 20
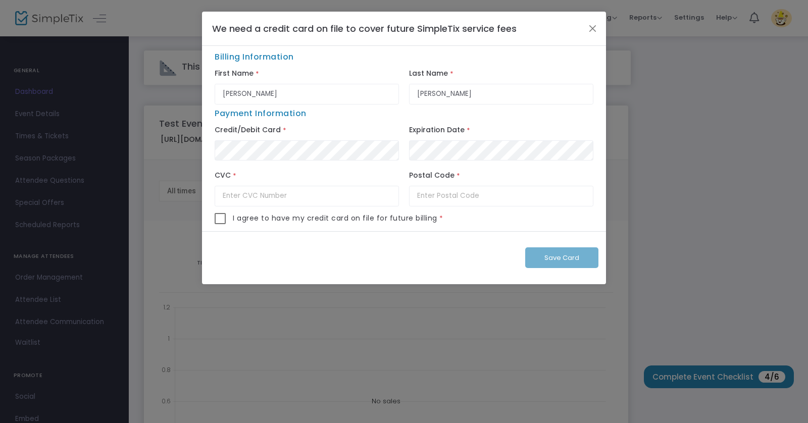
click at [223, 221] on span at bounding box center [220, 218] width 11 height 11
click at [220, 224] on input "checkbox" at bounding box center [220, 224] width 1 height 1
checkbox input "true"
click at [292, 97] on input "Matthew" at bounding box center [307, 94] width 184 height 21
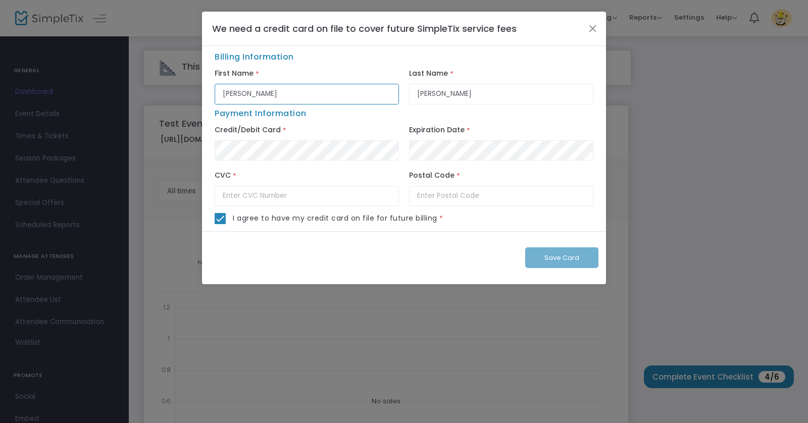
click at [292, 97] on input "Matthew" at bounding box center [307, 94] width 184 height 21
type input "Emily"
type input "784"
type input "18017"
click at [589, 264] on button "Save Card" at bounding box center [561, 257] width 73 height 21
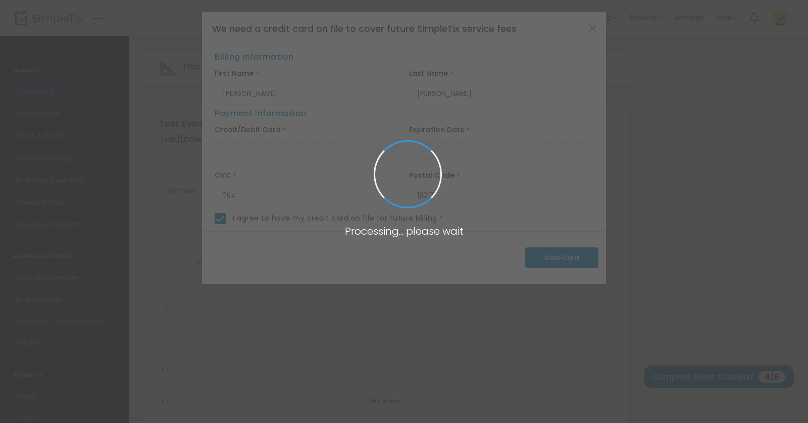
checkbox input "false"
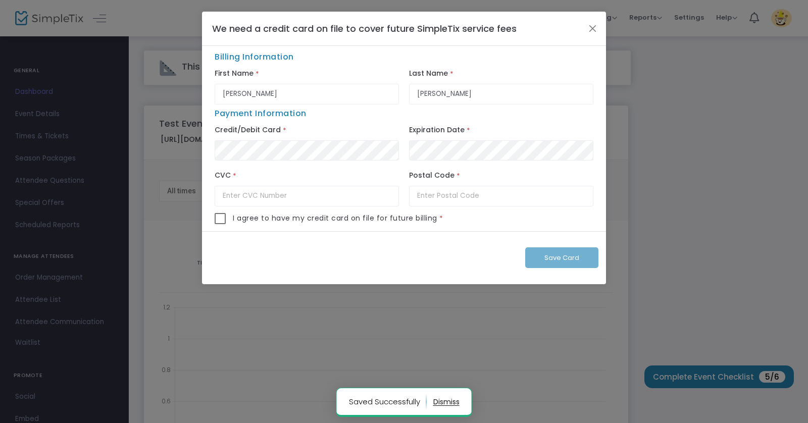
click at [223, 219] on span at bounding box center [220, 218] width 11 height 11
click at [220, 224] on input "checkbox" at bounding box center [220, 224] width 1 height 1
checkbox input "true"
click at [592, 34] on button "Close" at bounding box center [592, 28] width 13 height 13
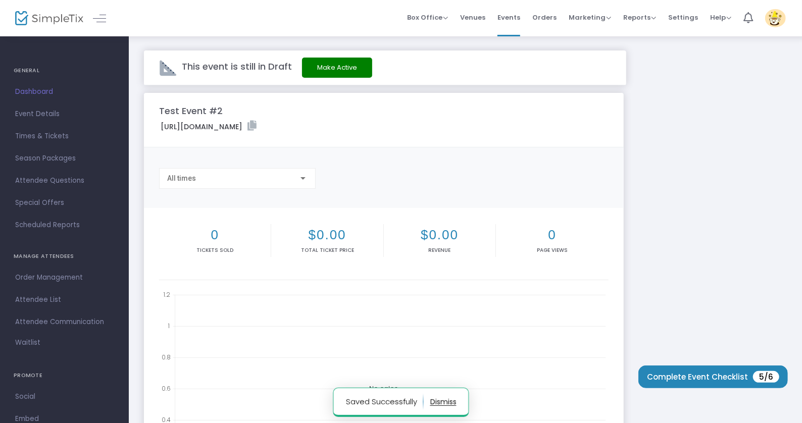
click at [345, 74] on button "Make Active" at bounding box center [337, 68] width 70 height 20
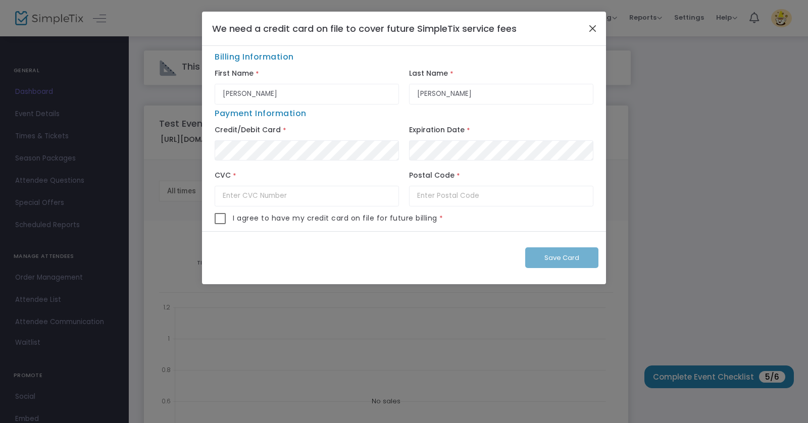
click at [594, 29] on button "Close" at bounding box center [592, 28] width 13 height 13
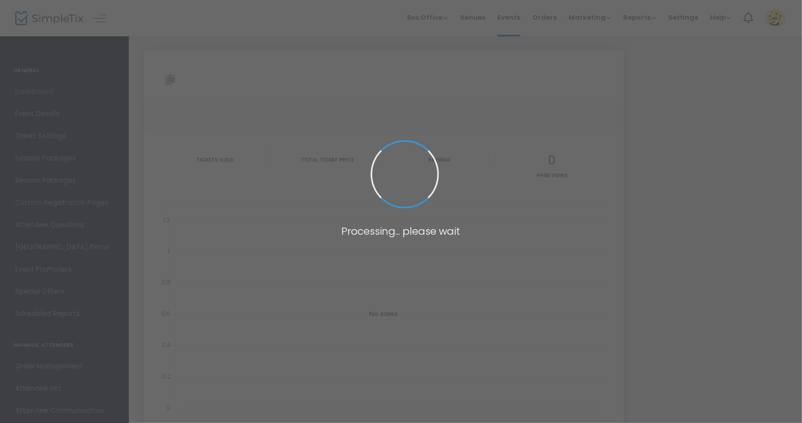
type input "[URL][DOMAIN_NAME]"
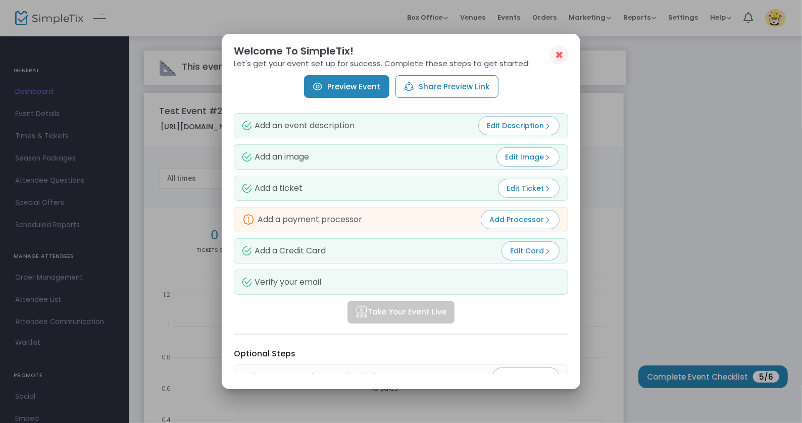
click at [565, 46] on h2 "Welcome To SimpleTix!" at bounding box center [401, 51] width 334 height 10
click at [558, 55] on span "✖" at bounding box center [559, 55] width 9 height 12
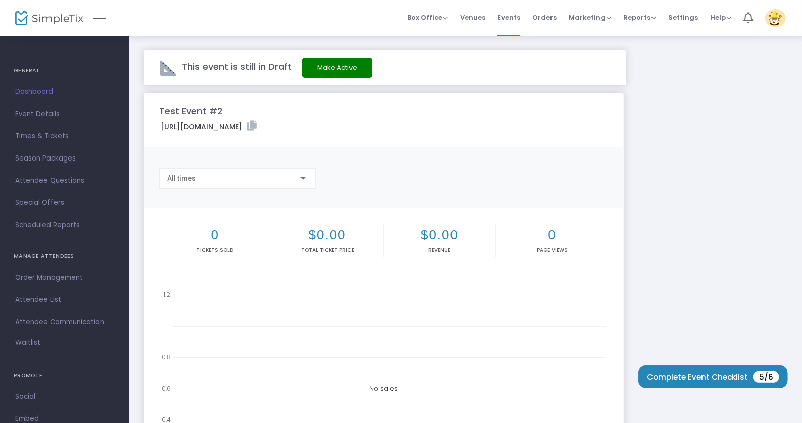
click at [337, 64] on button "Make Active" at bounding box center [337, 68] width 70 height 20
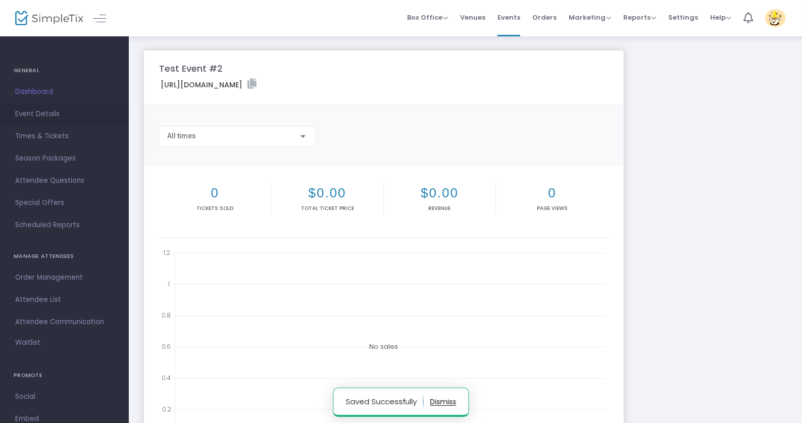
click at [37, 114] on span "Event Details" at bounding box center [64, 114] width 98 height 13
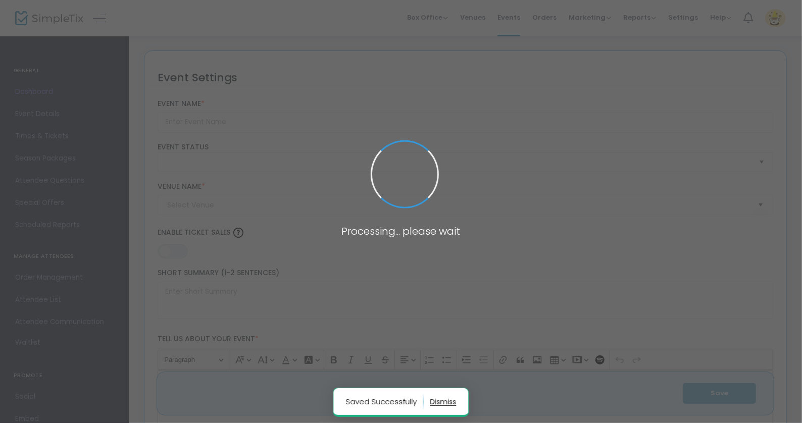
type input "Test Event #2"
type textarea "Test #2"
type input "Buy Tickets"
type input "[GEOGRAPHIC_DATA] for Theatre Research (BCTR)"
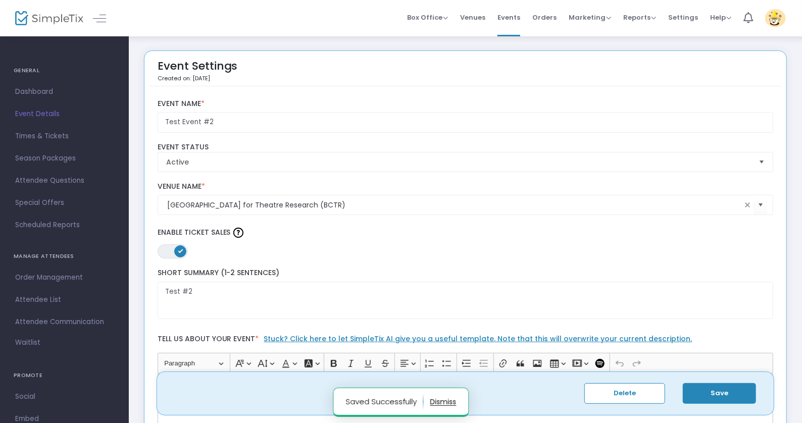
click at [33, 73] on h4 "GENERAL" at bounding box center [64, 71] width 101 height 20
click at [29, 65] on h4 "GENERAL" at bounding box center [64, 71] width 101 height 20
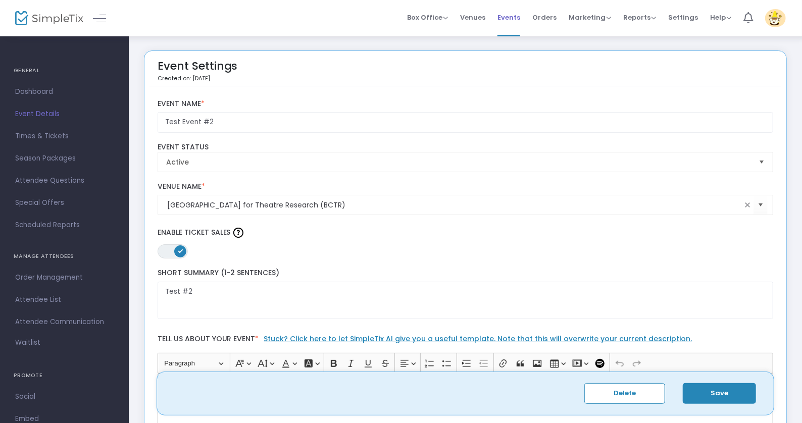
click at [512, 17] on span "Events" at bounding box center [508, 18] width 23 height 26
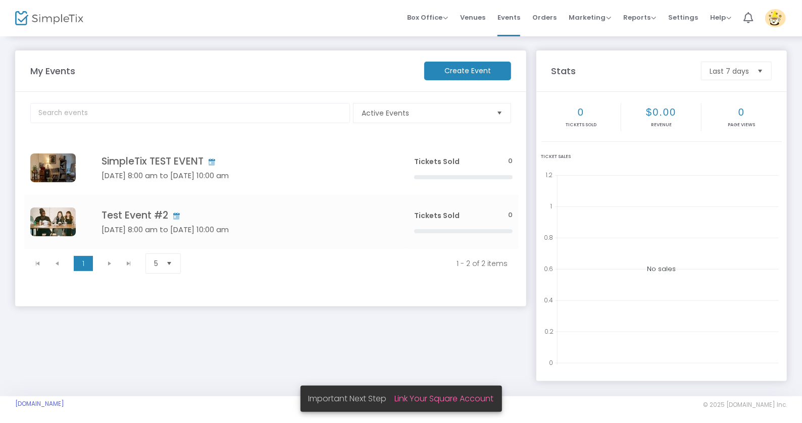
scroll to position [3, 0]
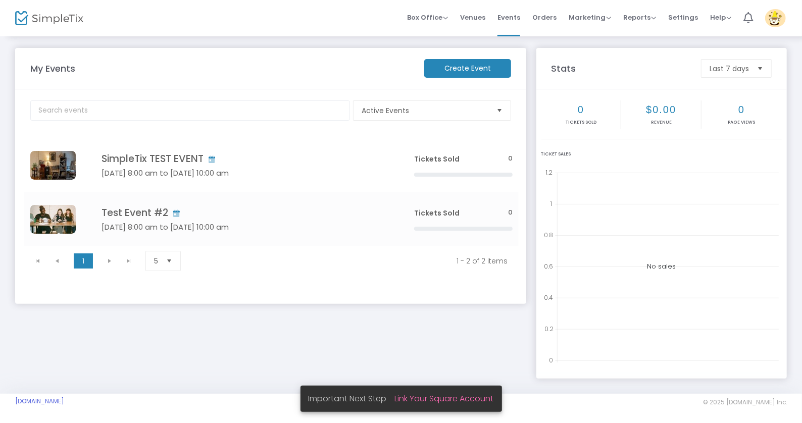
click at [501, 72] on m-button "Create Event" at bounding box center [467, 68] width 87 height 19
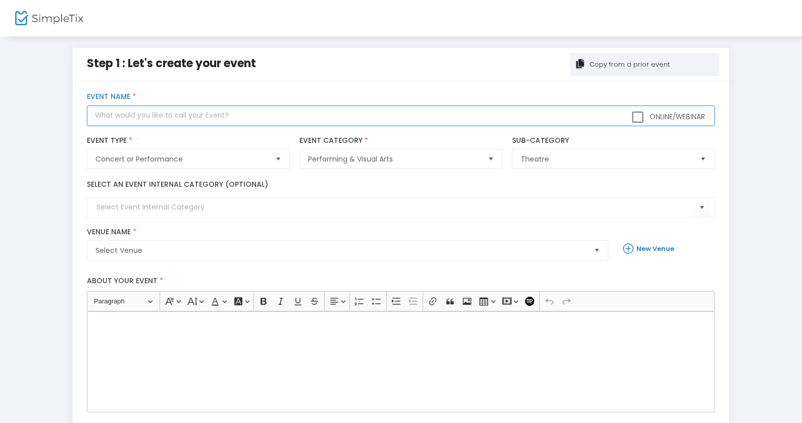
click at [182, 115] on input "text" at bounding box center [400, 115] width 627 height 21
type input "Test Event #3"
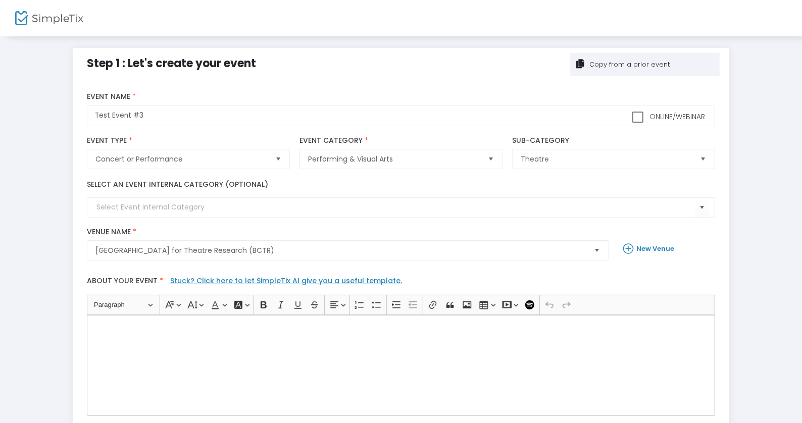
click at [259, 334] on div "Rich Text Editor, main" at bounding box center [400, 365] width 627 height 101
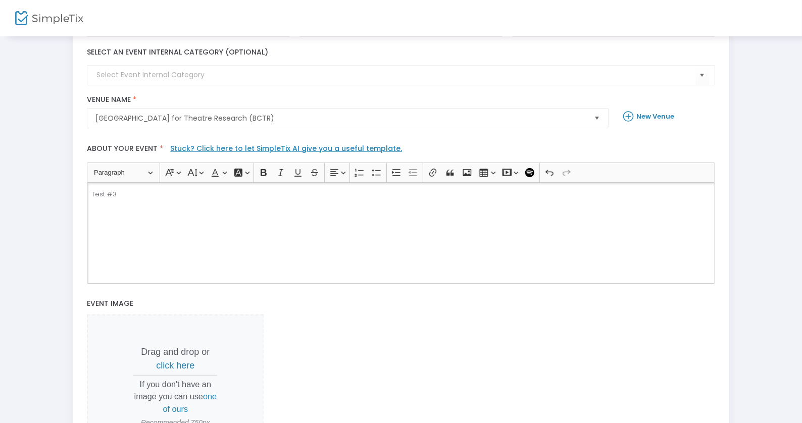
scroll to position [243, 0]
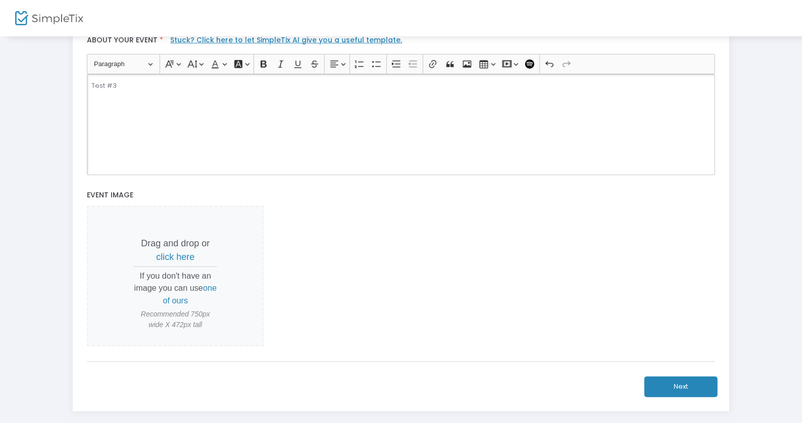
click at [165, 253] on span "click here" at bounding box center [175, 257] width 38 height 10
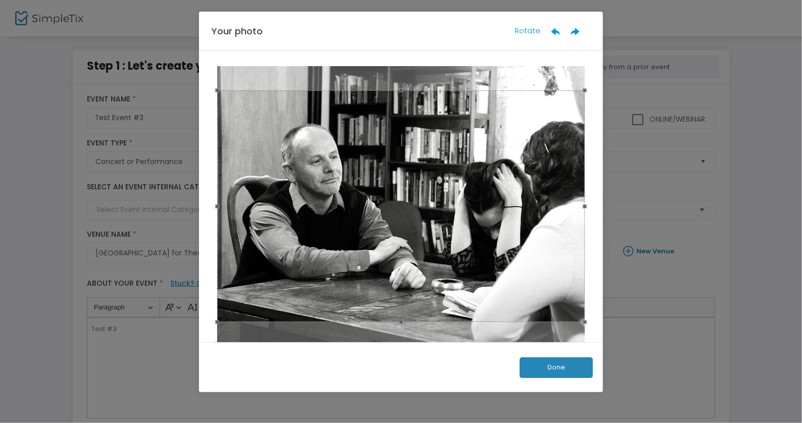
scroll to position [0, 0]
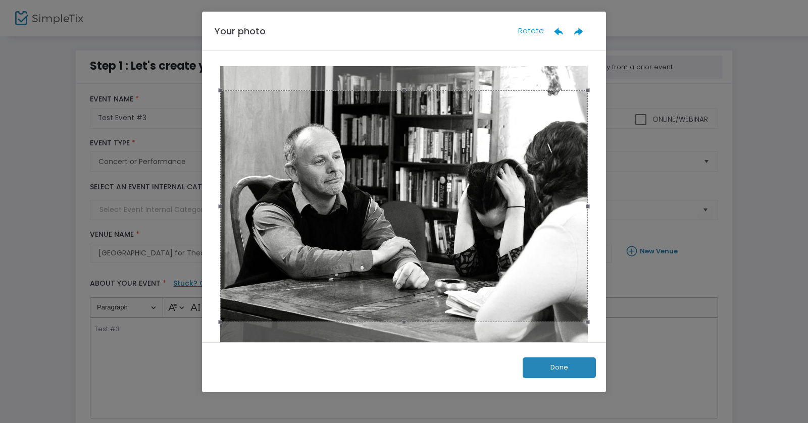
click at [560, 369] on button "Done" at bounding box center [558, 367] width 73 height 21
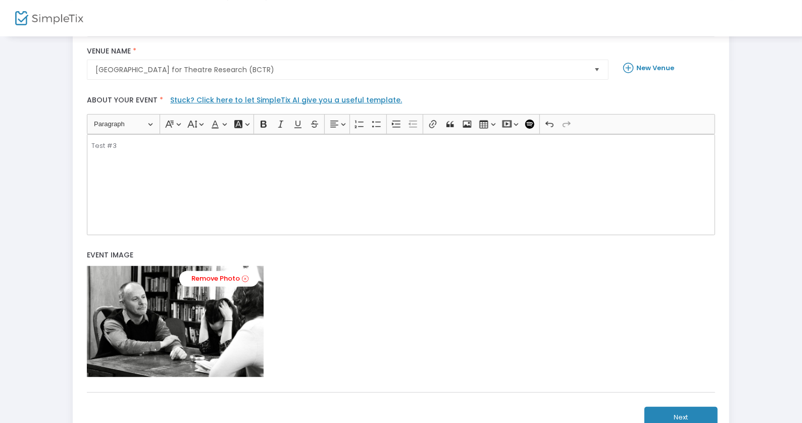
scroll to position [267, 0]
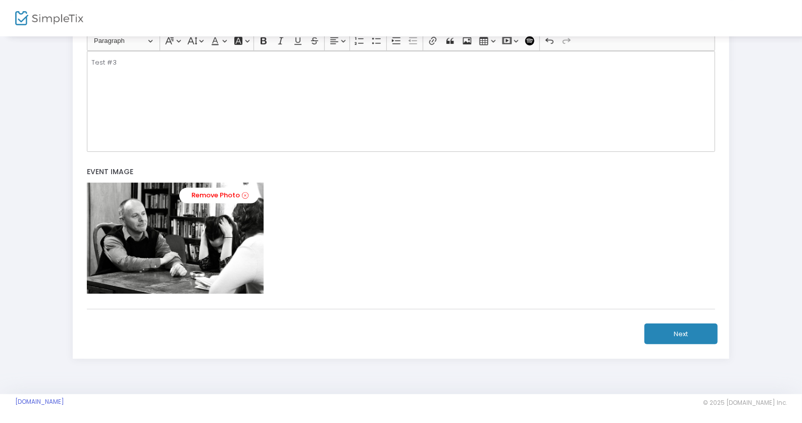
click at [676, 327] on button "Next" at bounding box center [680, 334] width 73 height 21
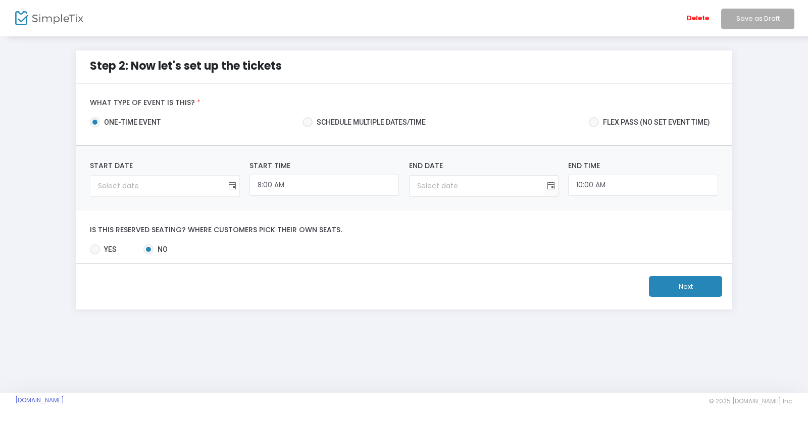
click at [235, 180] on span "Toggle calendar" at bounding box center [232, 186] width 17 height 17
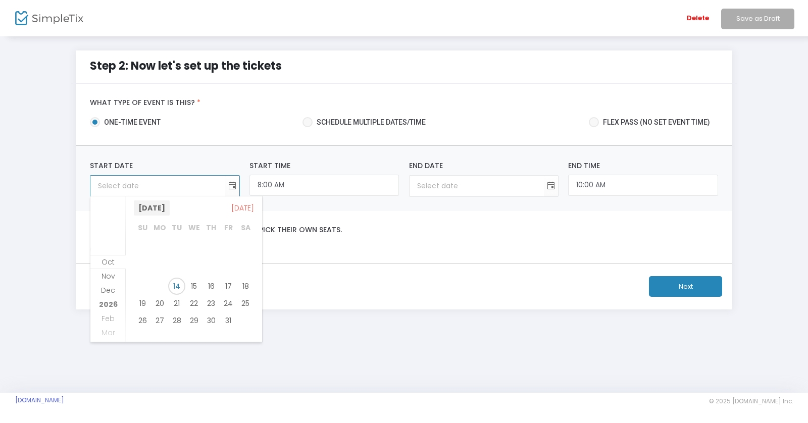
click at [170, 206] on span "October 2025" at bounding box center [152, 207] width 36 height 15
click at [200, 271] on span "Nov" at bounding box center [194, 273] width 24 height 24
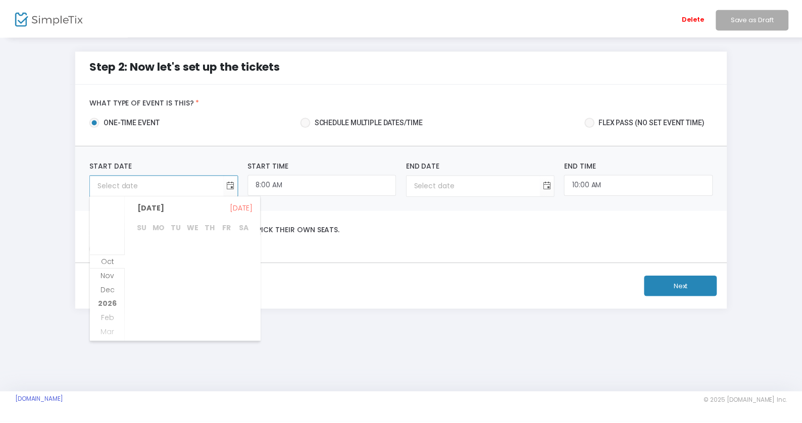
scroll to position [129, 0]
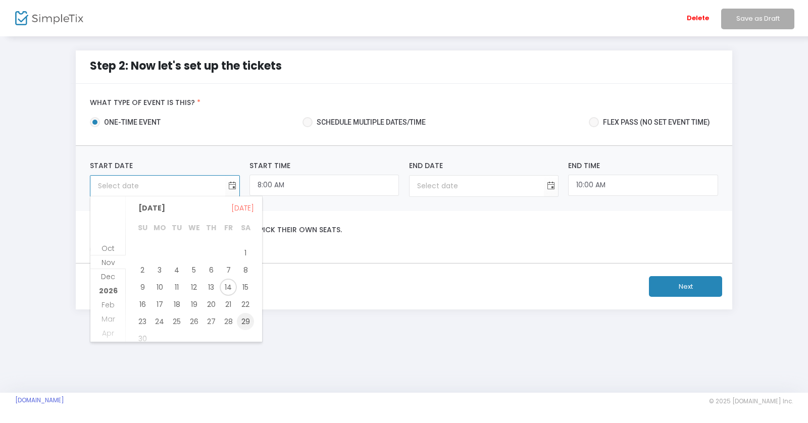
click at [242, 321] on span "29" at bounding box center [245, 321] width 17 height 17
type input "11/29/2025"
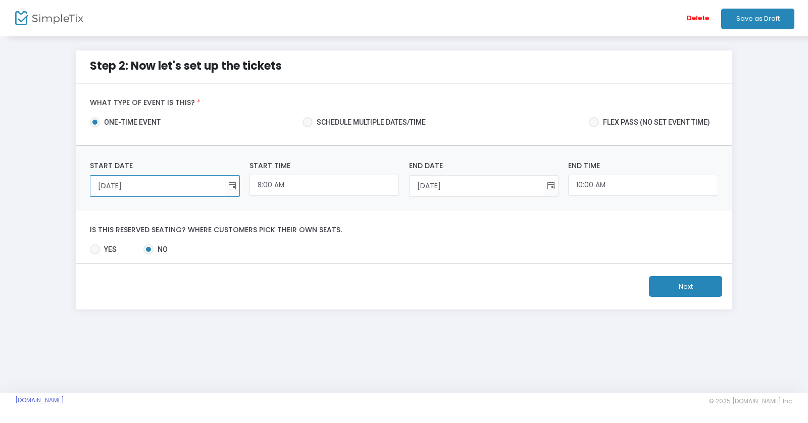
click at [692, 286] on button "Next" at bounding box center [685, 286] width 73 height 21
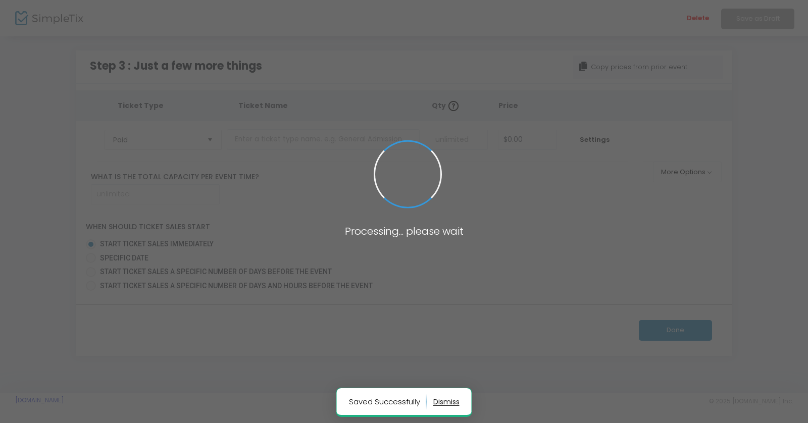
click at [189, 139] on span at bounding box center [404, 211] width 808 height 423
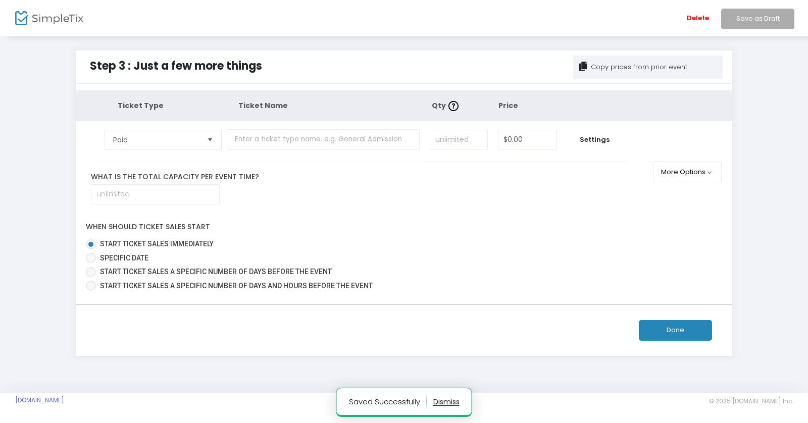
click at [207, 139] on span "Select" at bounding box center [210, 139] width 17 height 17
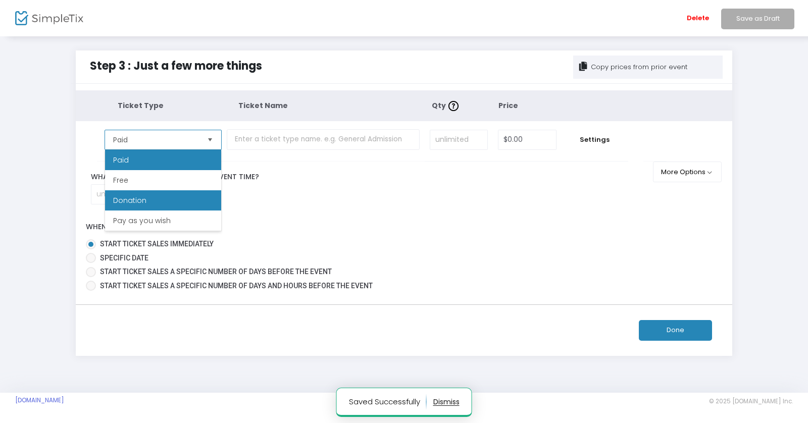
click at [182, 202] on li "Donation" at bounding box center [163, 200] width 116 height 20
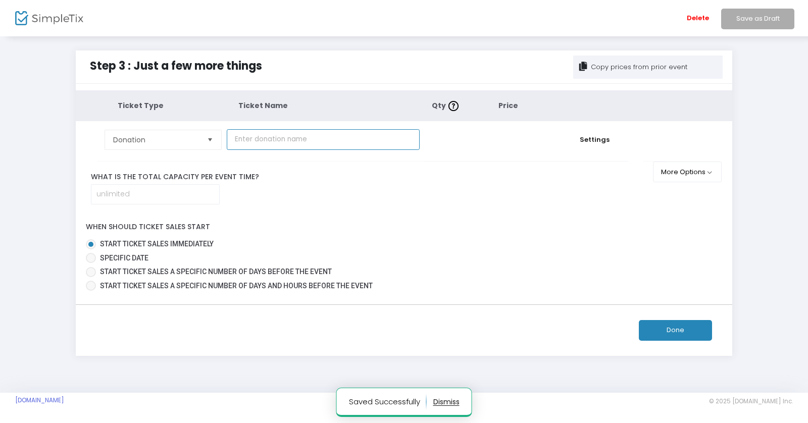
click at [346, 140] on input "text" at bounding box center [323, 139] width 193 height 21
type input "Test Ticket"
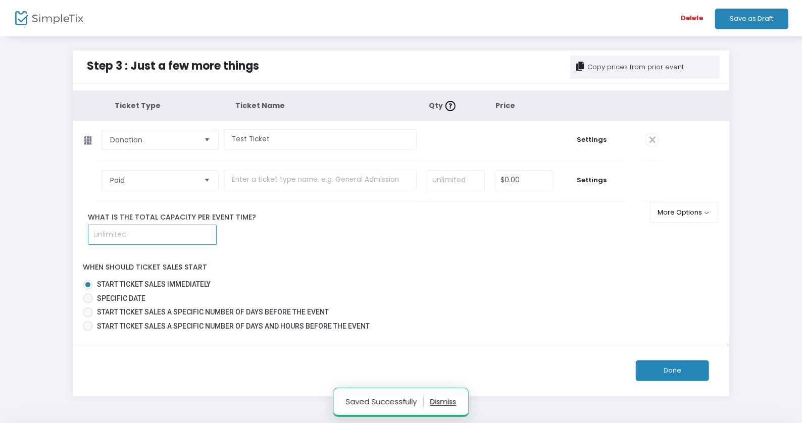
click at [149, 235] on input at bounding box center [152, 234] width 128 height 19
type input "50"
click at [660, 365] on button "Done" at bounding box center [671, 370] width 73 height 21
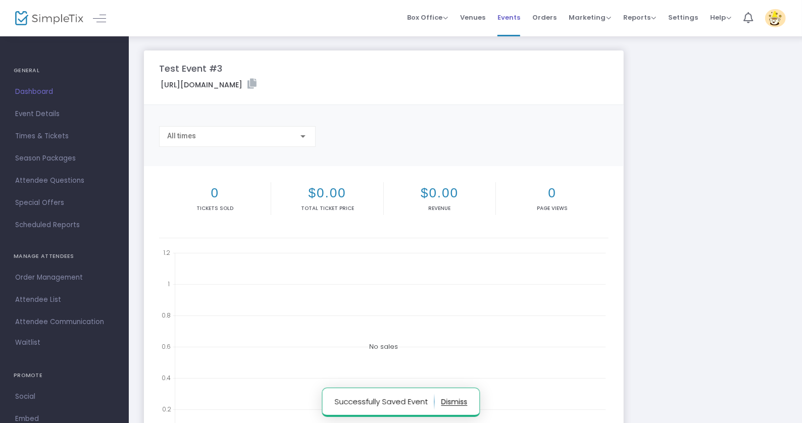
click at [512, 19] on span "Events" at bounding box center [508, 18] width 23 height 26
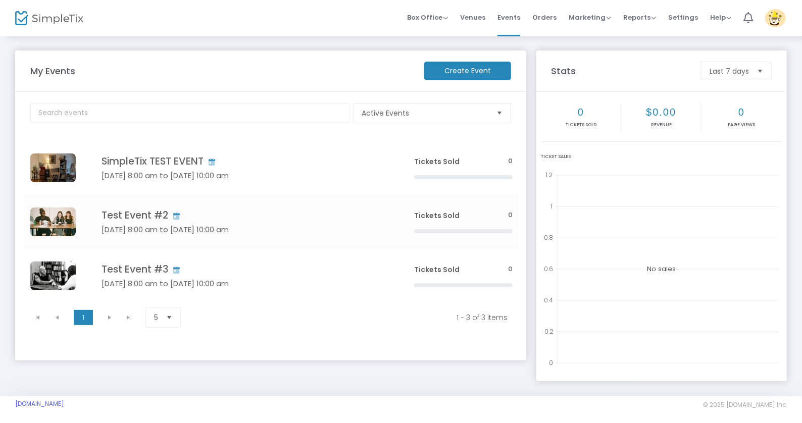
click at [63, 16] on img at bounding box center [49, 18] width 68 height 15
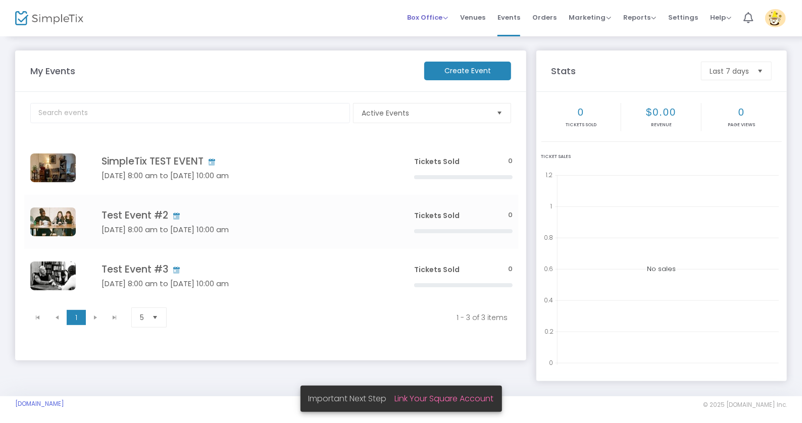
click at [448, 19] on span "Box Office" at bounding box center [427, 18] width 41 height 10
click at [450, 33] on li "Sell Tickets" at bounding box center [443, 34] width 72 height 20
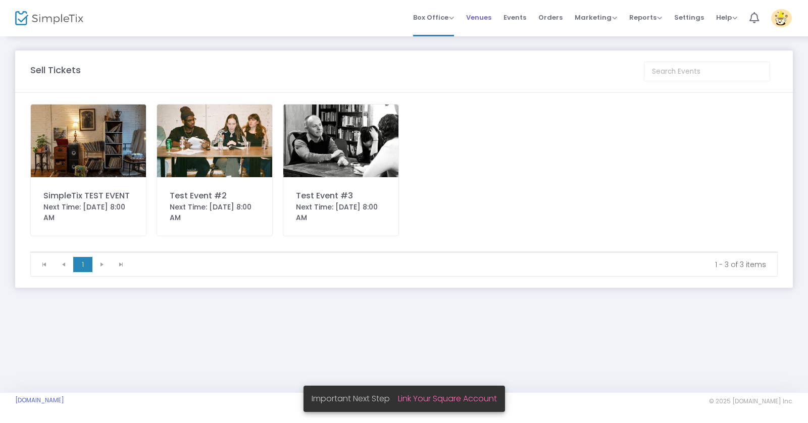
click at [488, 18] on span "Venues" at bounding box center [478, 18] width 25 height 26
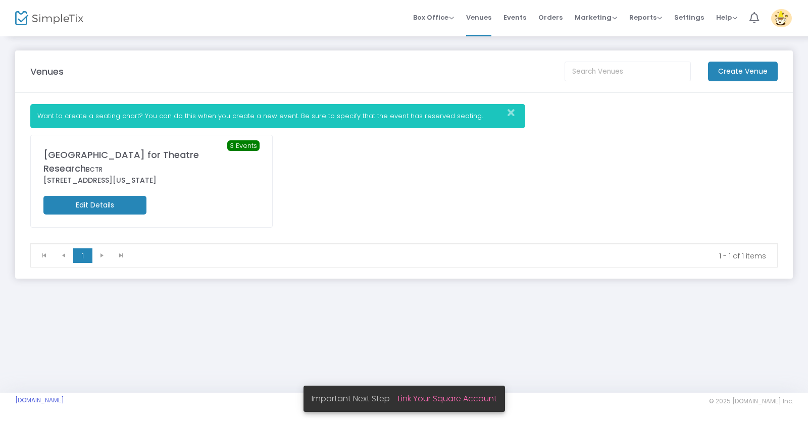
click at [134, 151] on div "Brooklyn Center for Theatre Research BCTR" at bounding box center [151, 161] width 216 height 27
click at [46, 21] on img at bounding box center [49, 18] width 68 height 15
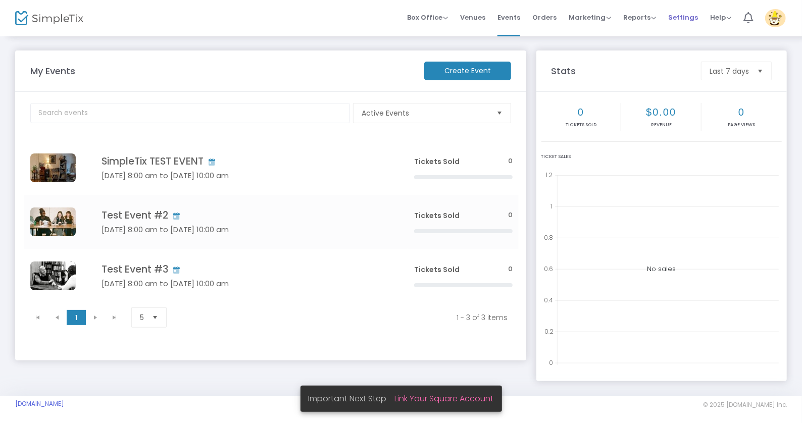
click at [683, 23] on span "Settings" at bounding box center [683, 18] width 30 height 26
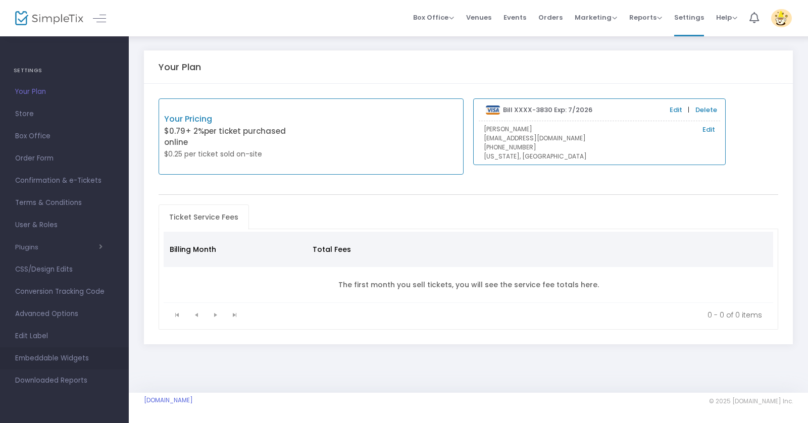
click at [76, 359] on span "Embeddable Widgets" at bounding box center [64, 358] width 98 height 13
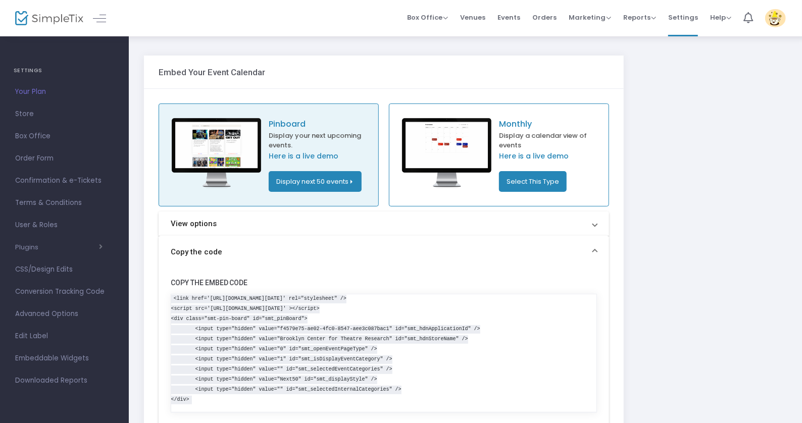
click at [537, 186] on button "Select This Type" at bounding box center [533, 181] width 68 height 21
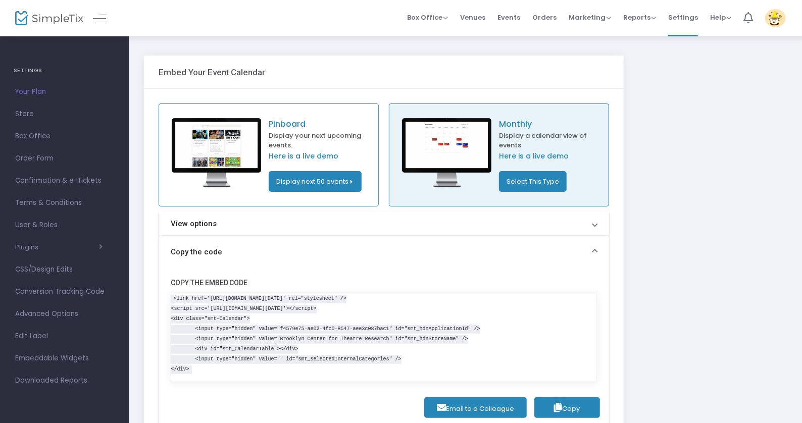
click at [568, 412] on button "Copy" at bounding box center [567, 407] width 66 height 21
click at [515, 16] on span "Events" at bounding box center [508, 18] width 23 height 26
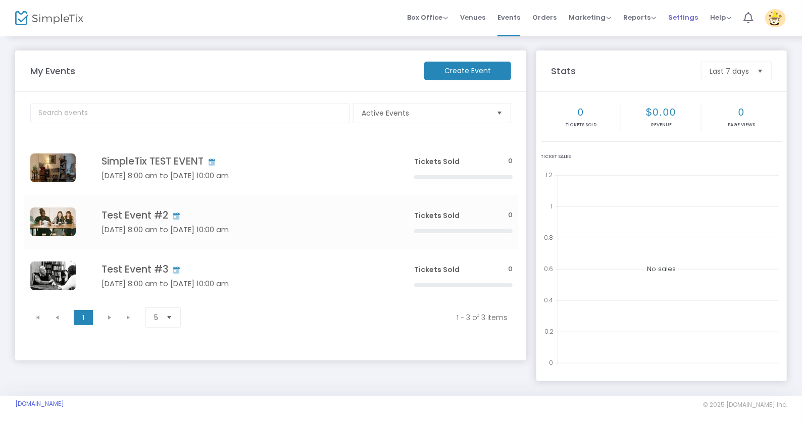
click at [693, 19] on span "Settings" at bounding box center [683, 18] width 30 height 26
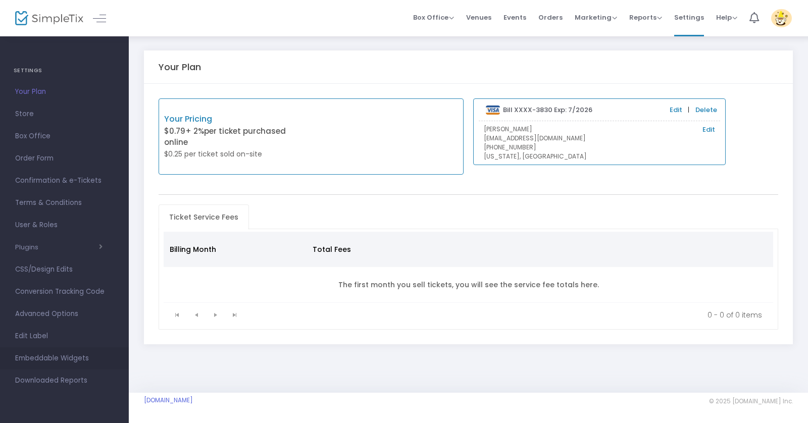
click at [73, 360] on span "Embeddable Widgets" at bounding box center [64, 358] width 98 height 13
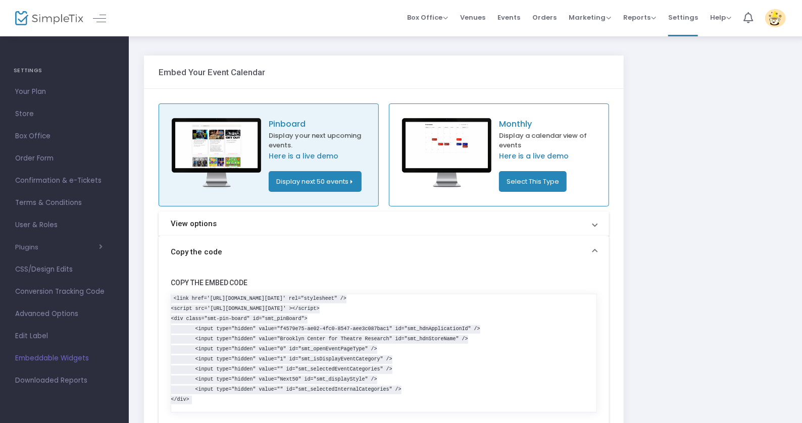
click at [353, 188] on button "Display next 50 events" at bounding box center [315, 181] width 93 height 21
click at [406, 225] on li "Display by month" at bounding box center [410, 222] width 90 height 19
click at [331, 179] on button "Display by month" at bounding box center [307, 181] width 77 height 21
click at [388, 190] on li "Display next 50 events" at bounding box center [395, 183] width 90 height 19
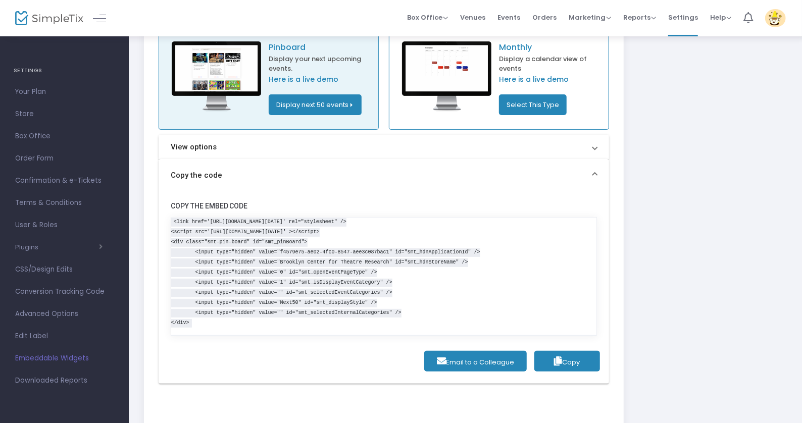
scroll to position [145, 0]
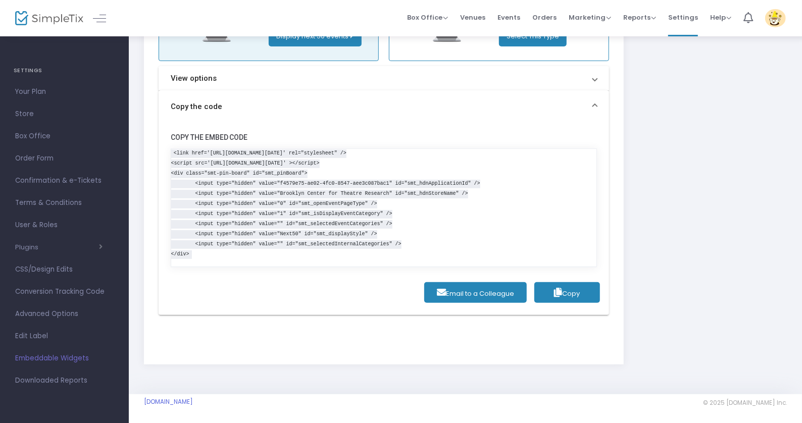
click at [577, 295] on span "Copy" at bounding box center [567, 294] width 26 height 10
click at [64, 362] on span "Embeddable Widgets" at bounding box center [64, 358] width 98 height 13
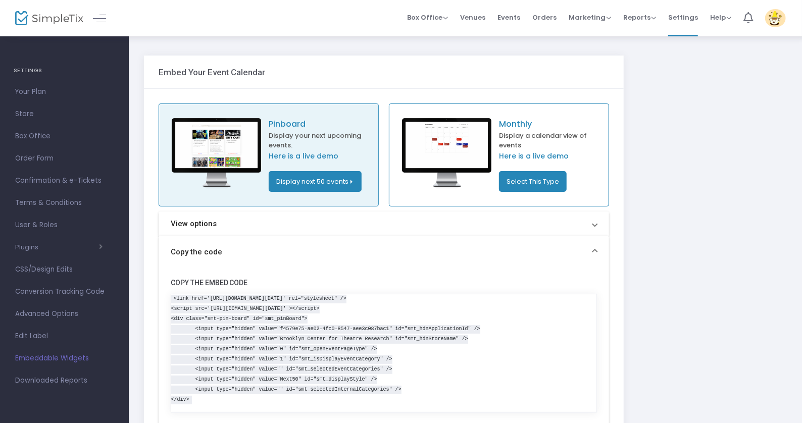
click at [536, 182] on button "Select This Type" at bounding box center [533, 181] width 68 height 21
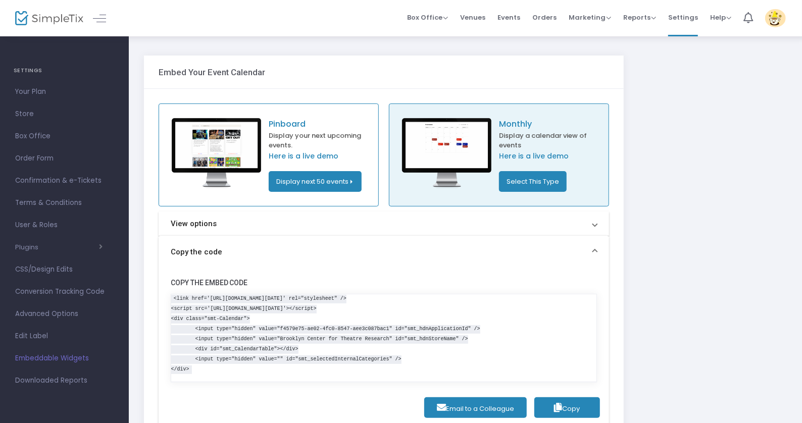
click at [574, 404] on span "Copy" at bounding box center [567, 409] width 26 height 10
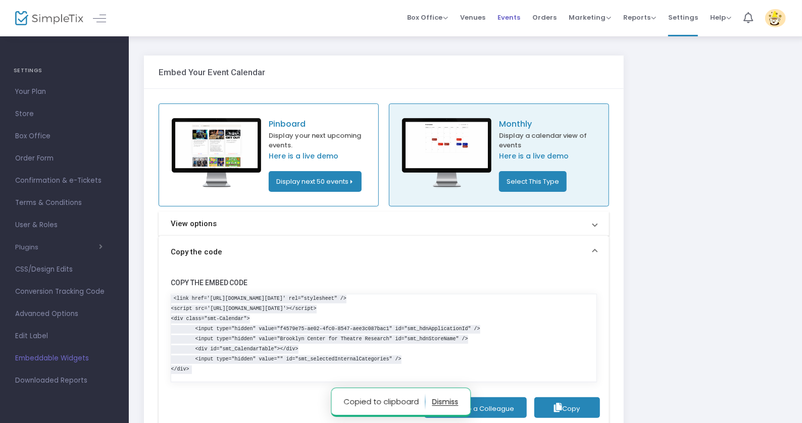
click at [524, 20] on li "Events" at bounding box center [508, 18] width 35 height 36
click at [510, 20] on span "Events" at bounding box center [508, 18] width 23 height 26
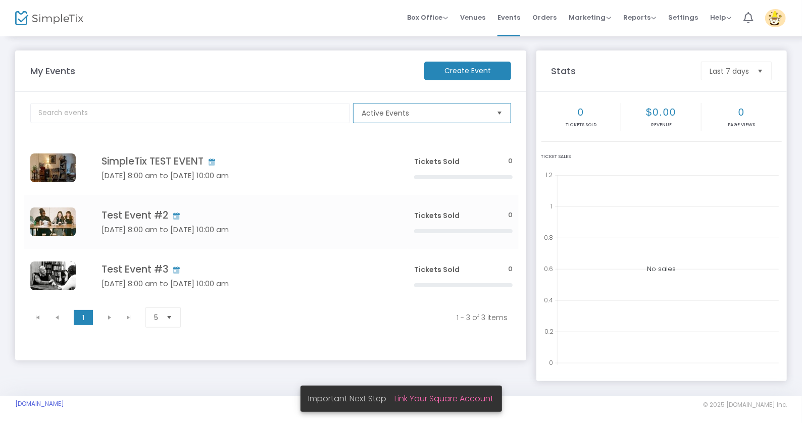
click at [443, 117] on span "Active Events" at bounding box center [424, 113] width 127 height 10
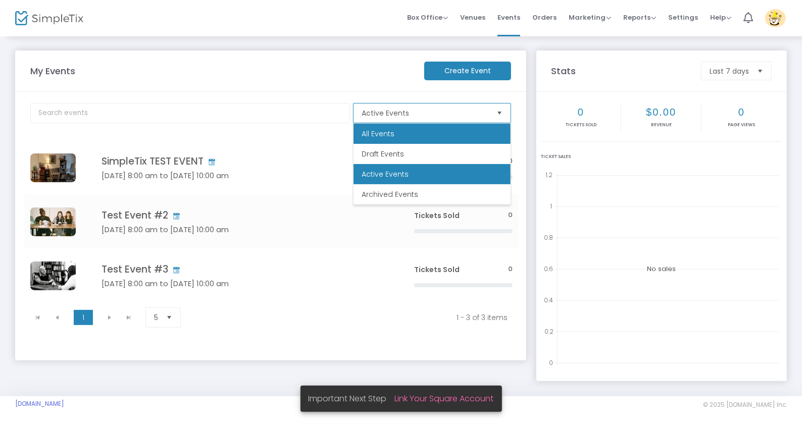
click at [428, 135] on li "All Events" at bounding box center [431, 134] width 157 height 20
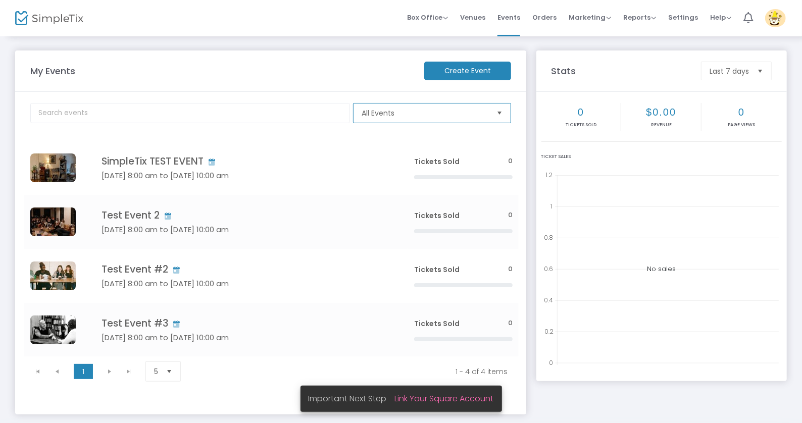
click at [454, 106] on span "All Events" at bounding box center [424, 112] width 135 height 19
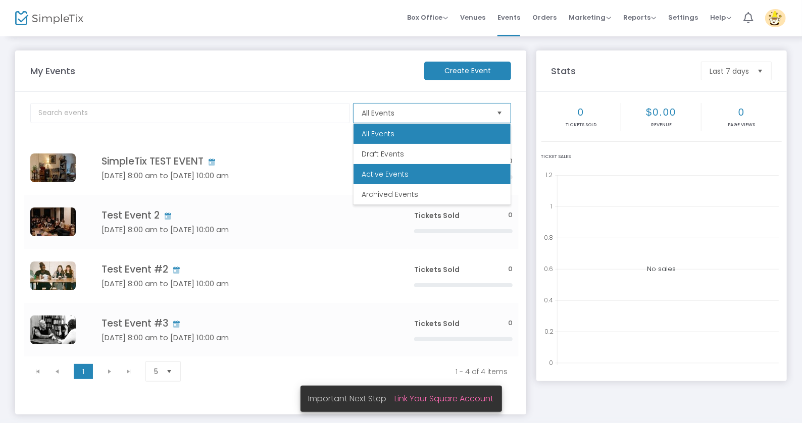
click at [414, 171] on li "Active Events" at bounding box center [431, 174] width 157 height 20
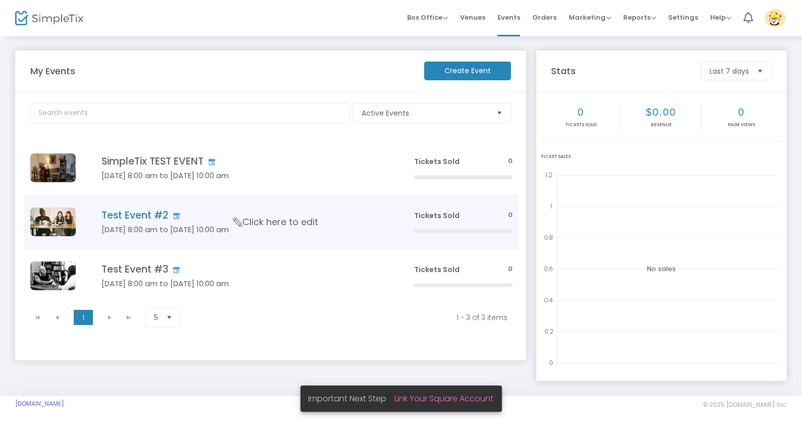
click at [267, 236] on td "Test Event #2 Oct 30 8:00 am to Oct 30 10:00 am Click here to edit" at bounding box center [242, 222] width 330 height 54
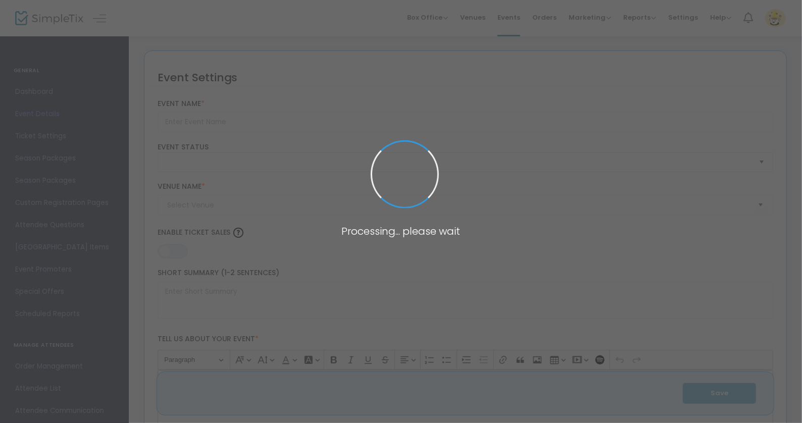
type input "Test Event #2"
type textarea "Test #2"
type input "Buy Tickets"
type input "[GEOGRAPHIC_DATA] for Theatre Research (BCTR)"
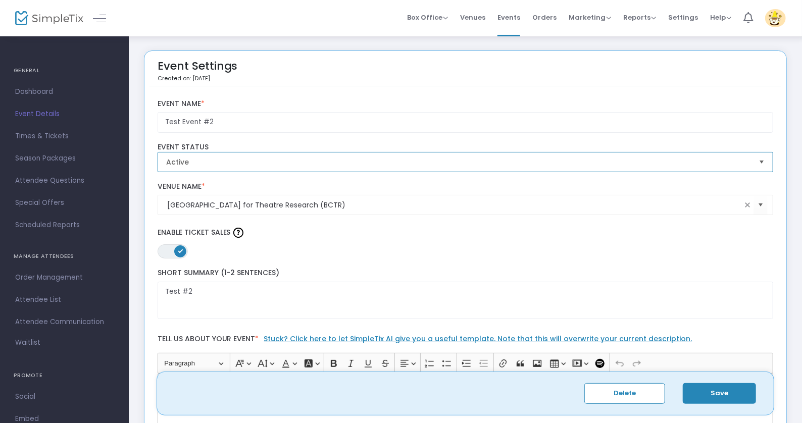
click at [237, 167] on span "Active" at bounding box center [458, 161] width 593 height 19
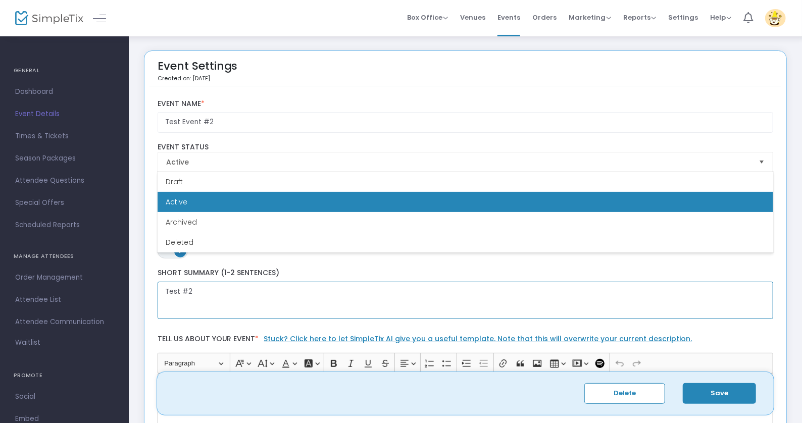
click at [382, 294] on textarea "Test #2" at bounding box center [465, 301] width 616 height 38
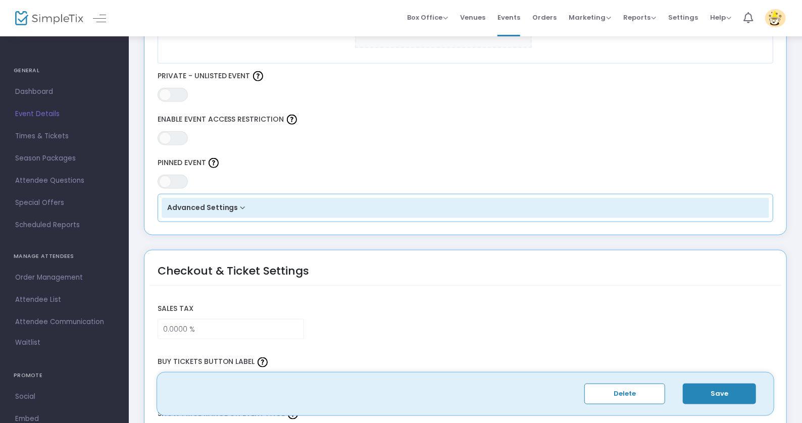
scroll to position [604, 0]
click at [239, 206] on button "Advanced Settings" at bounding box center [466, 207] width 608 height 20
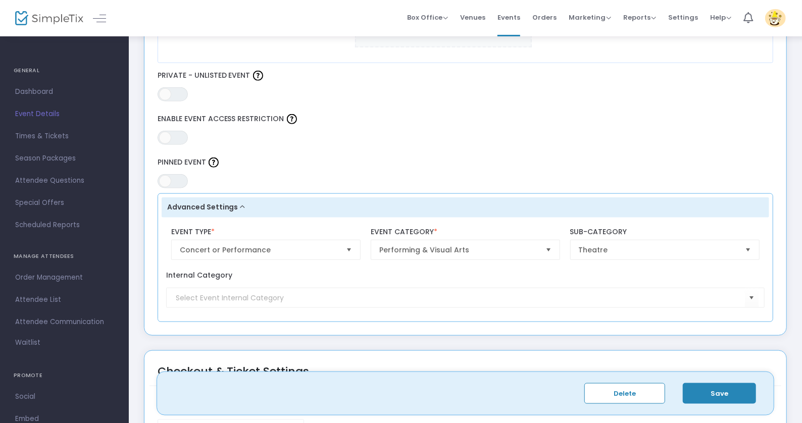
click at [239, 206] on button "Advanced Settings" at bounding box center [466, 207] width 608 height 20
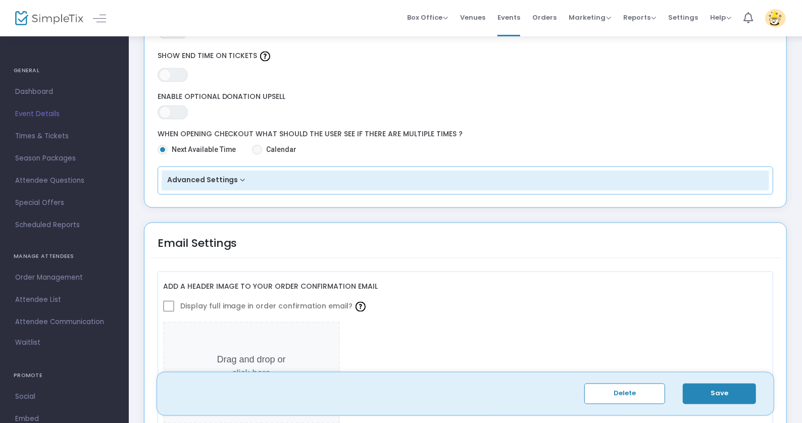
scroll to position [1052, 0]
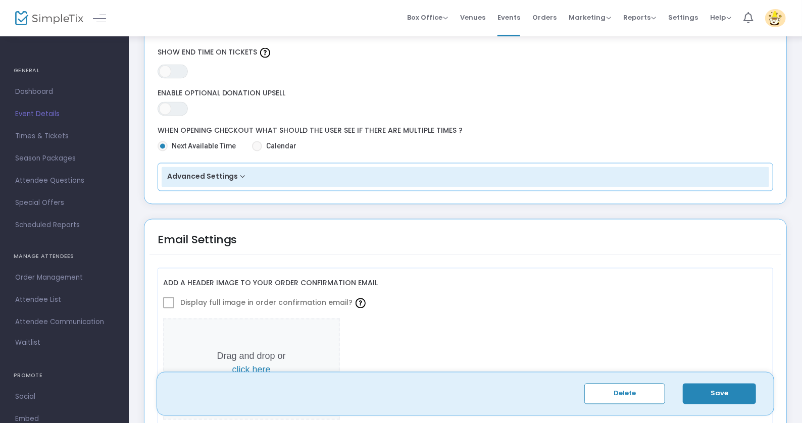
click at [271, 143] on span "Calendar" at bounding box center [279, 146] width 34 height 11
click at [257, 151] on input "Calendar" at bounding box center [256, 151] width 1 height 1
radio input "true"
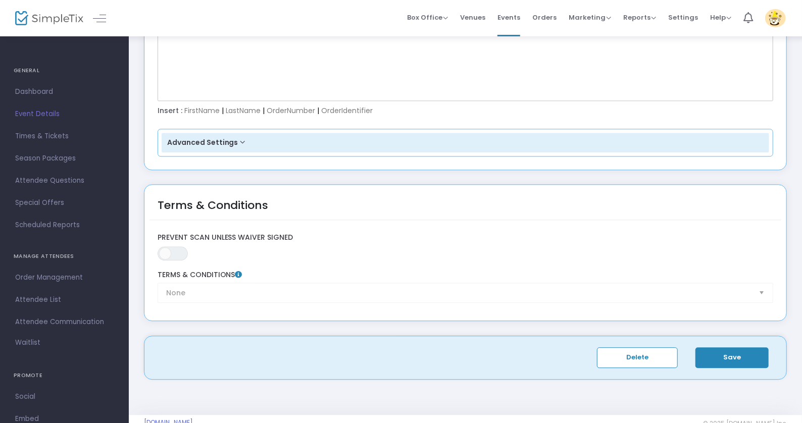
scroll to position [1555, 0]
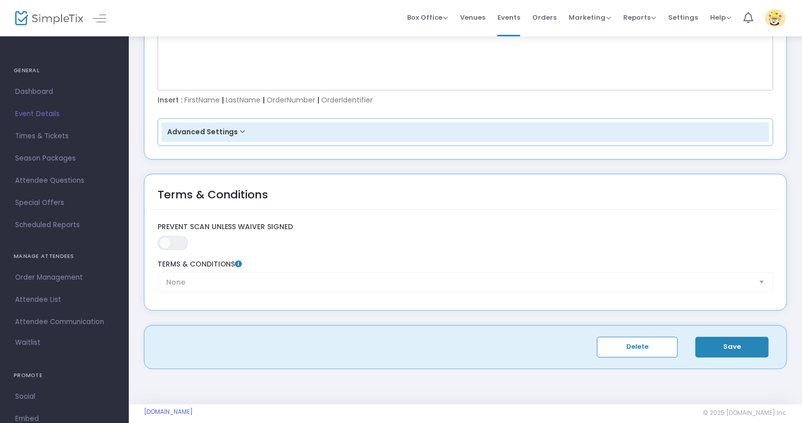
click at [721, 342] on button "Save" at bounding box center [731, 347] width 73 height 21
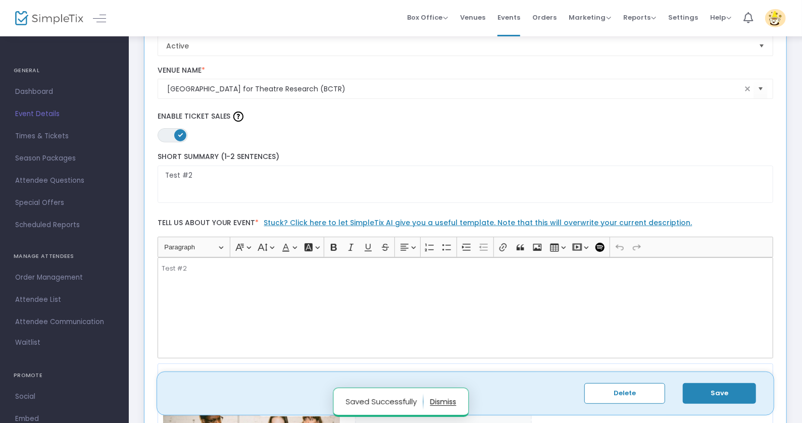
scroll to position [0, 0]
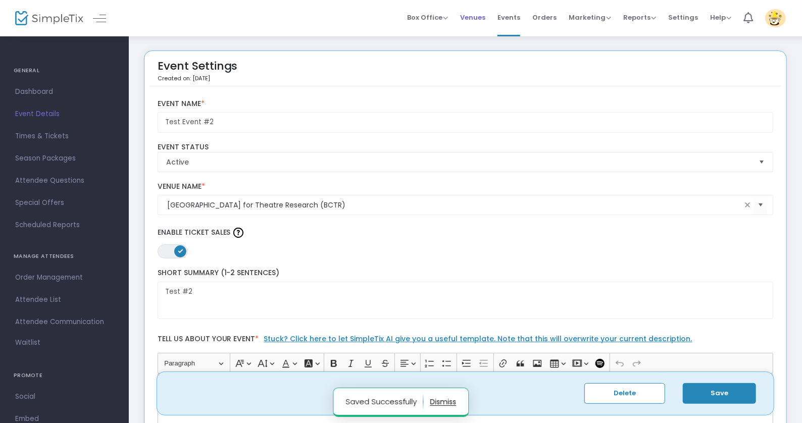
click at [483, 17] on span "Venues" at bounding box center [472, 18] width 25 height 26
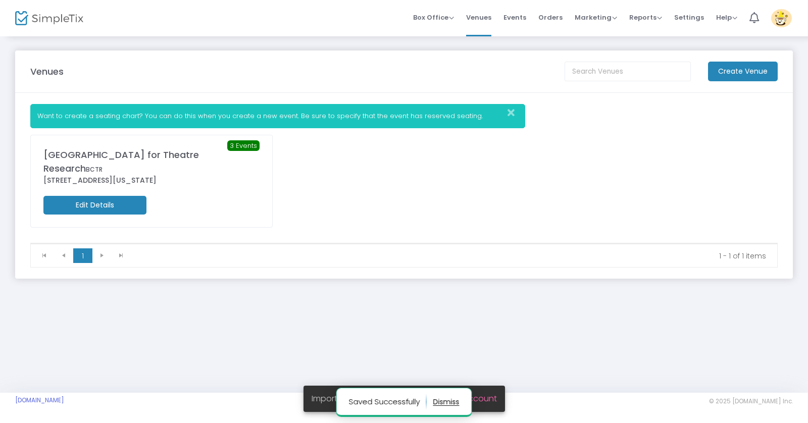
click at [517, 19] on span "Events" at bounding box center [514, 18] width 23 height 26
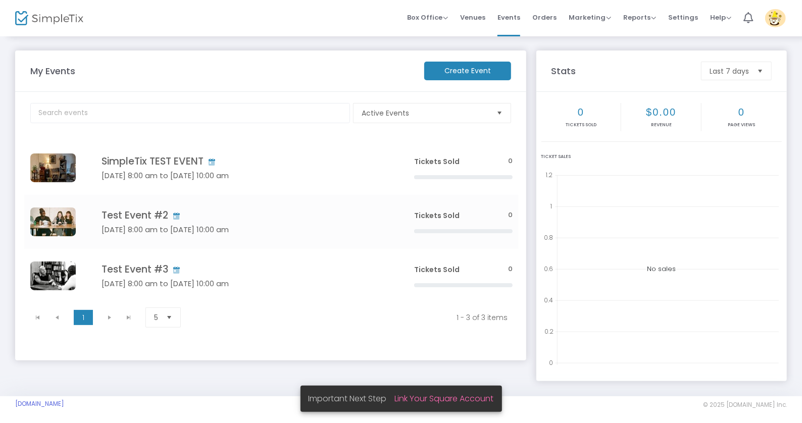
click at [473, 400] on link "Link Your Square Account" at bounding box center [444, 399] width 99 height 12
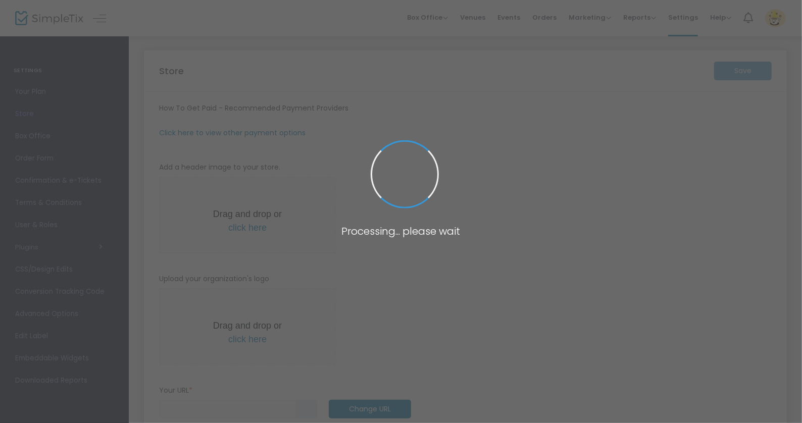
type input "[URL]"
radio input "true"
radio input "false"
radio input "true"
type input "[GEOGRAPHIC_DATA] for Theatre Research"
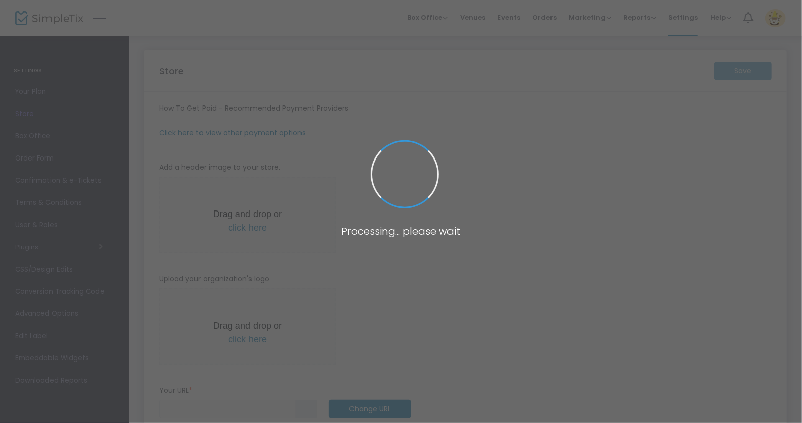
type input "4849293951"
type input "(UTC-05:00) Eastern Time (US & Canada)"
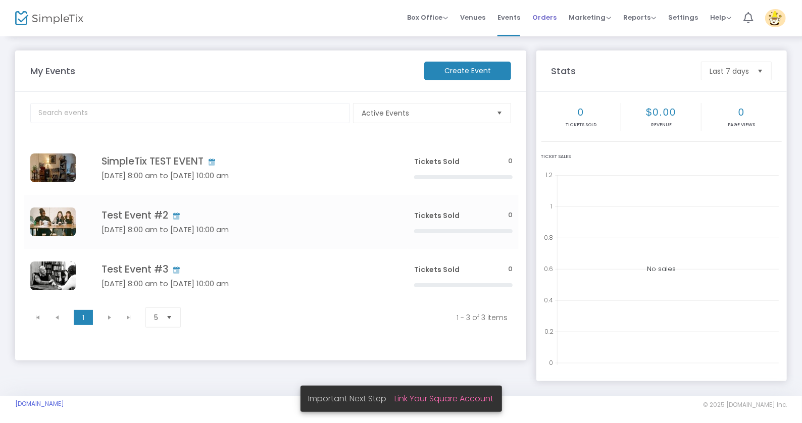
click at [556, 19] on span "Orders" at bounding box center [544, 18] width 24 height 26
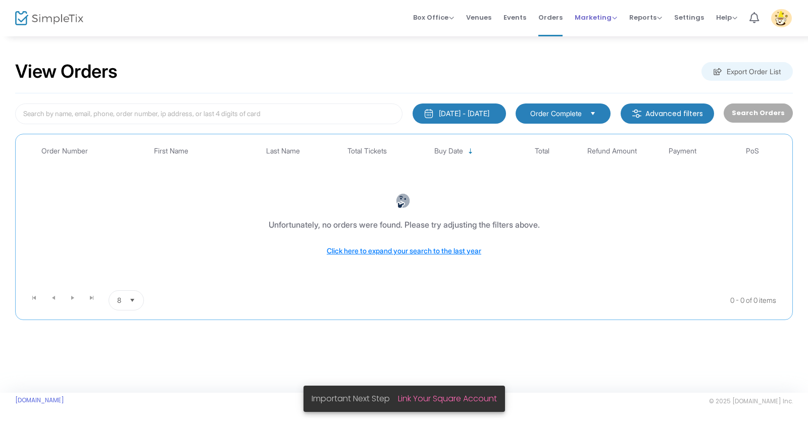
click at [597, 14] on span "Marketing" at bounding box center [595, 18] width 42 height 10
click at [652, 16] on span "Reports" at bounding box center [645, 18] width 33 height 10
click at [484, 16] on span "Venues" at bounding box center [478, 18] width 25 height 26
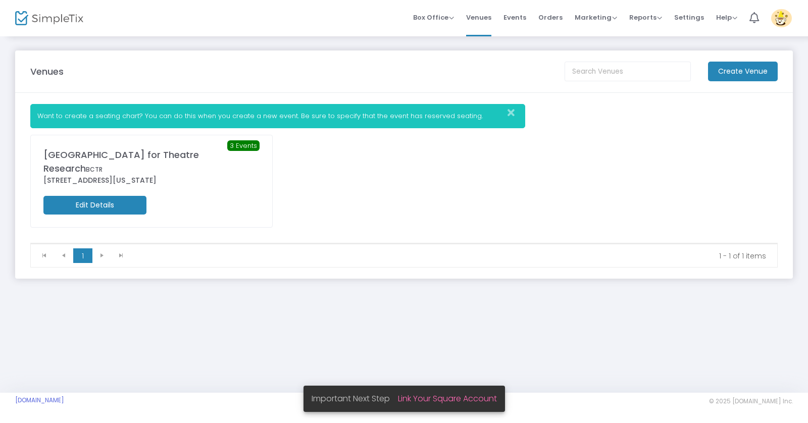
click at [111, 196] on m-button "Edit Details" at bounding box center [94, 205] width 103 height 19
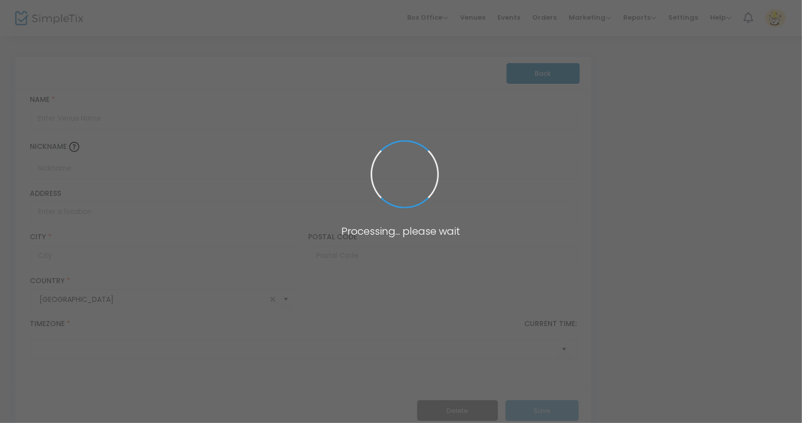
type input "[GEOGRAPHIC_DATA] for Theatre Research"
type input "BCTR"
type input "251 Huron Street"
type input "Kings County"
type input "11222"
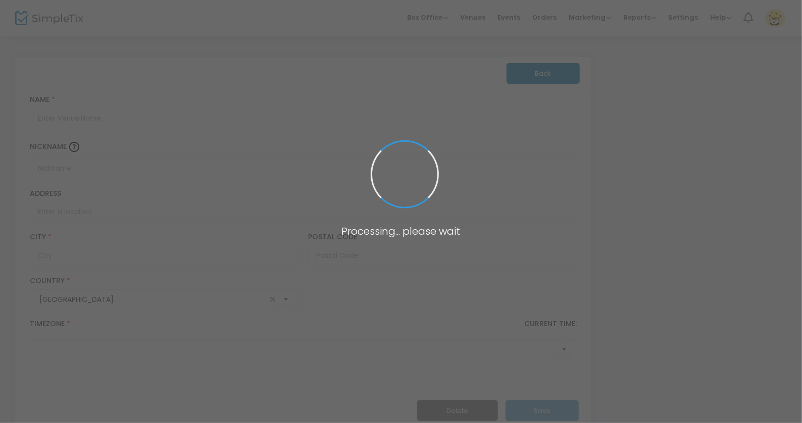
type input "United States"
type input "(UTC-05:00) Eastern Time (US & Canada)"
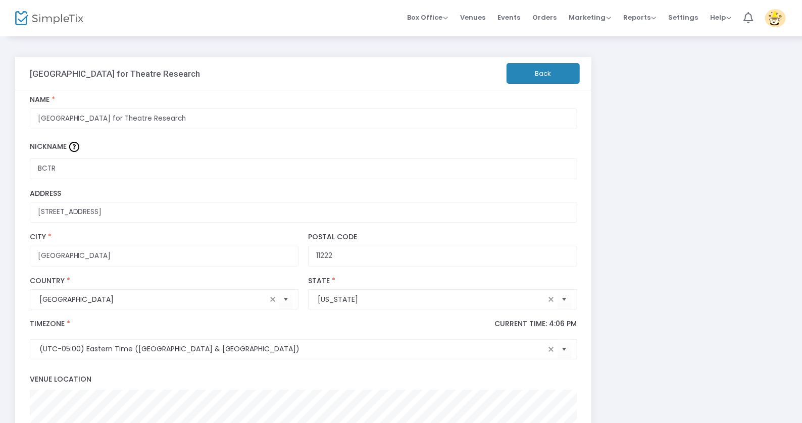
click at [550, 80] on button "Back" at bounding box center [542, 73] width 73 height 21
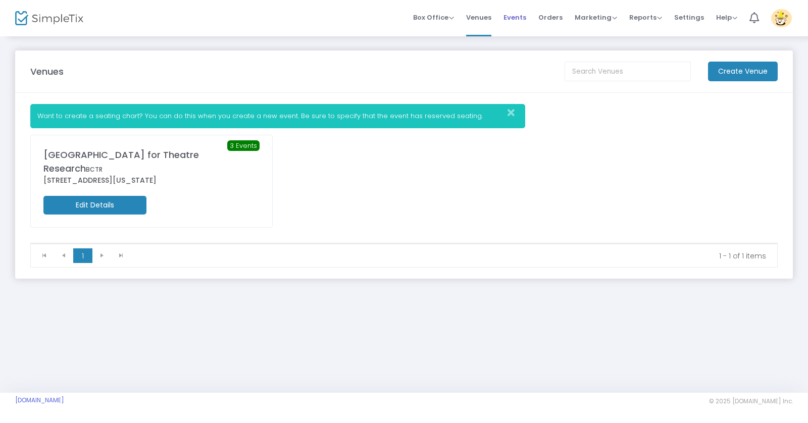
click at [510, 20] on span "Events" at bounding box center [514, 18] width 23 height 26
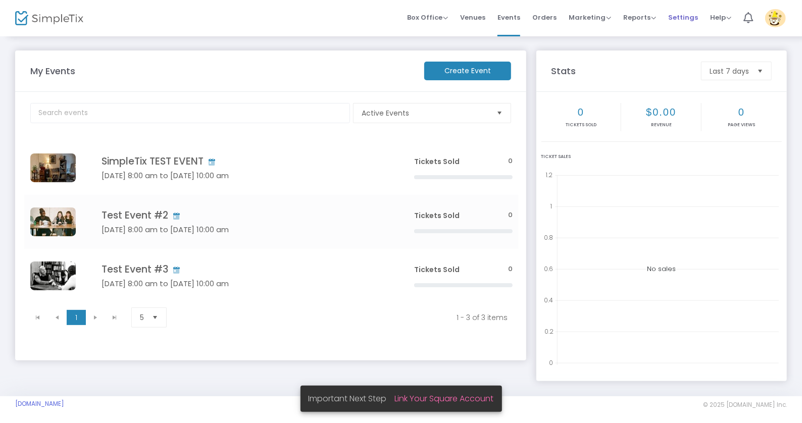
click at [687, 15] on span "Settings" at bounding box center [683, 18] width 30 height 26
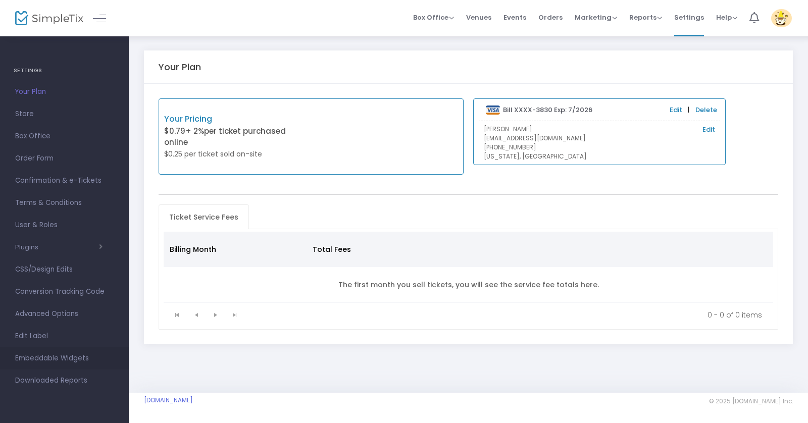
click at [41, 359] on span "Embeddable Widgets" at bounding box center [64, 358] width 98 height 13
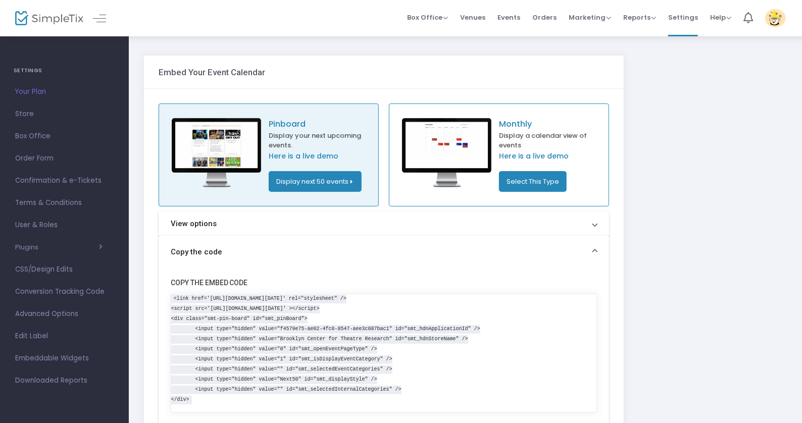
click at [404, 225] on mat-panel-title "View options" at bounding box center [378, 224] width 414 height 12
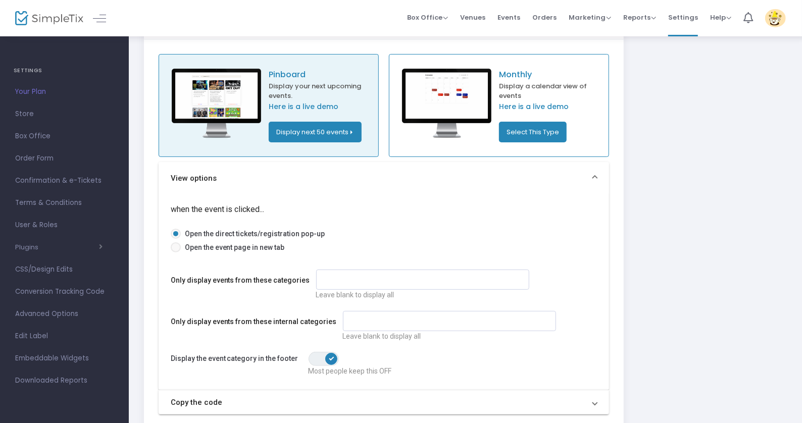
scroll to position [50, 0]
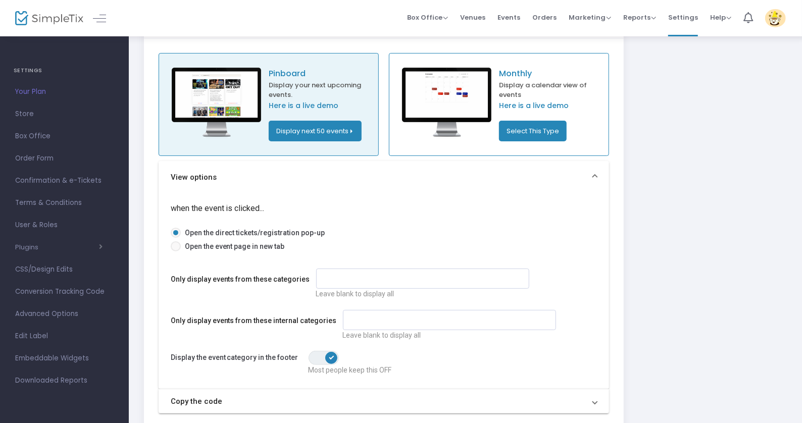
click at [247, 233] on span "Open the direct tickets/registration pop-up" at bounding box center [253, 233] width 144 height 10
click at [176, 238] on input "Open the direct tickets/registration pop-up" at bounding box center [175, 238] width 1 height 1
click at [251, 302] on div "Only display events from these categories Leave blank to display all Only displ…" at bounding box center [384, 320] width 436 height 123
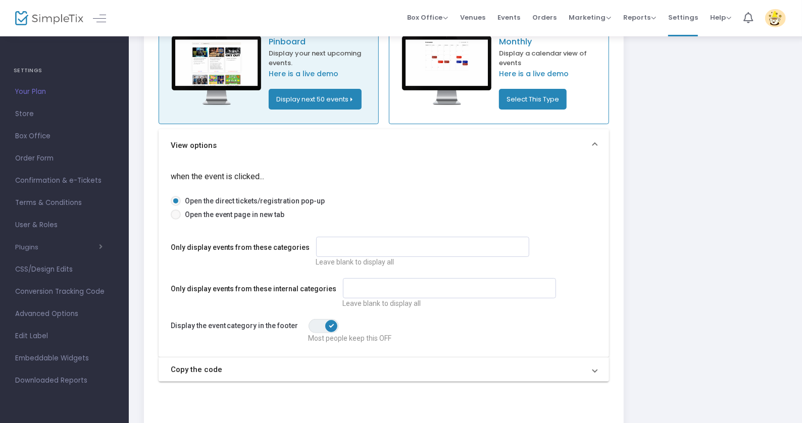
scroll to position [82, 0]
click at [315, 322] on span "ON OFF" at bounding box center [323, 327] width 30 height 14
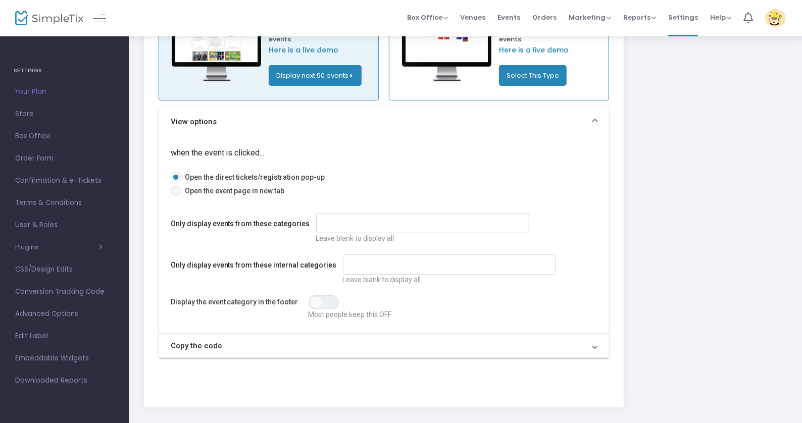
scroll to position [0, 0]
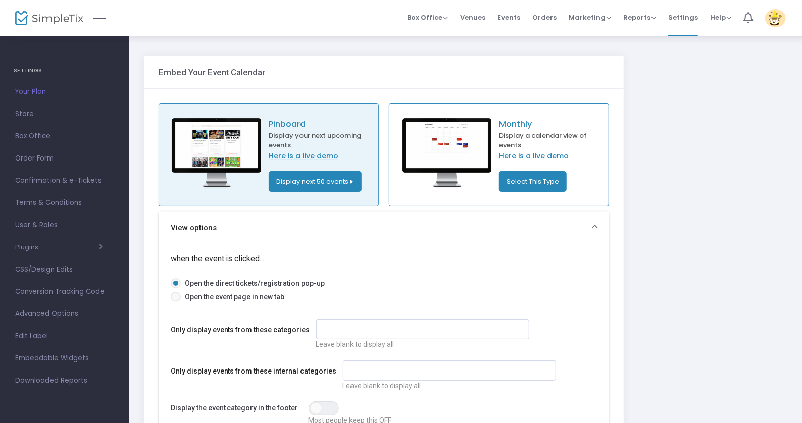
click at [304, 157] on link "Here is a live demo" at bounding box center [321, 156] width 104 height 11
click at [548, 154] on link "Here is a live demo" at bounding box center [551, 156] width 104 height 11
click at [28, 113] on span "Store" at bounding box center [64, 114] width 98 height 13
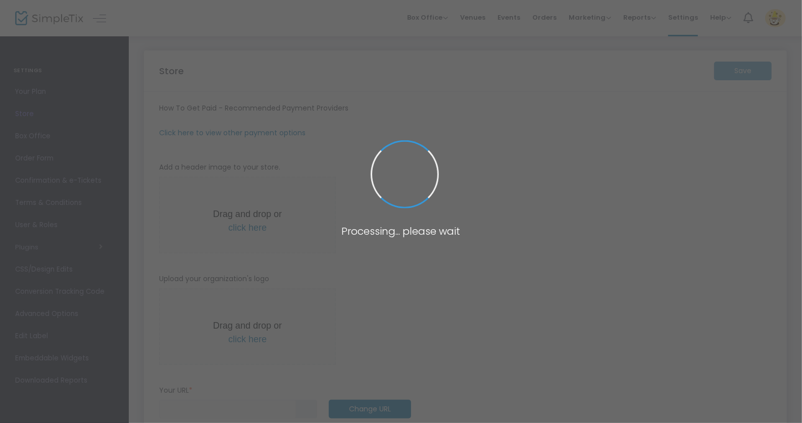
type input "https://BrooklynCenterforTheatreR"
radio input "true"
radio input "false"
radio input "true"
type input "[GEOGRAPHIC_DATA] for Theatre Research"
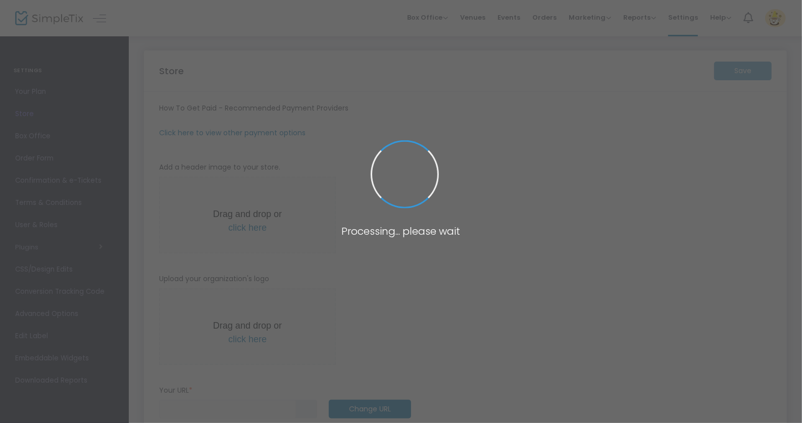
type input "4849293951"
type input "(UTC-05:00) Eastern Time (US & Canada)"
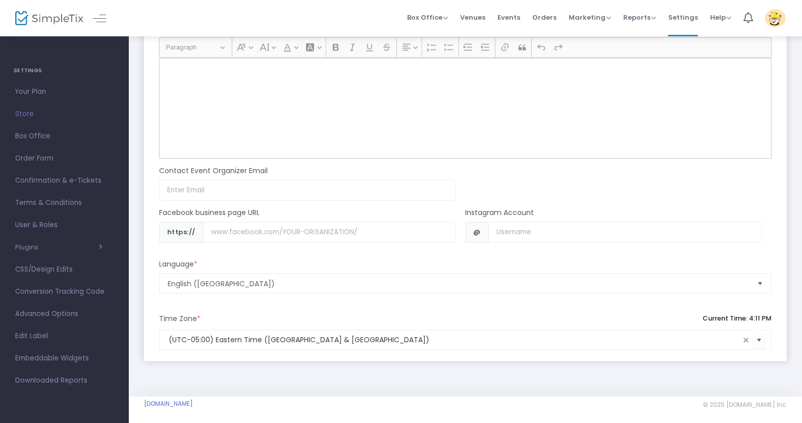
scroll to position [835, 0]
click at [36, 138] on span "Box Office" at bounding box center [64, 136] width 98 height 13
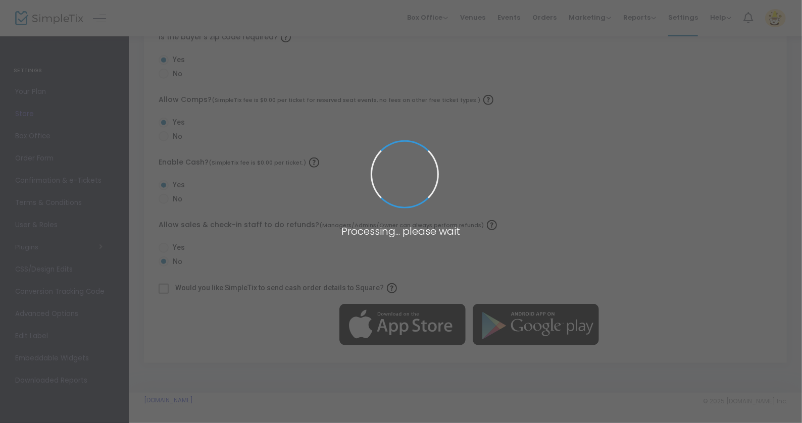
radio input "false"
radio input "true"
radio input "false"
radio input "true"
radio input "false"
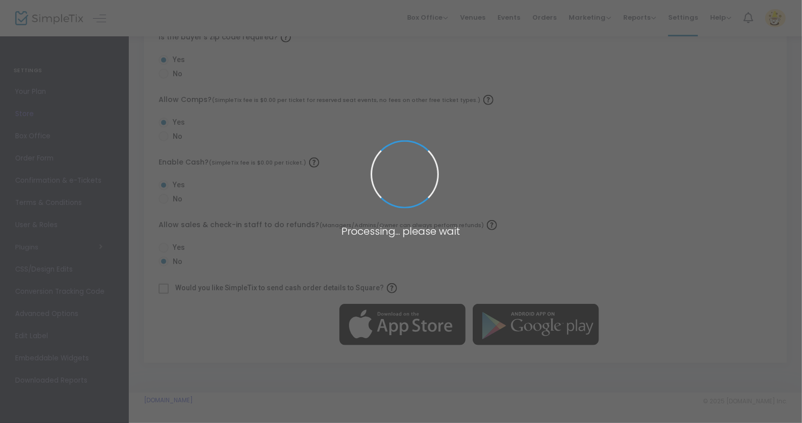
radio input "true"
radio input "false"
radio input "true"
radio input "false"
radio input "true"
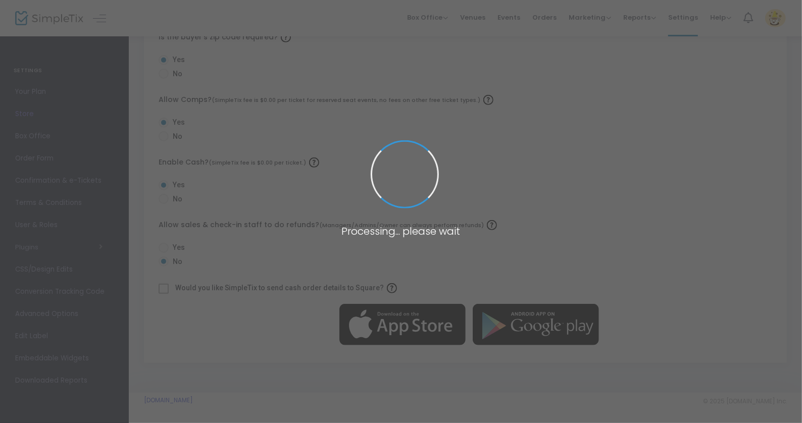
radio input "true"
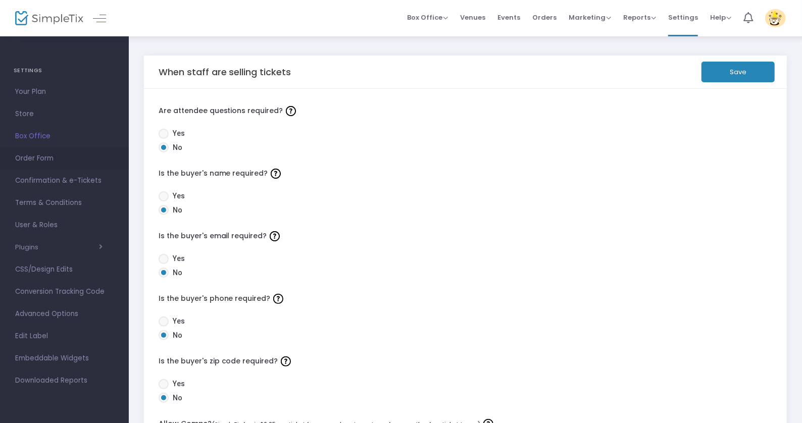
click at [45, 162] on span "Order Form" at bounding box center [64, 158] width 98 height 13
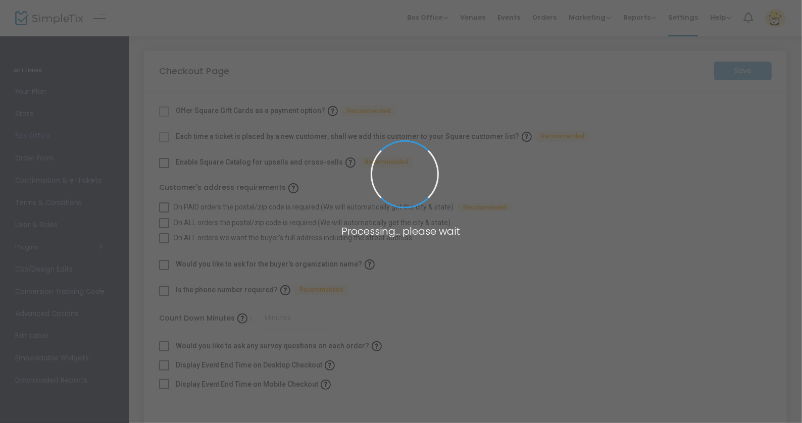
checkbox input "true"
type input "45"
checkbox input "true"
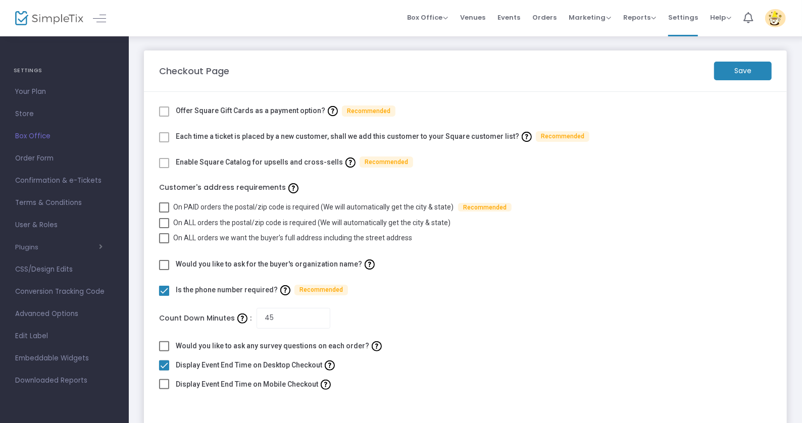
scroll to position [51, 0]
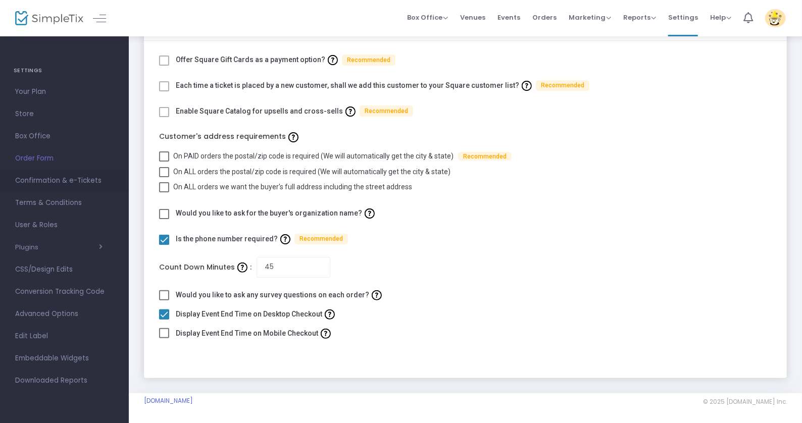
click at [62, 179] on span "Confirmation & e-Tickets" at bounding box center [64, 180] width 98 height 13
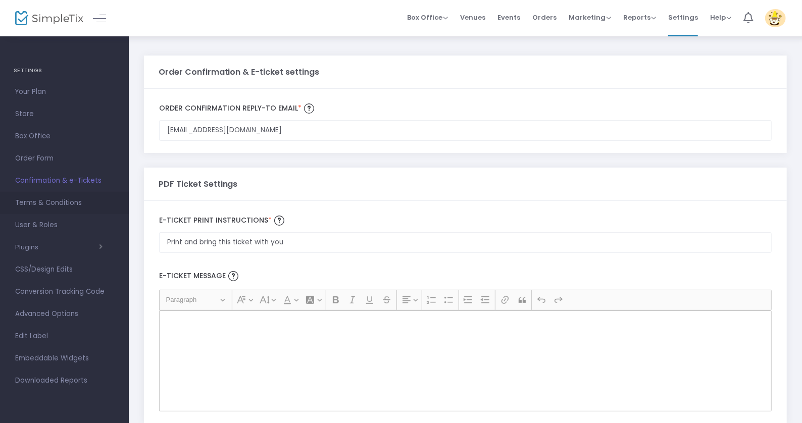
click at [46, 204] on span "Terms & Conditions" at bounding box center [64, 202] width 98 height 13
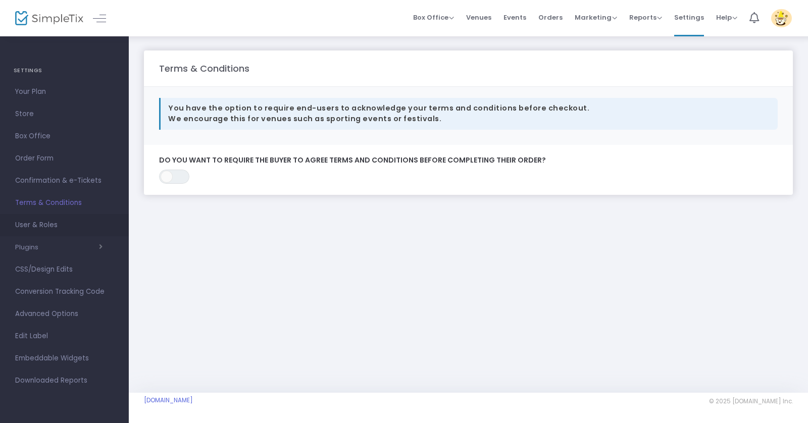
click at [48, 227] on span "User & Roles" at bounding box center [64, 225] width 98 height 13
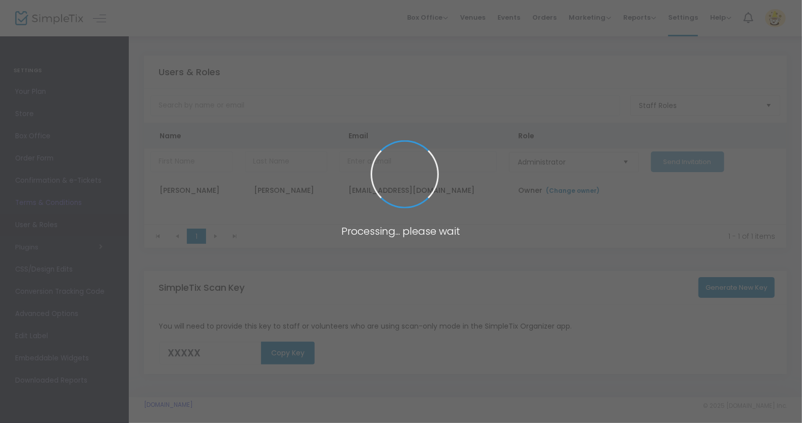
type input "DRJRP"
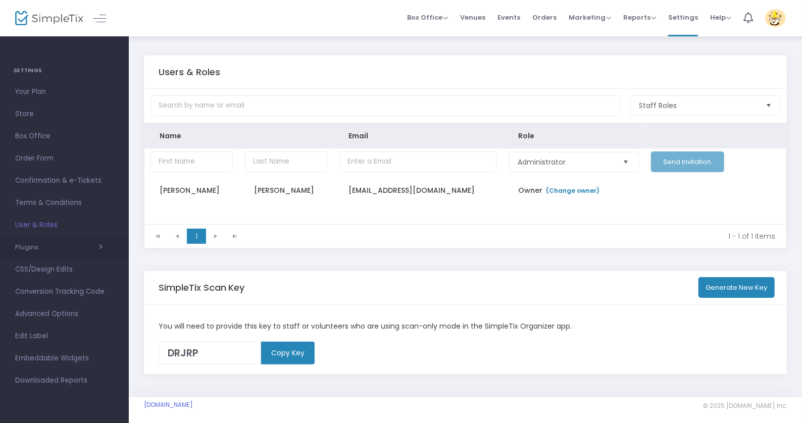
click at [30, 249] on button "Plugins" at bounding box center [58, 247] width 87 height 8
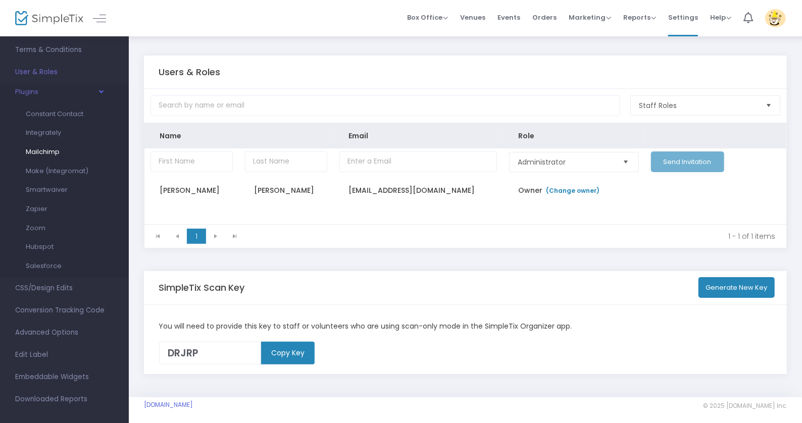
scroll to position [162, 0]
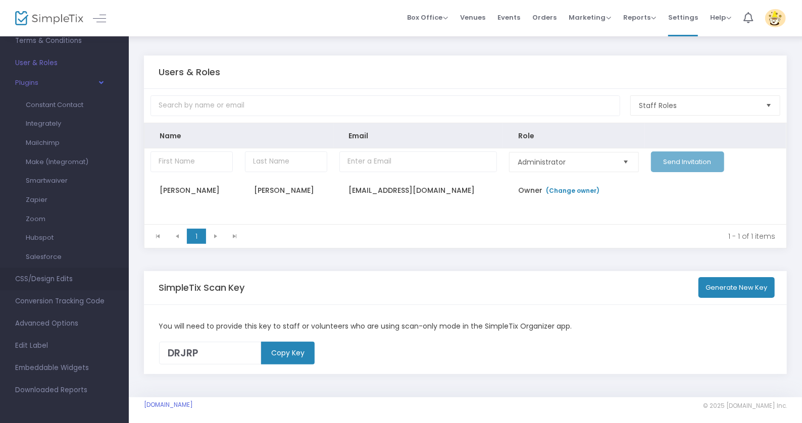
click at [59, 278] on span "CSS/Design Edits" at bounding box center [64, 279] width 98 height 13
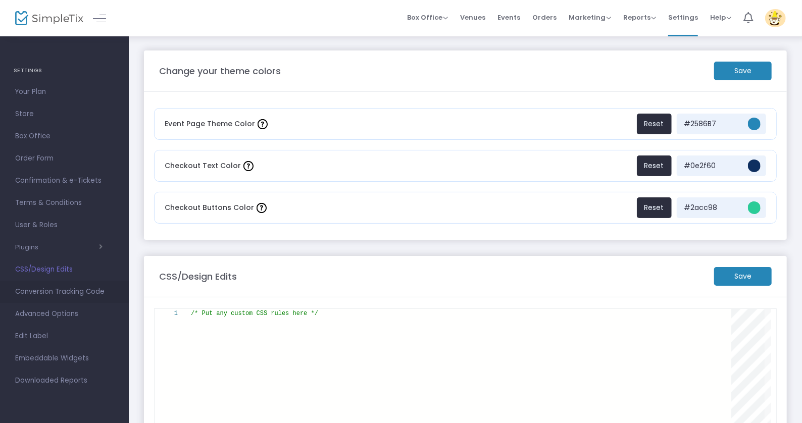
click at [56, 299] on link "Conversion Tracking Code" at bounding box center [64, 292] width 129 height 22
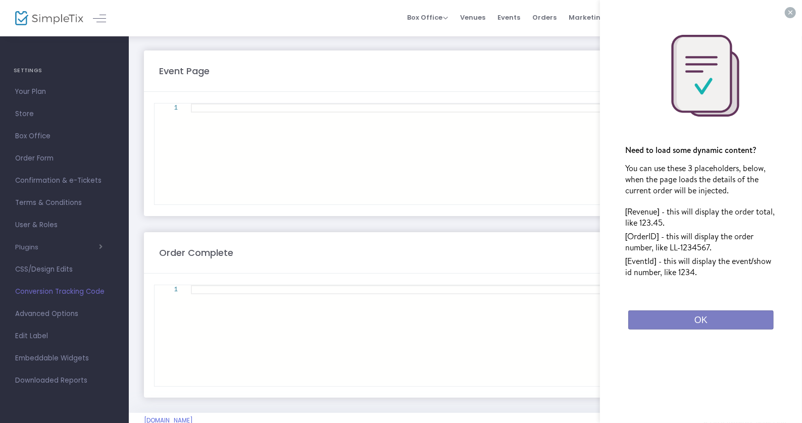
click at [787, 11] on button "×" at bounding box center [789, 12] width 11 height 11
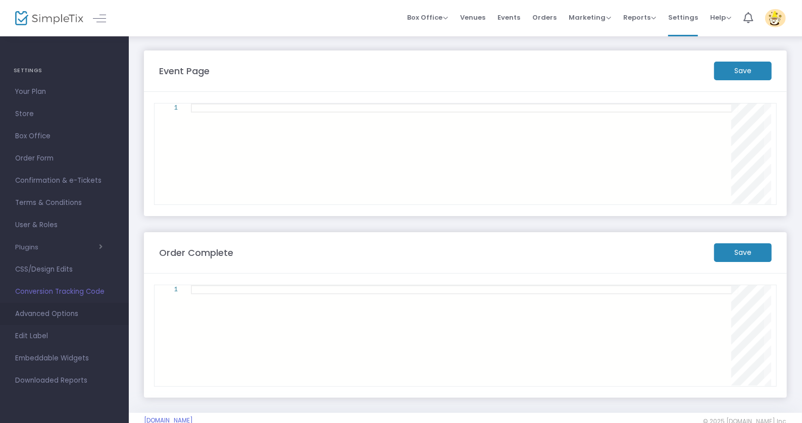
click at [62, 310] on span "Advanced Options" at bounding box center [64, 313] width 98 height 13
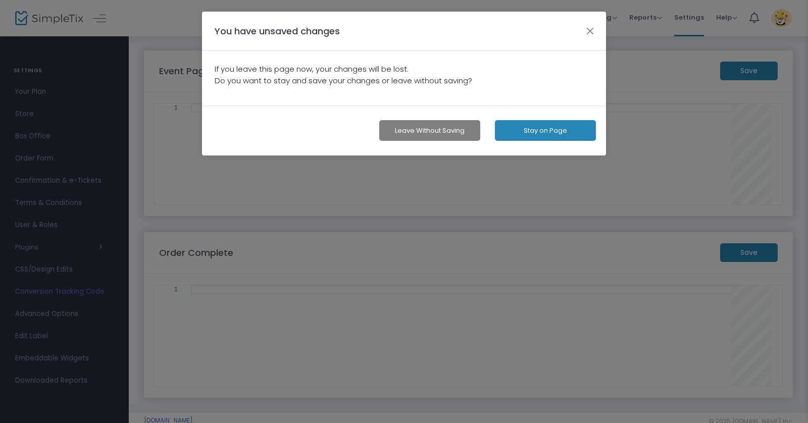
click at [441, 135] on button "Leave without Saving" at bounding box center [429, 130] width 101 height 21
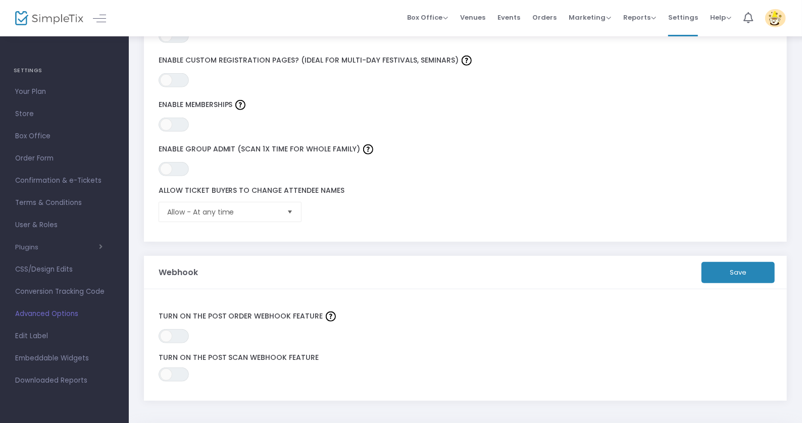
scroll to position [301, 0]
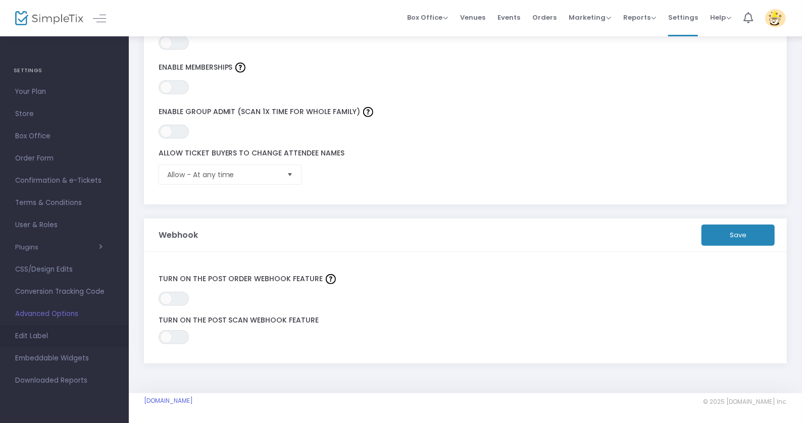
click at [34, 335] on span "Edit Label" at bounding box center [64, 336] width 98 height 13
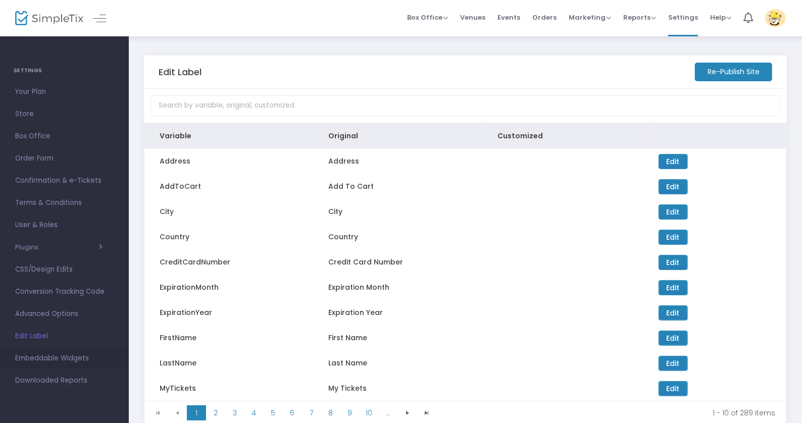
click at [59, 358] on span "Embeddable Widgets" at bounding box center [64, 358] width 98 height 13
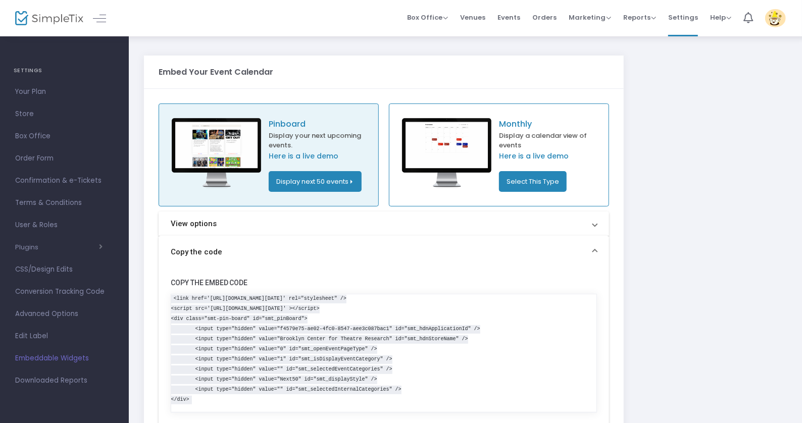
click at [285, 123] on p "Pinboard" at bounding box center [321, 124] width 104 height 12
click at [88, 395] on ul "SETTINGS Your Plan Store Box Office Order Form Confirmation & e-Tickets Terms &…" at bounding box center [64, 221] width 129 height 372
click at [585, 17] on span "Marketing" at bounding box center [589, 18] width 42 height 10
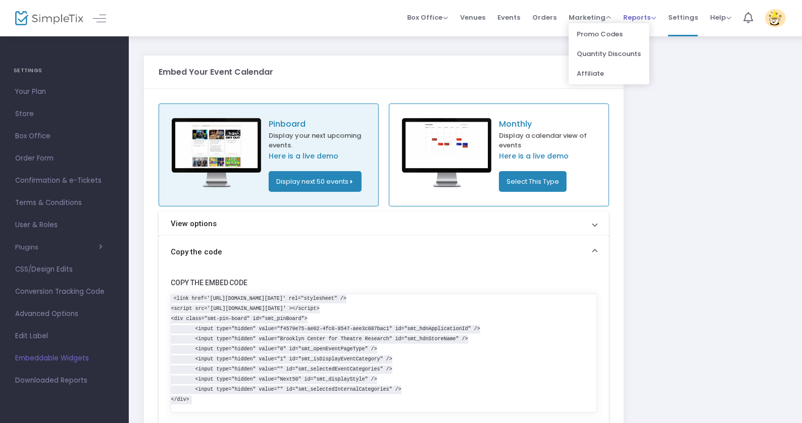
click at [645, 16] on span "Reports" at bounding box center [639, 18] width 33 height 10
click at [717, 89] on div "Embed Your Event Calendar Pinboard Display your next upcoming events. Here is a…" at bounding box center [465, 287] width 653 height 474
click at [727, 19] on span "Help" at bounding box center [720, 18] width 21 height 10
click at [669, 140] on div "Embed Your Event Calendar Pinboard Display your next upcoming events. Here is a…" at bounding box center [465, 287] width 653 height 474
click at [538, 187] on button "Select This Type" at bounding box center [533, 181] width 68 height 21
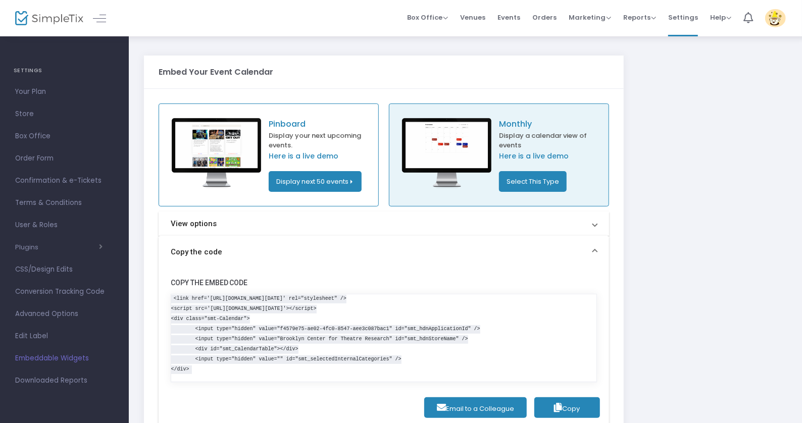
click at [344, 223] on mat-panel-title "View options" at bounding box center [378, 224] width 414 height 12
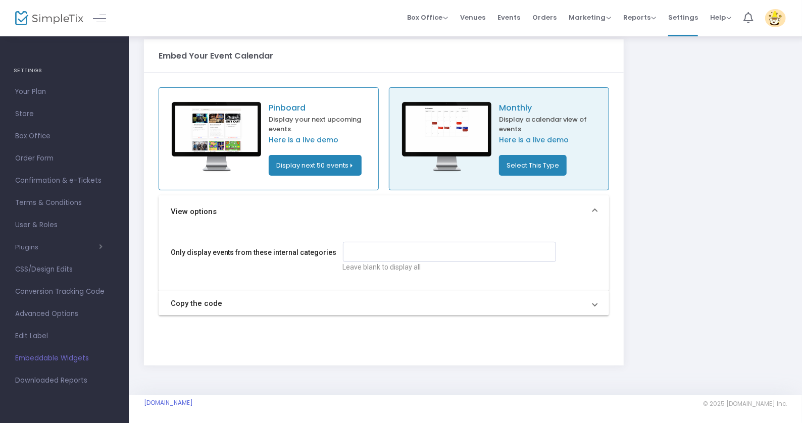
scroll to position [16, 0]
click at [360, 115] on p "Display your next upcoming events." at bounding box center [321, 125] width 104 height 20
click at [295, 113] on p "Pinboard" at bounding box center [321, 108] width 104 height 12
click at [241, 176] on div "Pinboard Display your next upcoming events. Here is a live demo Display next 50…" at bounding box center [268, 139] width 221 height 103
click at [227, 138] on img at bounding box center [216, 137] width 104 height 71
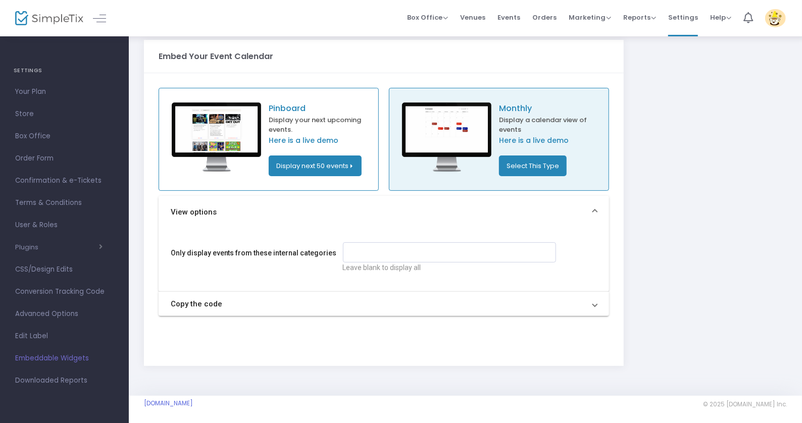
click at [350, 169] on button "Display next 50 events" at bounding box center [315, 165] width 93 height 21
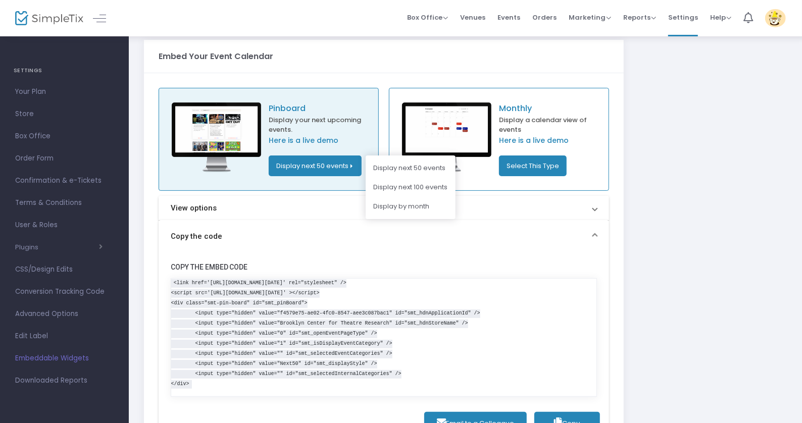
scroll to position [0, 0]
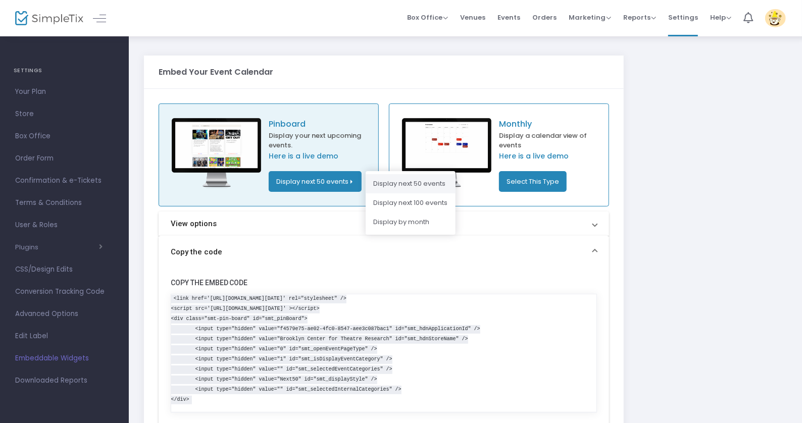
click at [411, 185] on li "Display next 50 events" at bounding box center [410, 183] width 90 height 19
click at [297, 230] on mat-expansion-panel-header "View options" at bounding box center [383, 223] width 451 height 24
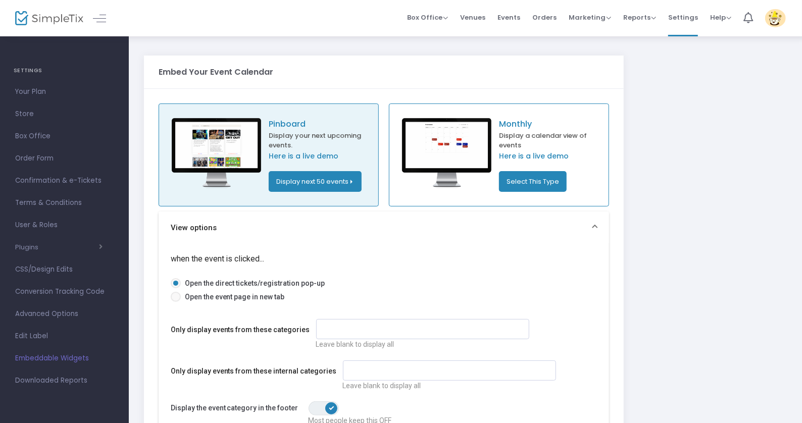
scroll to position [4, 0]
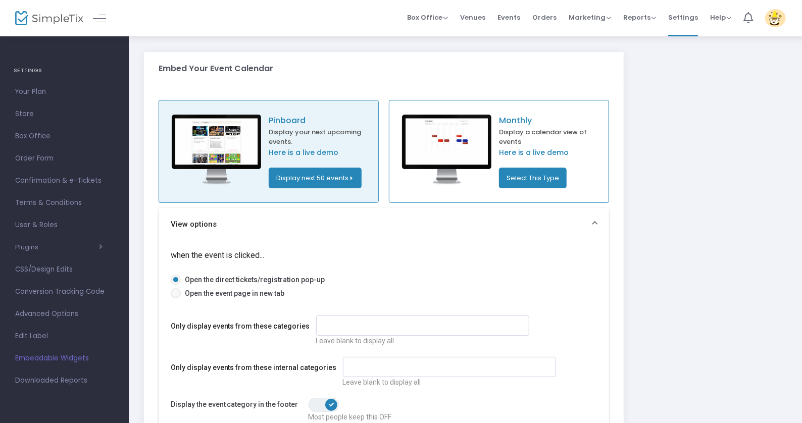
click at [284, 276] on span "Open the direct tickets/registration pop-up" at bounding box center [253, 280] width 144 height 10
click at [176, 285] on input "Open the direct tickets/registration pop-up" at bounding box center [175, 285] width 1 height 1
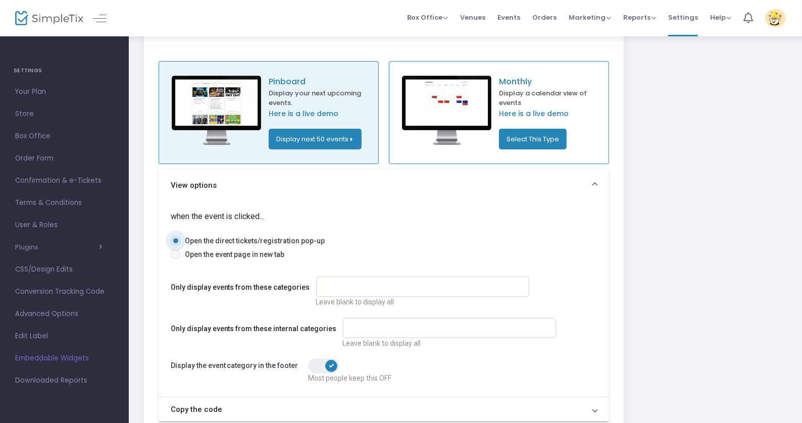
scroll to position [63, 0]
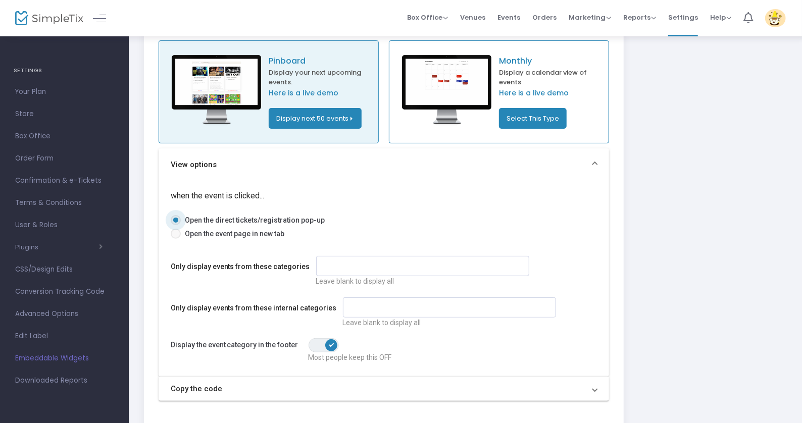
click at [308, 348] on span "ON OFF" at bounding box center [323, 345] width 30 height 14
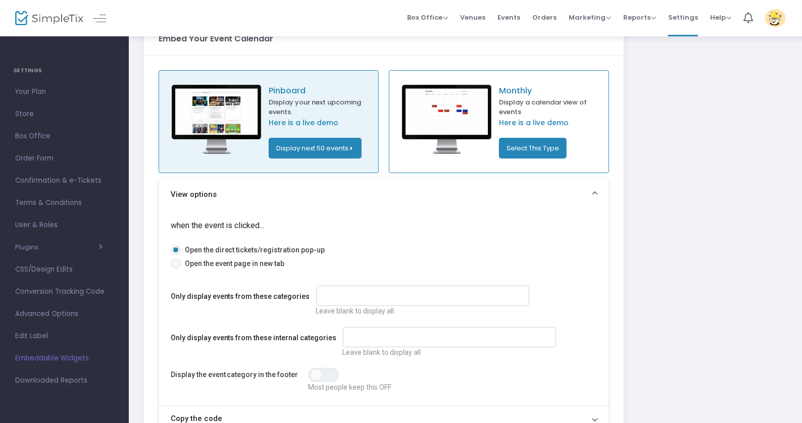
scroll to position [33, 0]
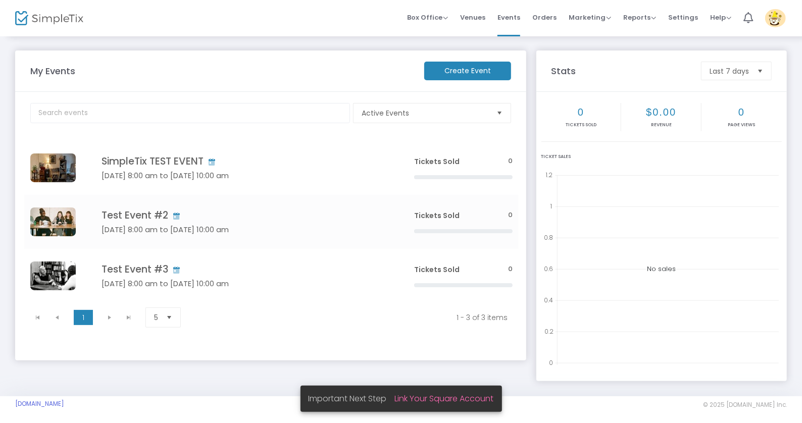
scroll to position [3, 0]
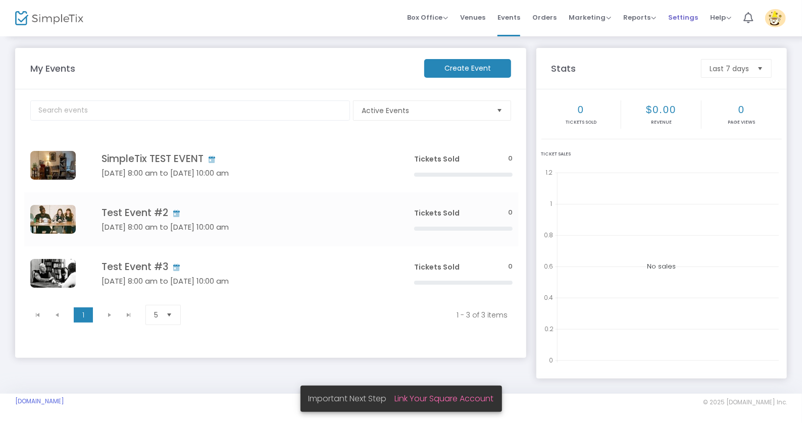
click at [690, 15] on span "Settings" at bounding box center [683, 18] width 30 height 26
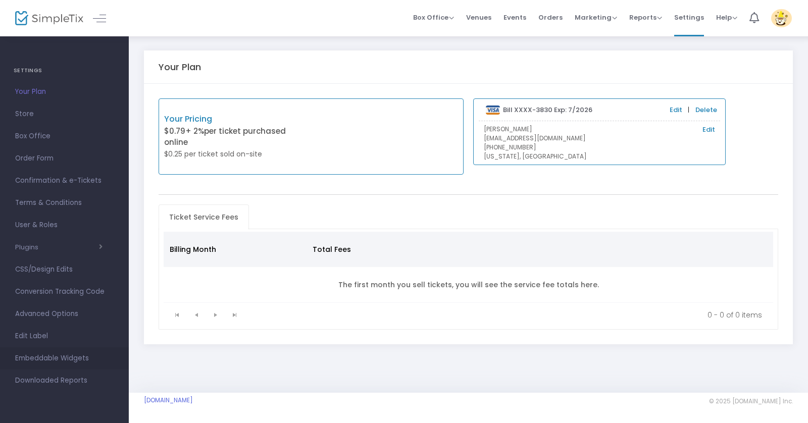
click at [75, 358] on span "Embeddable Widgets" at bounding box center [64, 358] width 98 height 13
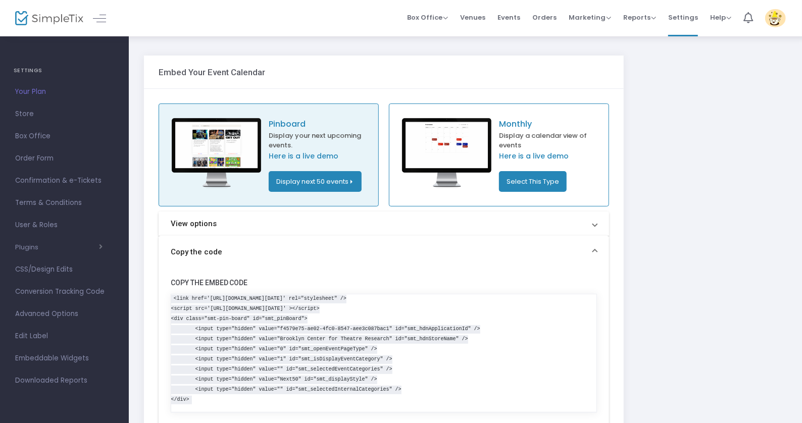
click at [399, 213] on mat-expansion-panel-header "View options" at bounding box center [383, 223] width 451 height 24
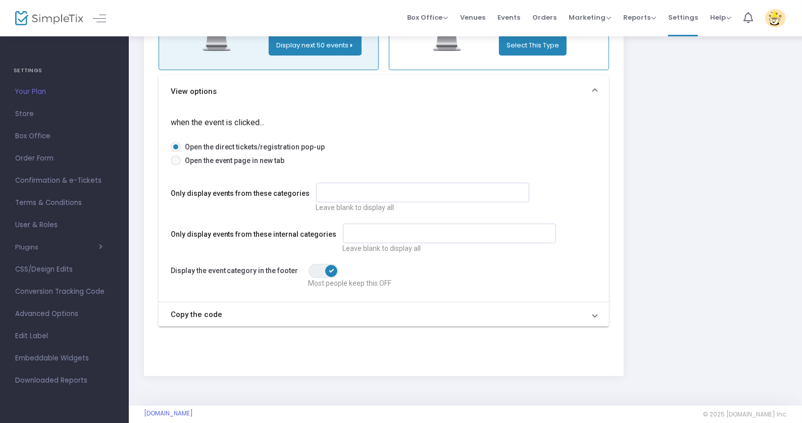
scroll to position [137, 0]
click at [312, 271] on span "ON OFF" at bounding box center [323, 270] width 30 height 14
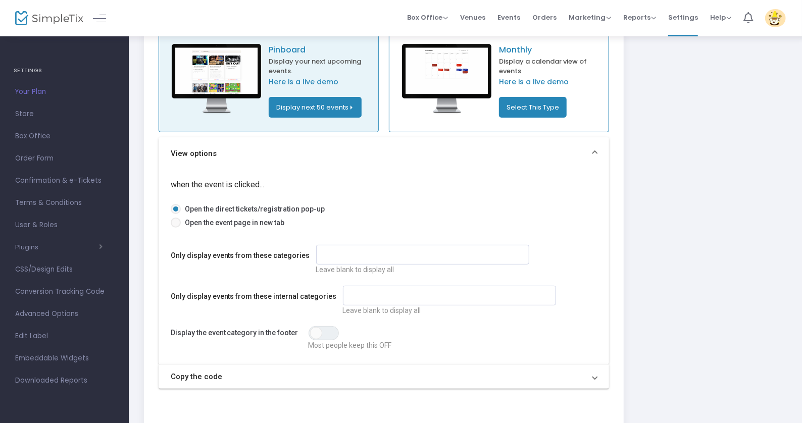
scroll to position [57, 0]
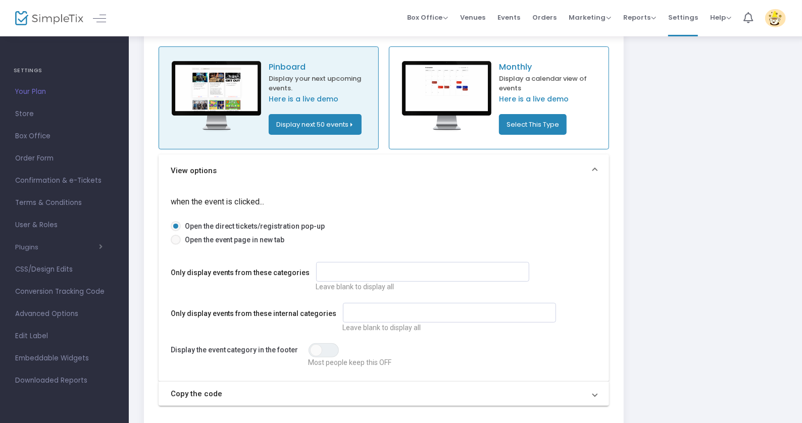
click at [335, 120] on button "Display next 50 events" at bounding box center [315, 124] width 93 height 21
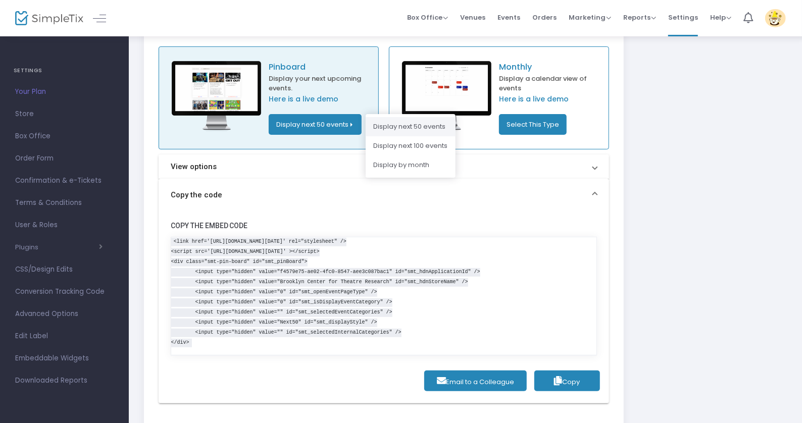
click at [408, 126] on li "Display next 50 events" at bounding box center [410, 126] width 90 height 19
click at [567, 375] on button "Copy" at bounding box center [567, 380] width 66 height 21
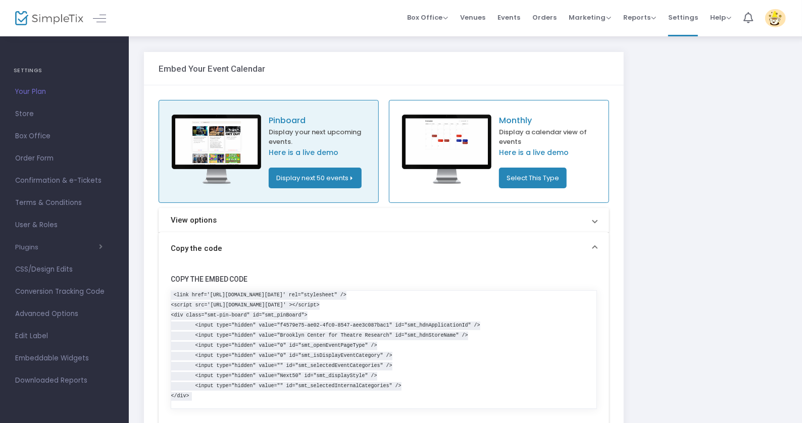
scroll to position [0, 0]
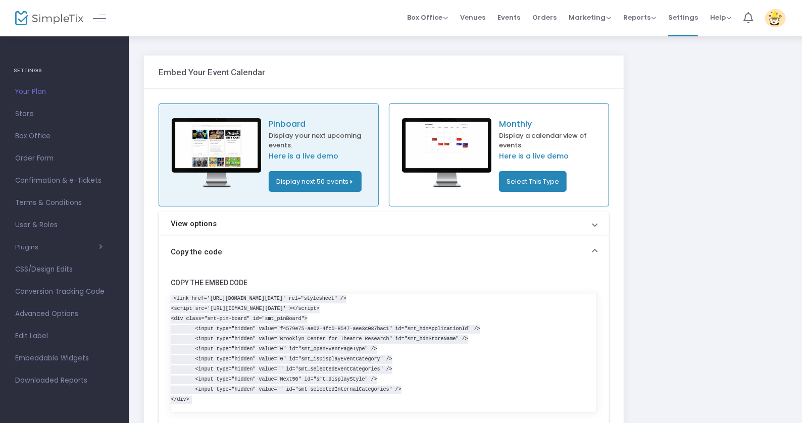
click at [288, 123] on p "Pinboard" at bounding box center [321, 124] width 104 height 12
click at [263, 220] on mat-panel-title "View options" at bounding box center [378, 224] width 414 height 12
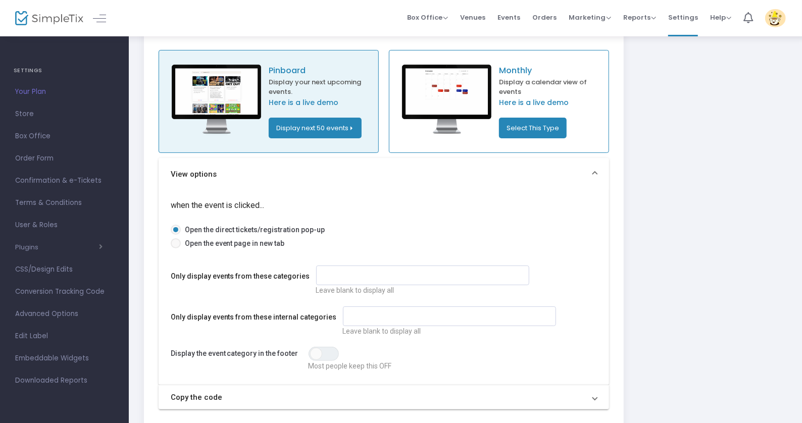
scroll to position [148, 0]
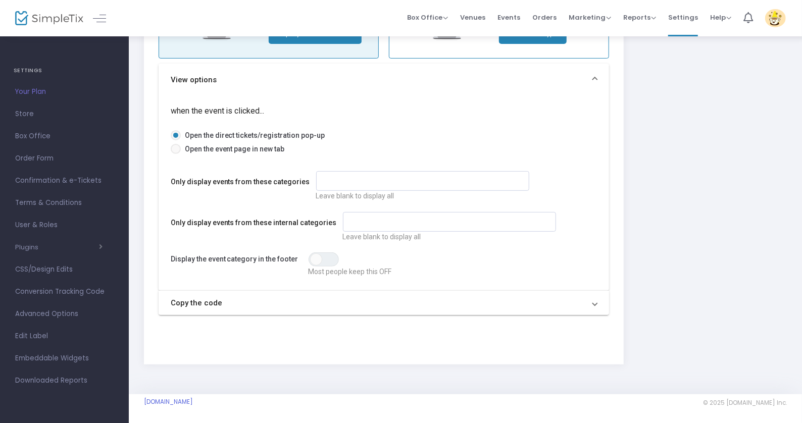
click at [299, 309] on mat-expansion-panel-header "Copy the code" at bounding box center [383, 303] width 451 height 24
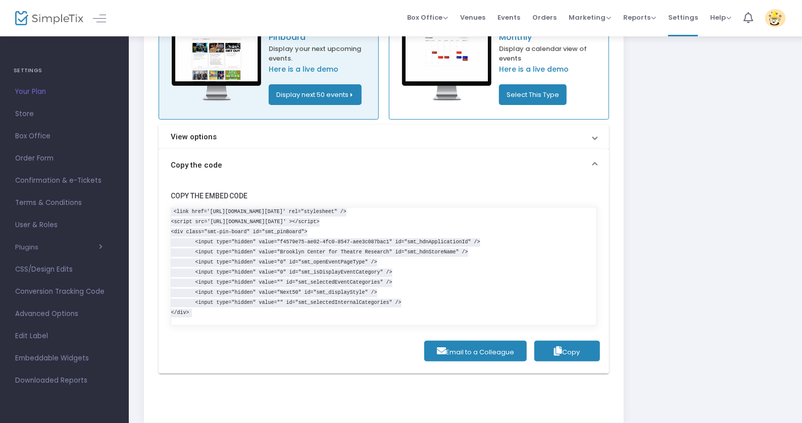
scroll to position [0, 0]
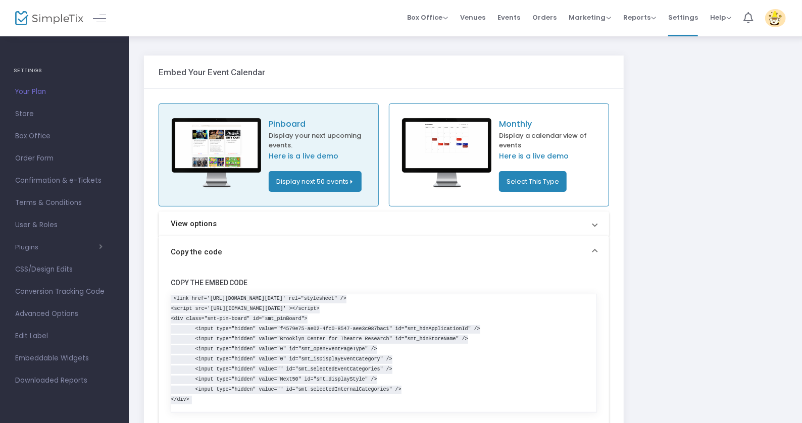
click at [335, 224] on mat-panel-title "View options" at bounding box center [378, 224] width 414 height 12
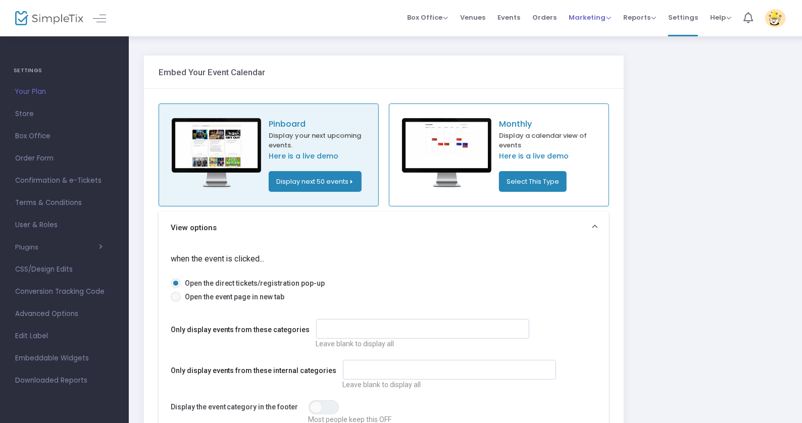
click at [604, 19] on span "Marketing" at bounding box center [589, 18] width 42 height 10
click at [511, 21] on span "Events" at bounding box center [508, 18] width 23 height 26
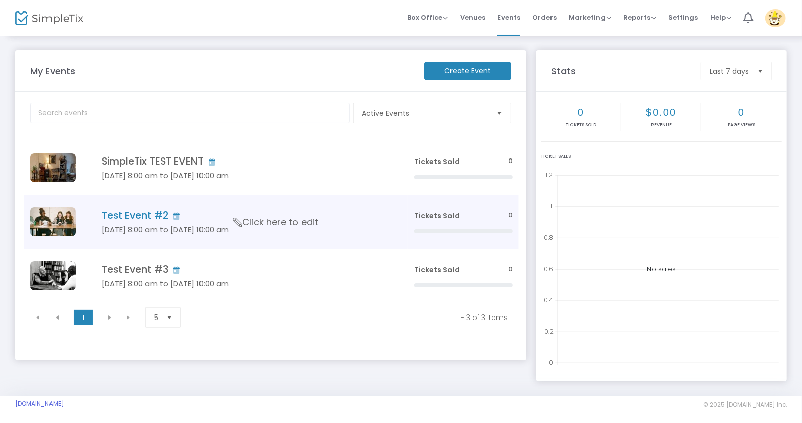
click at [285, 222] on span "Click here to edit" at bounding box center [275, 222] width 85 height 13
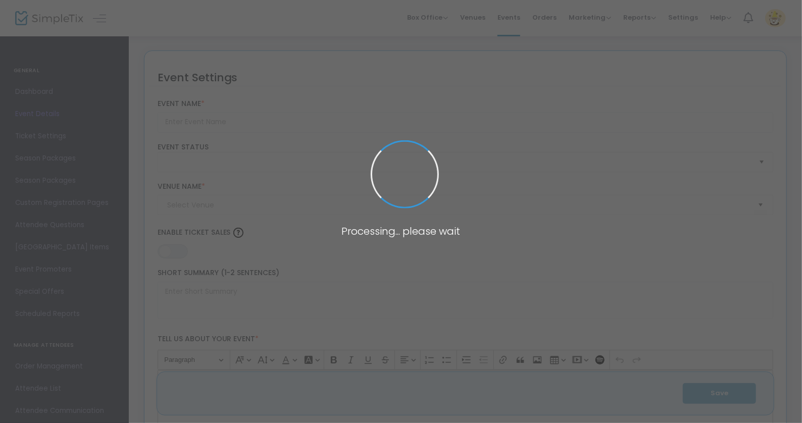
type input "Test Event #2"
type textarea "Test #2"
type input "Buy Tickets"
type input "[GEOGRAPHIC_DATA] for Theatre Research (BCTR)"
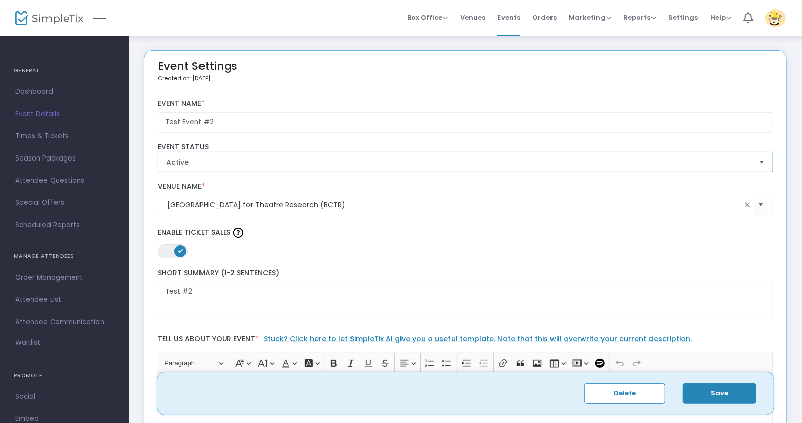
click at [268, 157] on span "Active" at bounding box center [458, 162] width 585 height 10
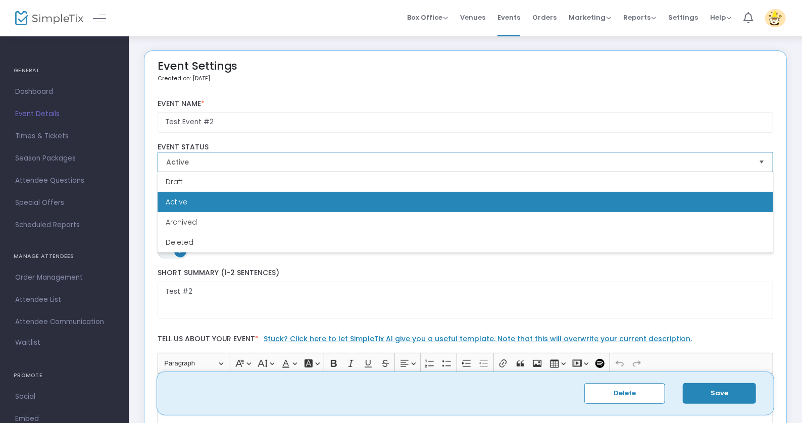
click at [242, 209] on li "Active" at bounding box center [464, 202] width 615 height 20
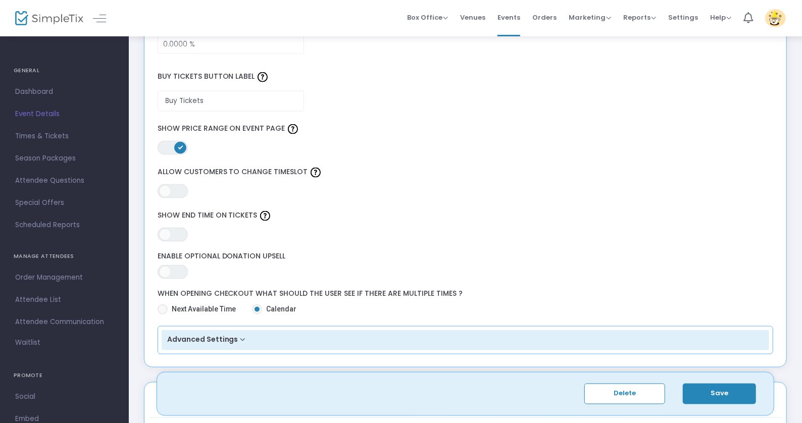
scroll to position [972, 0]
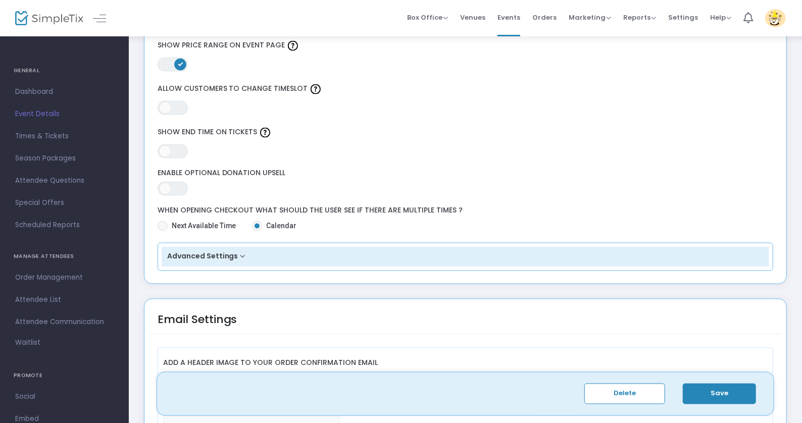
click at [231, 249] on button "Advanced Settings" at bounding box center [466, 257] width 608 height 20
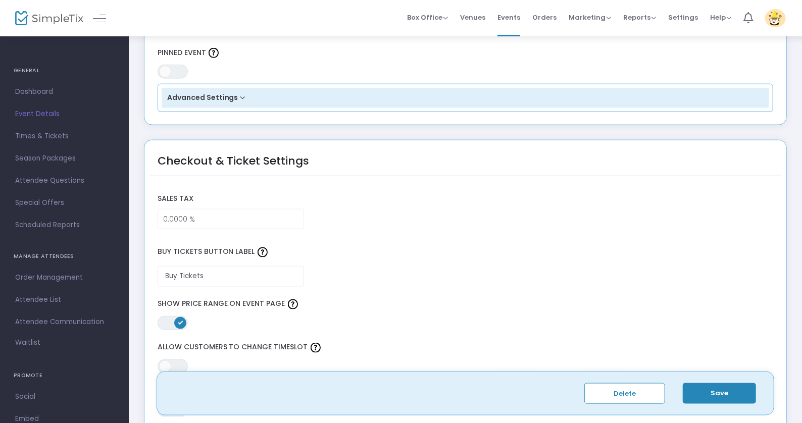
scroll to position [712, 0]
